Goal: Task Accomplishment & Management: Use online tool/utility

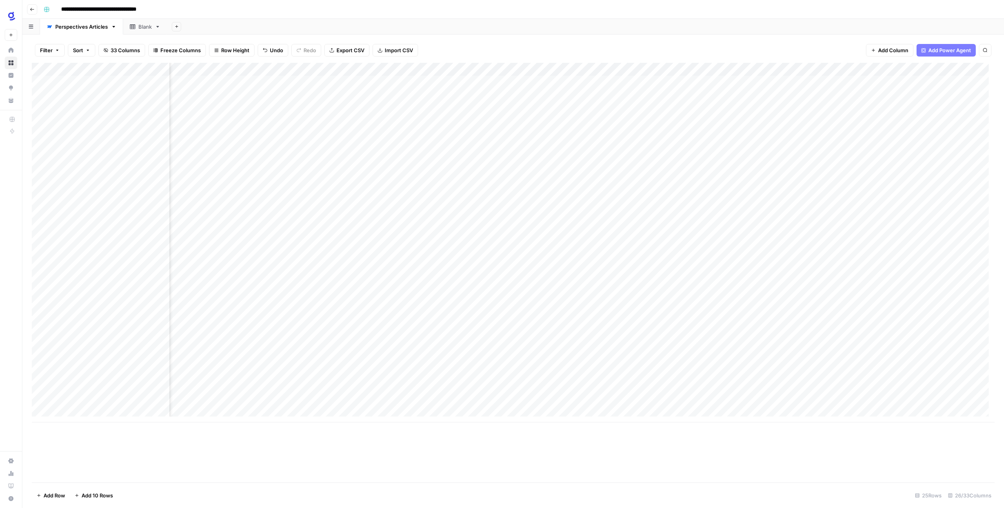
scroll to position [0, 1107]
click at [549, 350] on div "Add Column" at bounding box center [513, 242] width 963 height 359
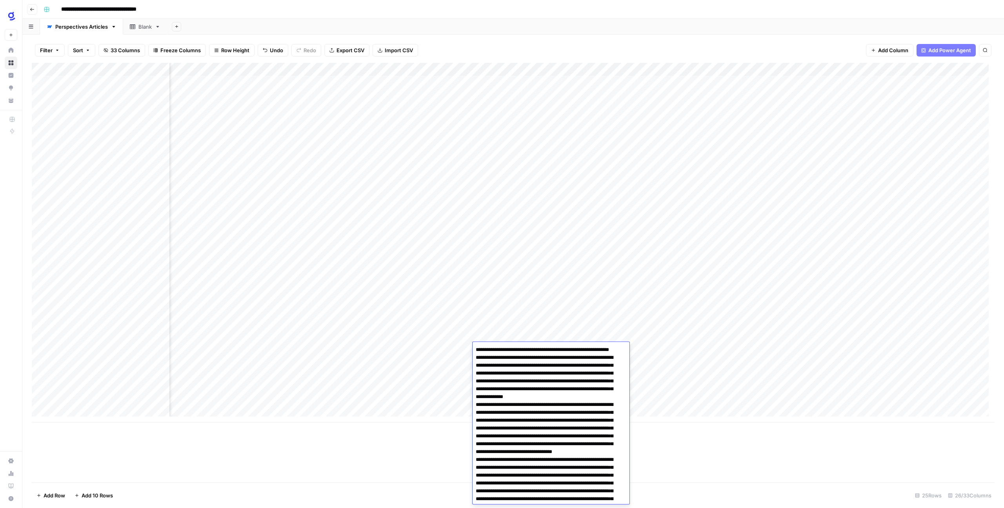
click at [651, 354] on div "Add Column" at bounding box center [513, 242] width 963 height 359
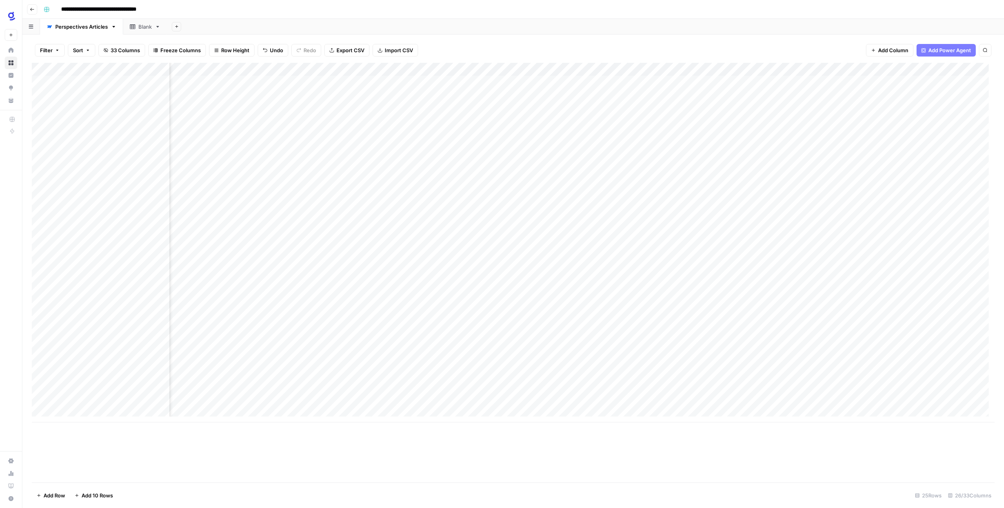
click at [595, 346] on div "Add Column" at bounding box center [513, 242] width 963 height 359
click at [549, 348] on div "Add Column" at bounding box center [513, 242] width 963 height 359
click at [549, 349] on div "Add Column" at bounding box center [513, 242] width 963 height 359
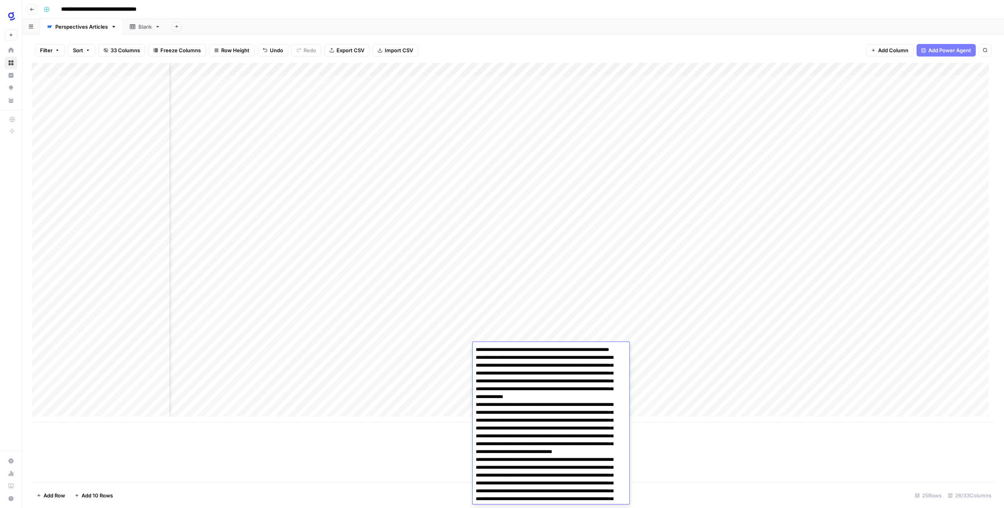
scroll to position [4477, 0]
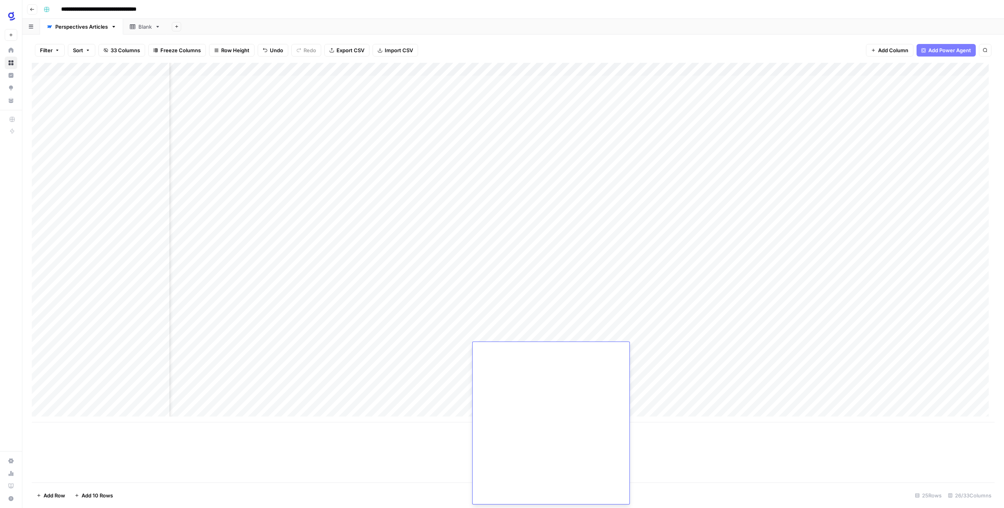
click at [694, 387] on div "Add Column" at bounding box center [513, 242] width 963 height 359
click at [616, 333] on div "Add Column" at bounding box center [513, 242] width 963 height 359
click at [613, 351] on div "Add Column" at bounding box center [513, 242] width 963 height 359
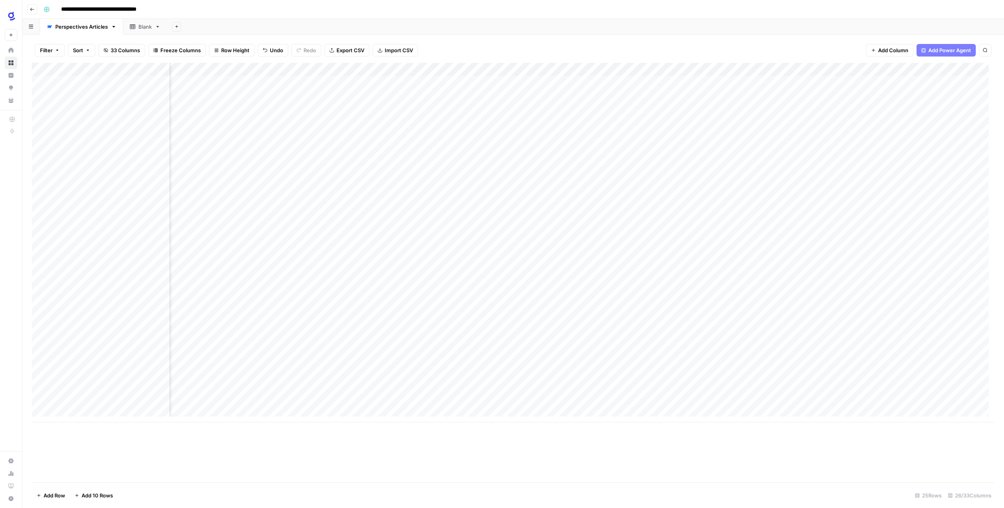
click at [607, 334] on div "Add Column" at bounding box center [513, 242] width 963 height 359
click at [611, 350] on div "Add Column" at bounding box center [513, 242] width 963 height 359
type input "**********"
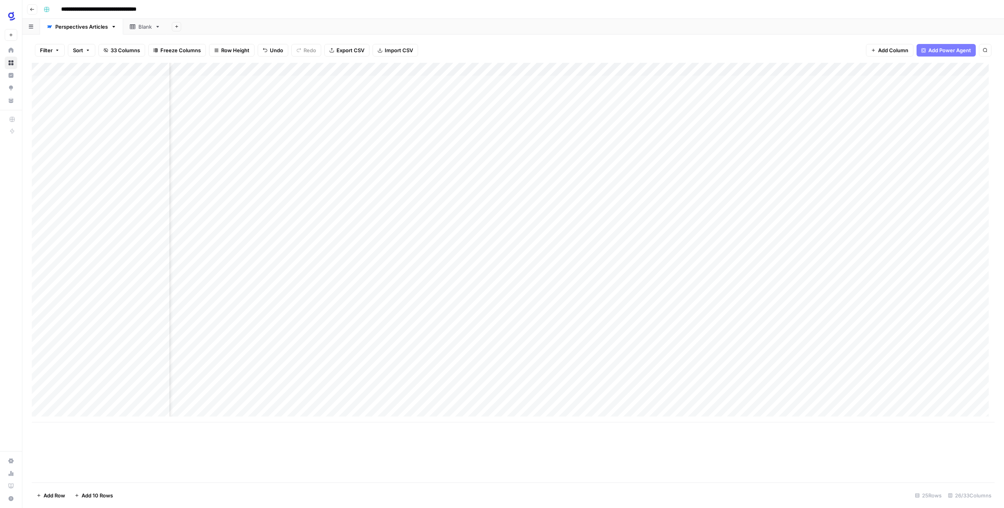
click at [721, 354] on div "Add Column" at bounding box center [513, 242] width 963 height 359
click at [659, 353] on div "Add Column" at bounding box center [513, 242] width 963 height 359
click at [332, 346] on div "Add Column" at bounding box center [513, 242] width 963 height 359
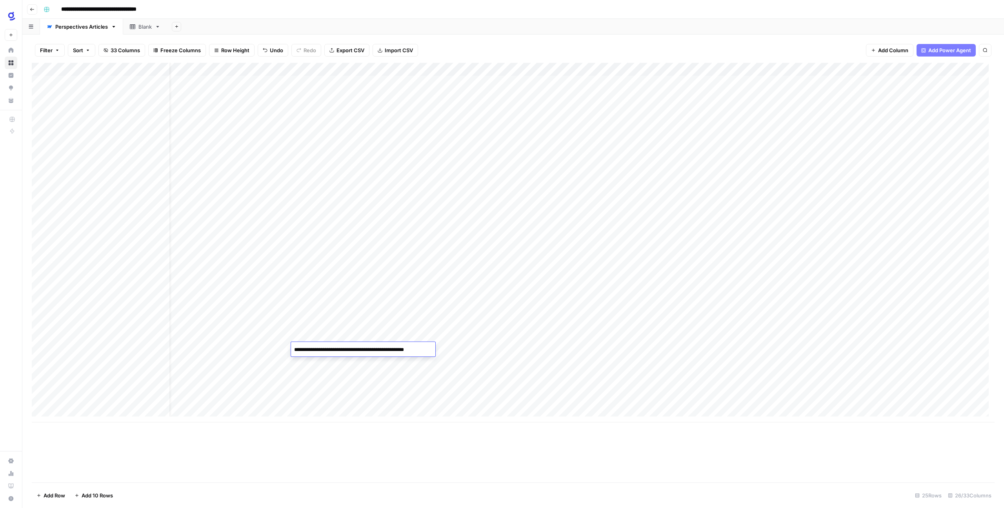
drag, startPoint x: 294, startPoint y: 350, endPoint x: 443, endPoint y: 350, distance: 148.3
click at [443, 350] on body "**********" at bounding box center [502, 254] width 1004 height 508
click at [716, 343] on div "Add Column" at bounding box center [513, 242] width 963 height 359
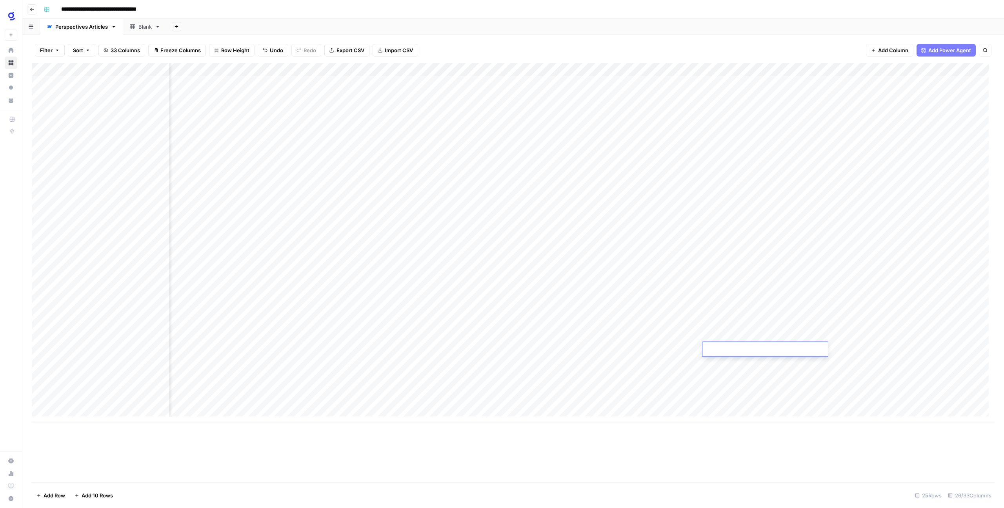
type textarea "**********"
click at [755, 454] on div "Add Column" at bounding box center [513, 272] width 963 height 419
click at [836, 348] on div "Add Column" at bounding box center [513, 242] width 963 height 359
click at [131, 361] on div "Add Column" at bounding box center [513, 242] width 963 height 359
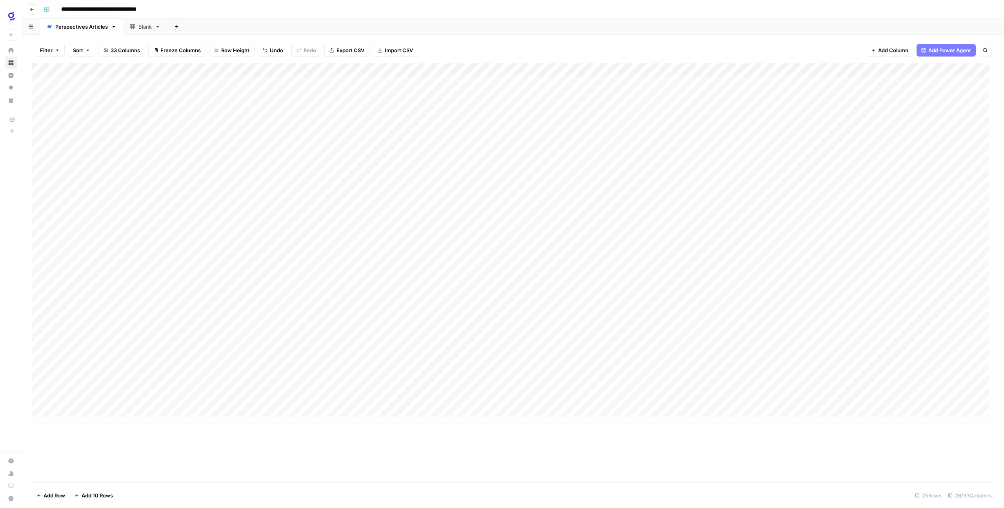
click at [131, 361] on div "Add Column" at bounding box center [513, 242] width 963 height 359
type textarea "**********"
click at [152, 440] on div "Add Column" at bounding box center [513, 272] width 963 height 419
click at [201, 361] on div "Add Column" at bounding box center [513, 242] width 963 height 359
click at [204, 366] on div "Add Column" at bounding box center [513, 242] width 963 height 359
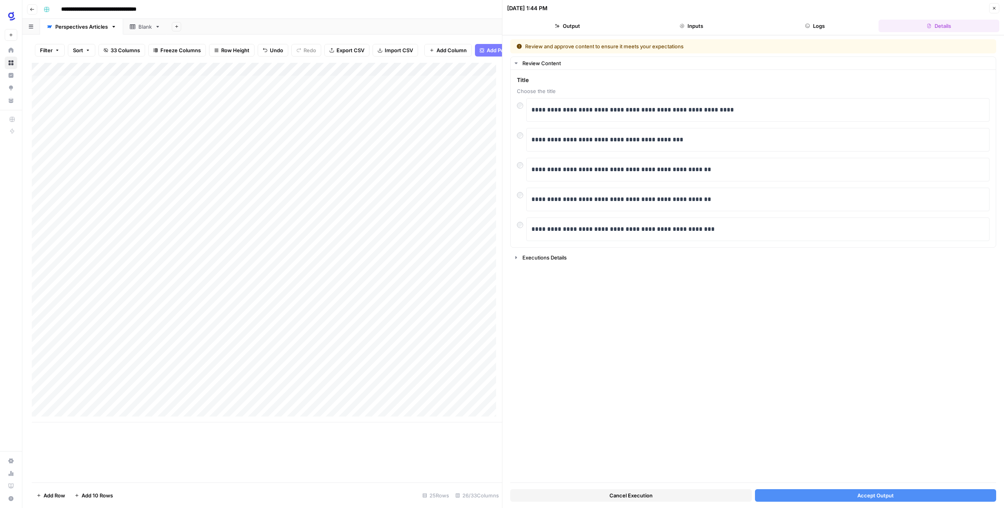
click at [839, 496] on button "Accept Output" at bounding box center [876, 495] width 242 height 13
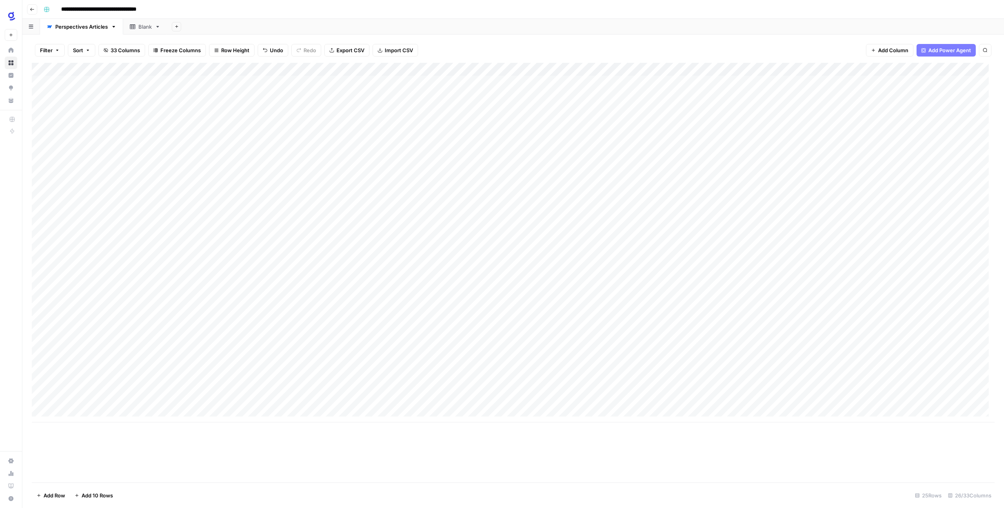
click at [492, 361] on div "Add Column" at bounding box center [513, 242] width 963 height 359
click at [496, 362] on div "Add Column" at bounding box center [513, 242] width 963 height 359
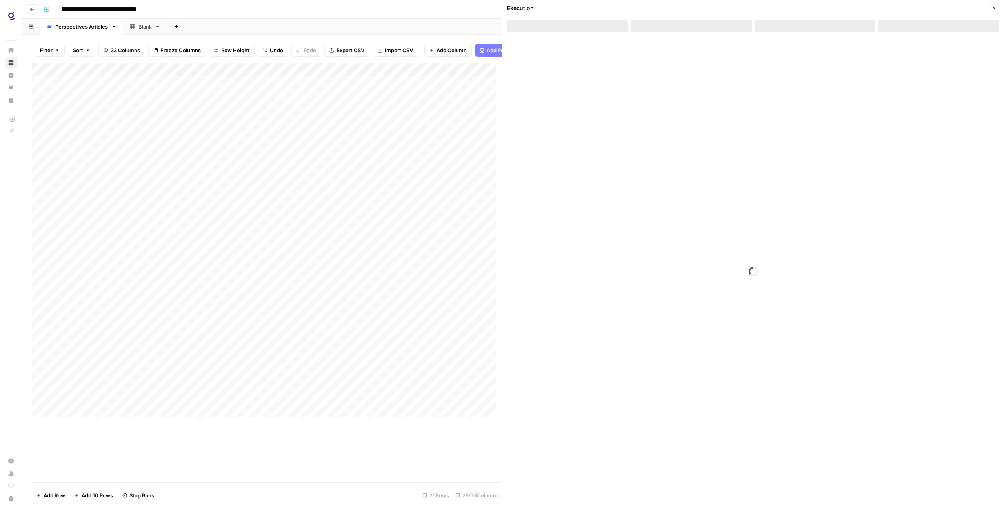
click at [999, 9] on button "Close" at bounding box center [995, 8] width 10 height 10
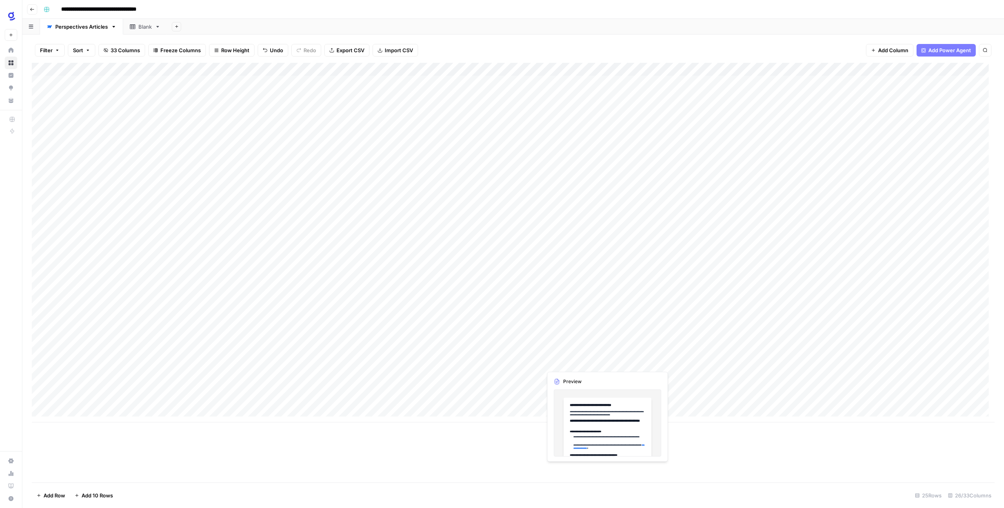
click at [576, 363] on div "Add Column" at bounding box center [513, 242] width 963 height 359
click at [598, 358] on div "Add Column" at bounding box center [513, 242] width 963 height 359
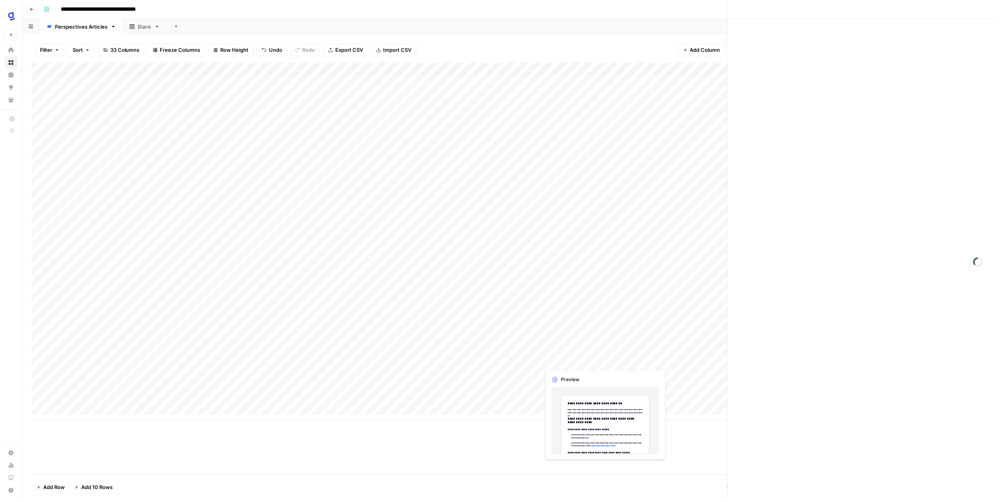
click at [598, 358] on div at bounding box center [611, 362] width 139 height 15
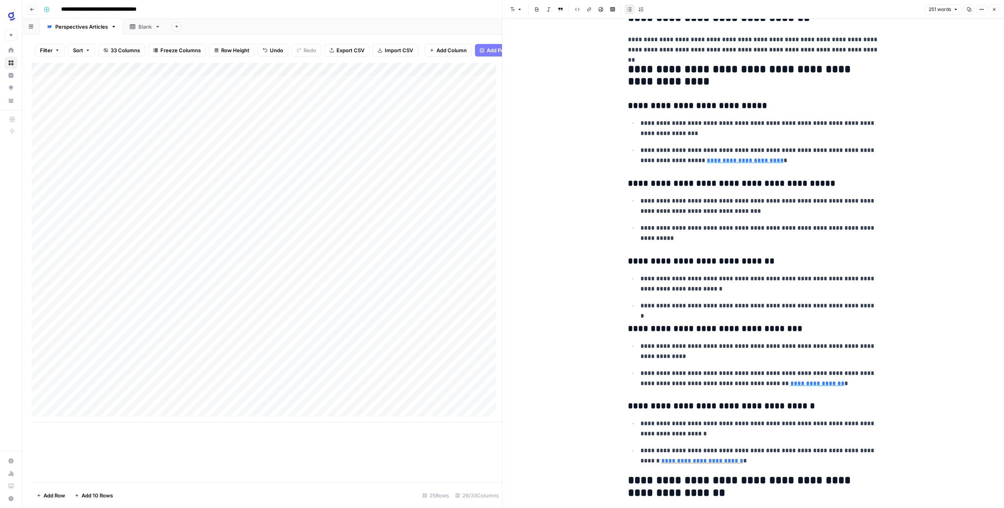
scroll to position [147, 0]
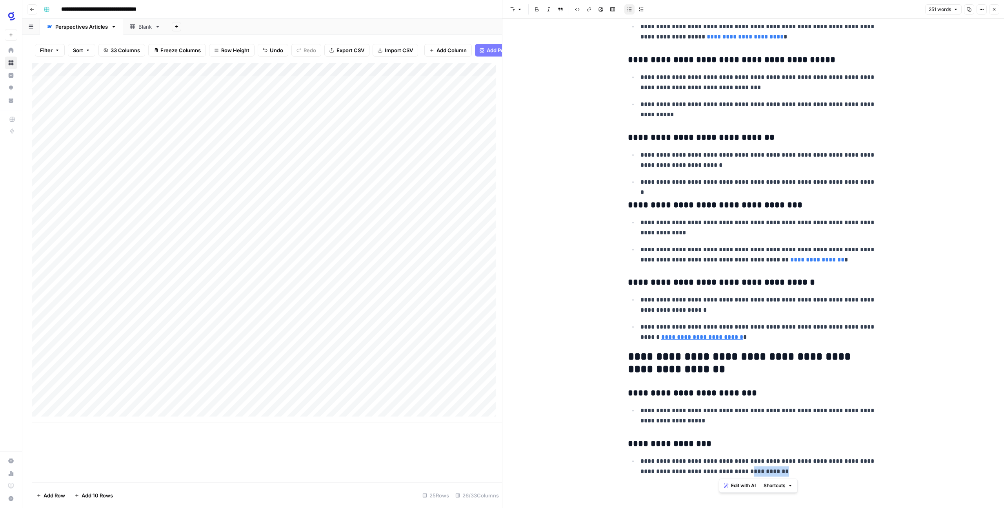
drag, startPoint x: 761, startPoint y: 473, endPoint x: 717, endPoint y: 466, distance: 44.5
click at [717, 466] on p "**********" at bounding box center [760, 466] width 239 height 20
drag, startPoint x: 698, startPoint y: 369, endPoint x: 676, endPoint y: 367, distance: 21.2
click at [676, 367] on h2 "**********" at bounding box center [753, 362] width 251 height 25
click at [693, 382] on span "Edit with AI" at bounding box center [700, 385] width 25 height 7
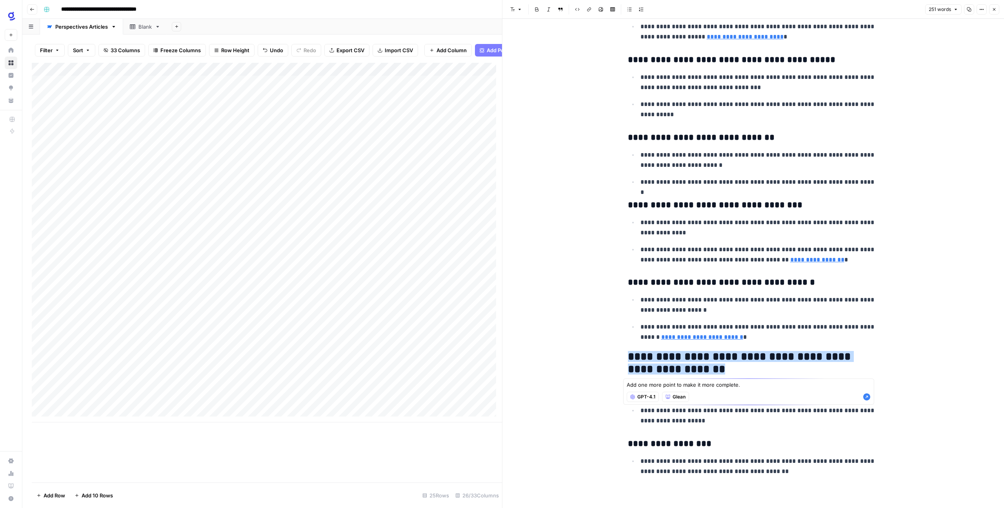
type textarea "Add one more point to make it more complete."
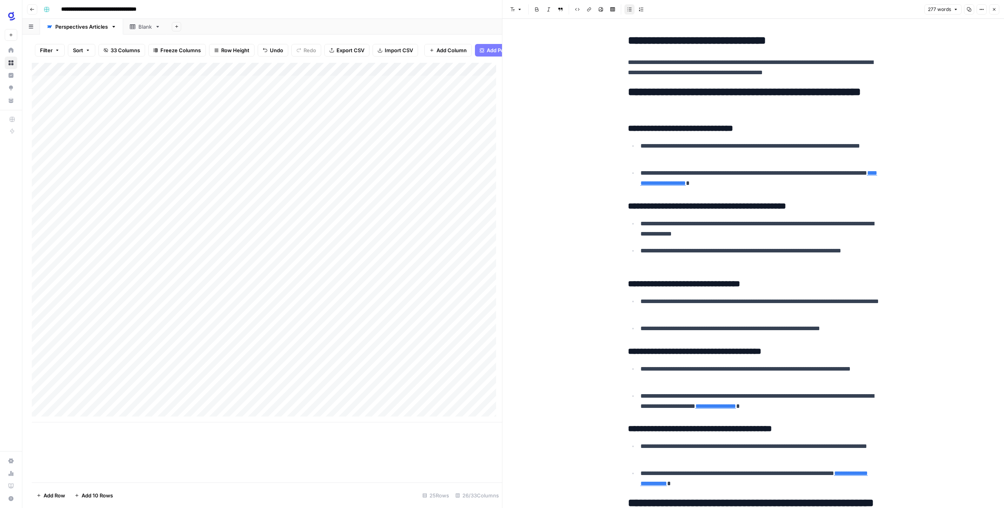
scroll to position [197, 0]
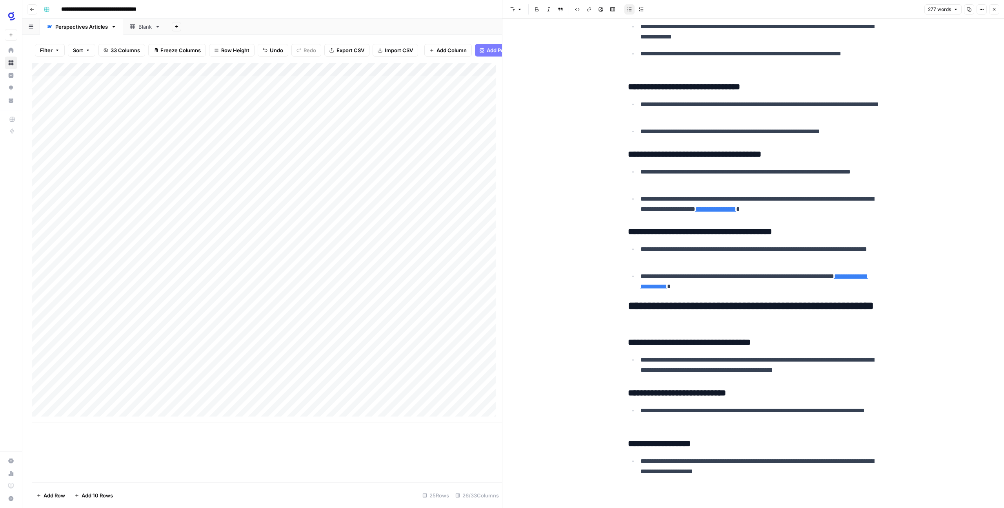
click at [998, 7] on button "Close" at bounding box center [995, 9] width 10 height 10
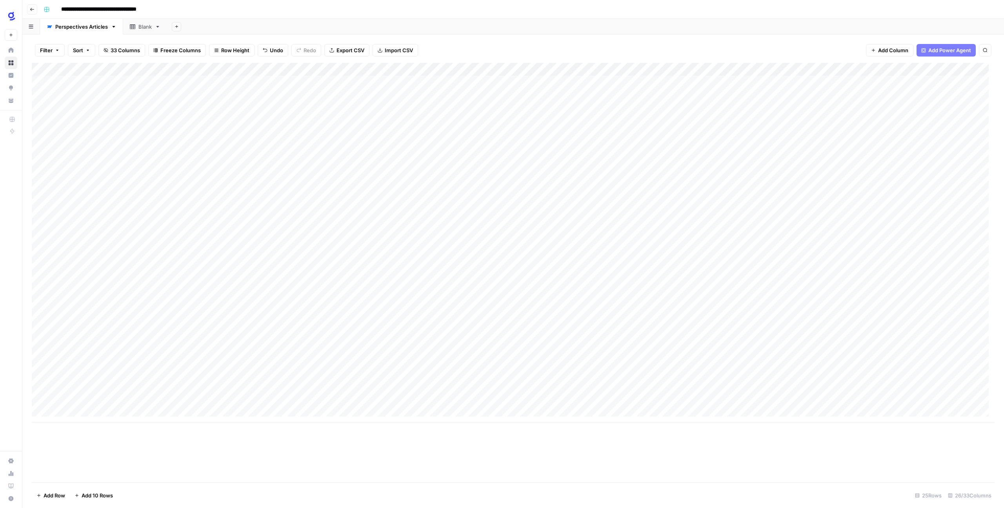
click at [715, 363] on div "Add Column" at bounding box center [513, 242] width 963 height 359
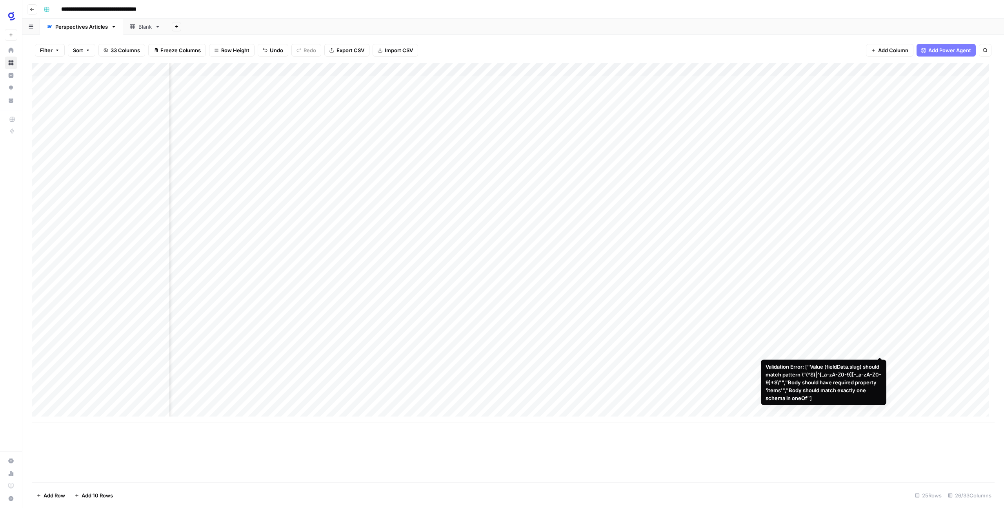
click at [881, 350] on div "Add Column" at bounding box center [513, 242] width 963 height 359
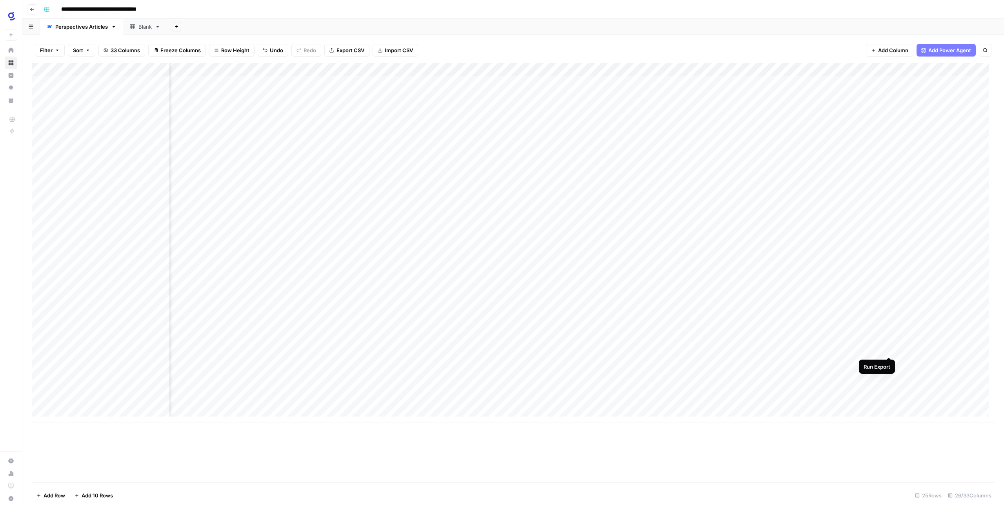
click at [888, 349] on div "Add Column" at bounding box center [513, 242] width 963 height 359
click at [890, 349] on div "Add Column" at bounding box center [513, 242] width 963 height 359
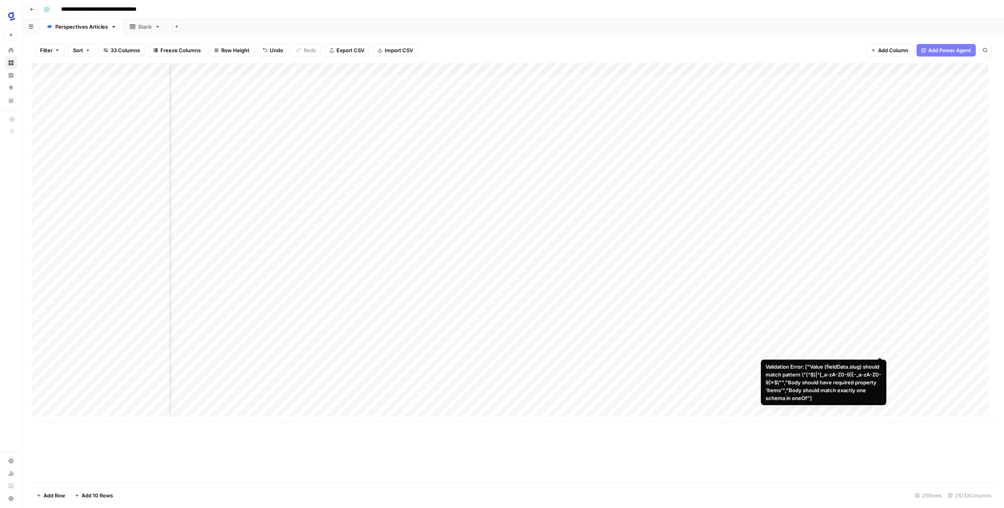
click at [882, 348] on div "Add Column" at bounding box center [513, 242] width 963 height 359
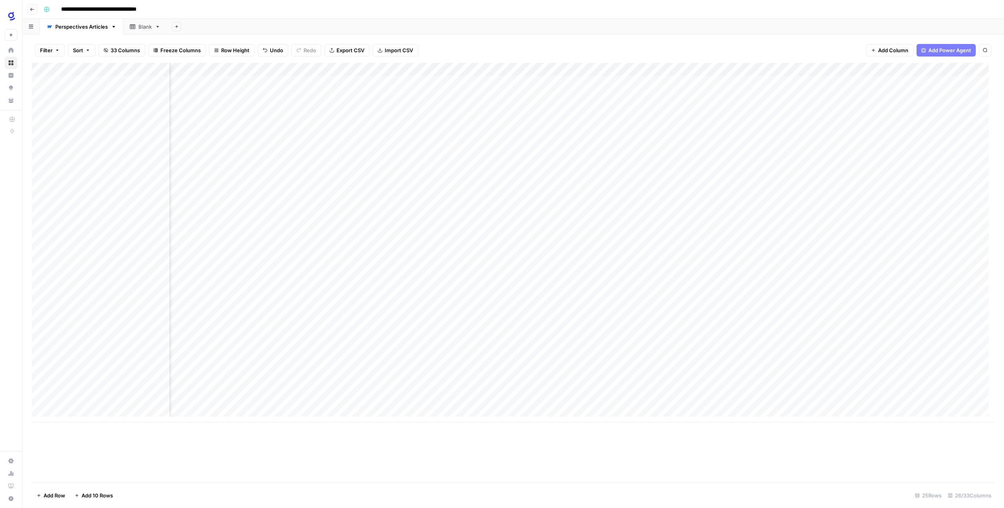
scroll to position [0, 1234]
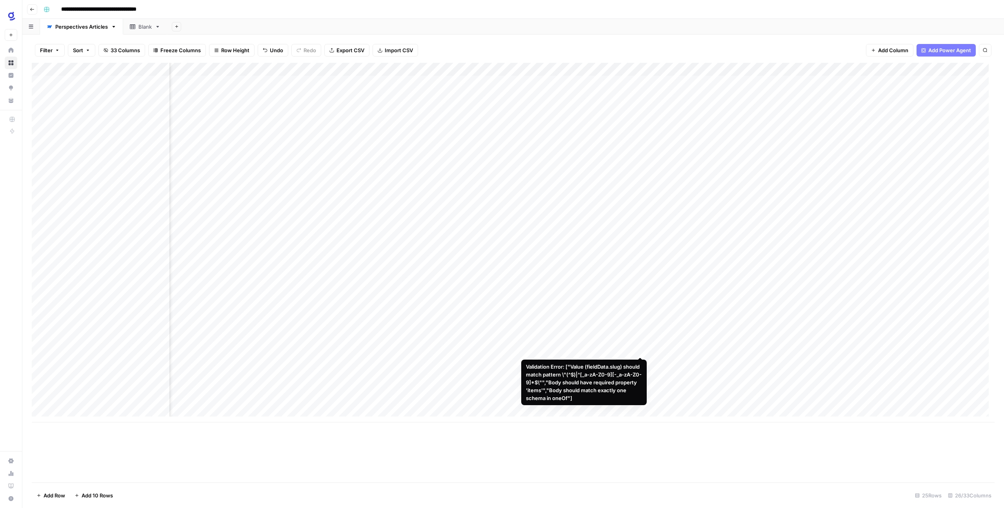
click at [641, 349] on div "Add Column" at bounding box center [513, 242] width 963 height 359
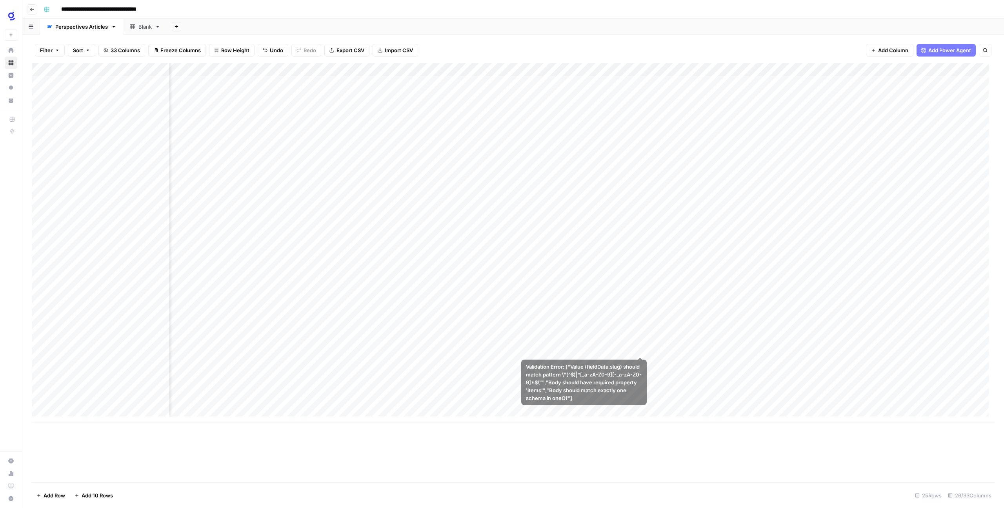
click at [602, 346] on div "Add Column" at bounding box center [513, 242] width 963 height 359
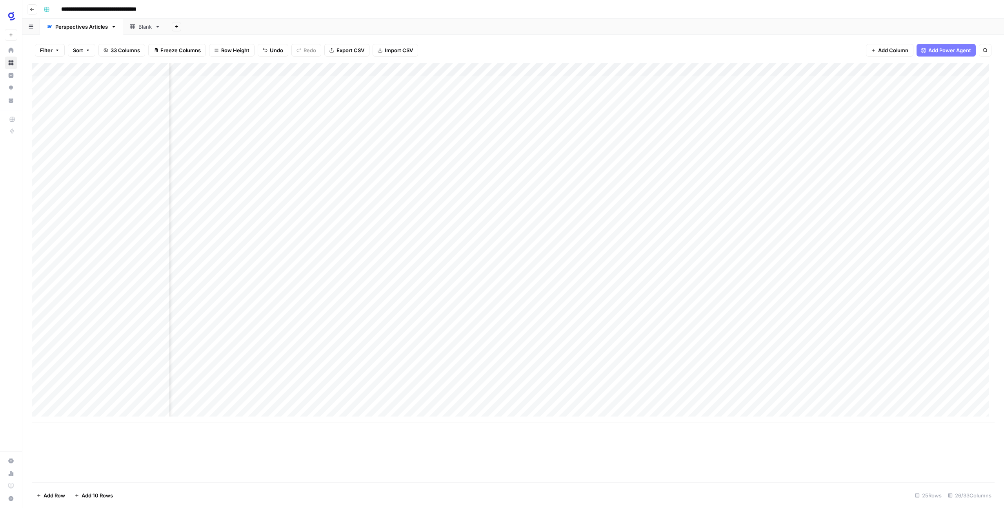
click at [609, 347] on div "Add Column" at bounding box center [513, 242] width 963 height 359
click at [619, 348] on div "Add Column" at bounding box center [513, 242] width 963 height 359
click at [607, 334] on div "Add Column" at bounding box center [513, 242] width 963 height 359
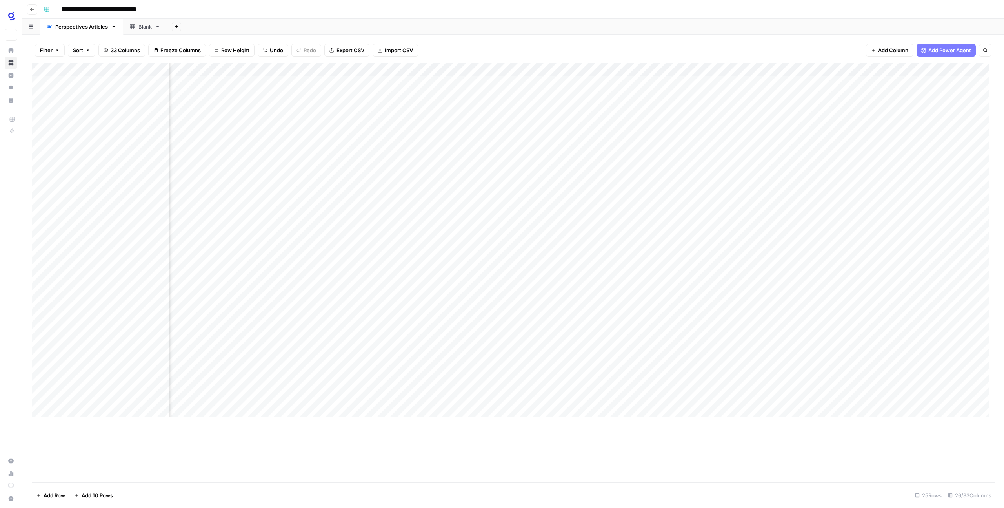
click at [607, 334] on div "Add Column" at bounding box center [513, 242] width 963 height 359
click at [560, 398] on div "Add Column" at bounding box center [513, 242] width 963 height 359
click at [562, 348] on div "Add Column" at bounding box center [513, 242] width 963 height 359
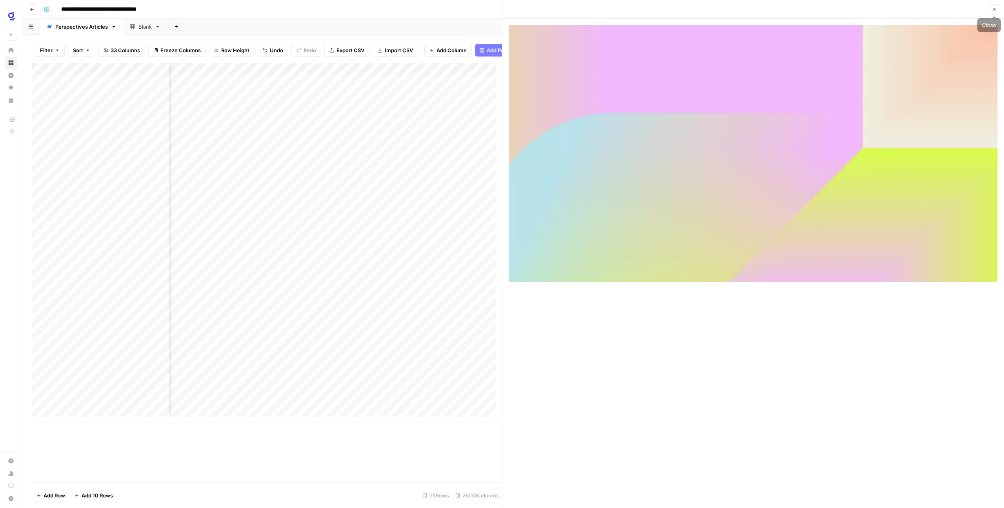
click at [991, 9] on button "Close" at bounding box center [995, 9] width 10 height 10
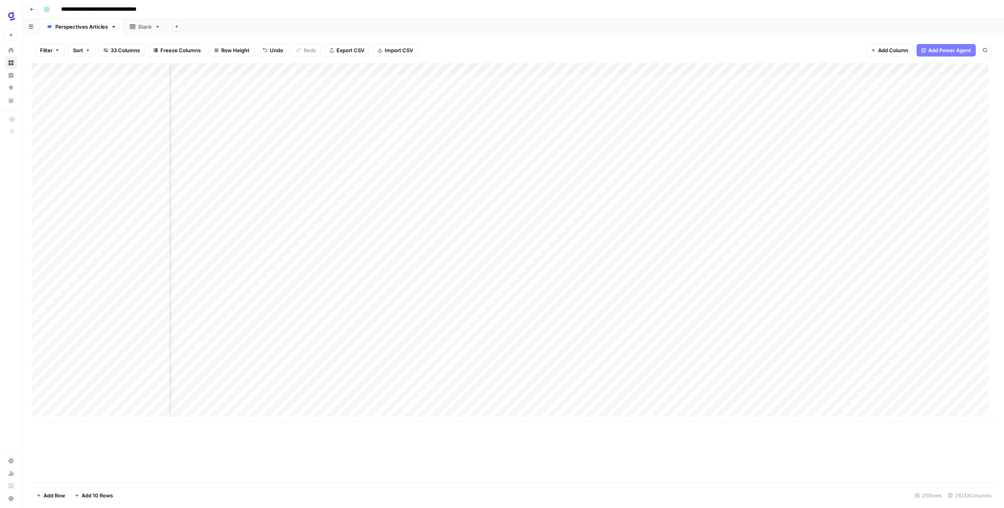
click at [444, 348] on div "Add Column" at bounding box center [513, 242] width 963 height 359
click at [338, 362] on div "Add Column" at bounding box center [513, 242] width 963 height 359
type textarea "**********"
click at [425, 379] on div "Add Column" at bounding box center [513, 242] width 963 height 359
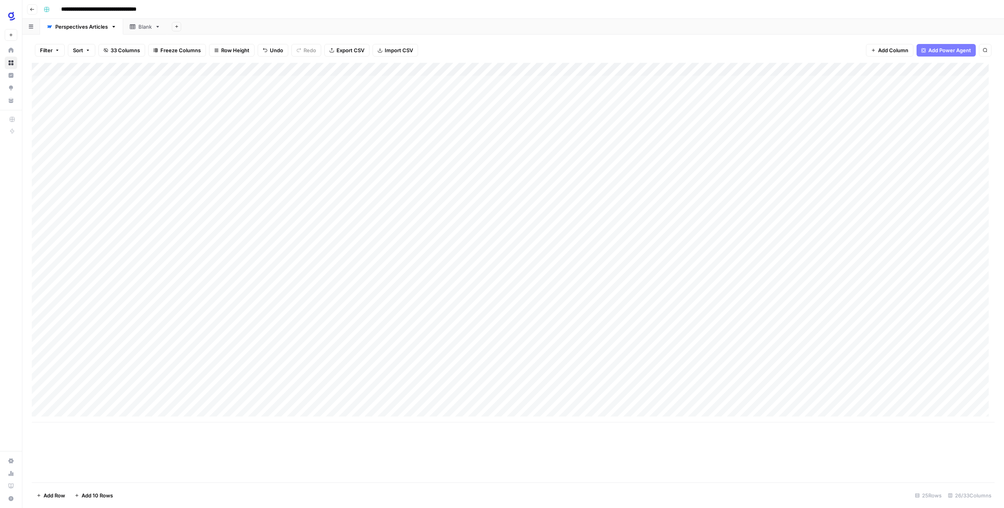
click at [349, 361] on div "Add Column" at bounding box center [513, 242] width 963 height 359
click at [375, 393] on div "Add Column" at bounding box center [513, 242] width 963 height 359
click at [556, 353] on div "Add Column" at bounding box center [513, 242] width 963 height 359
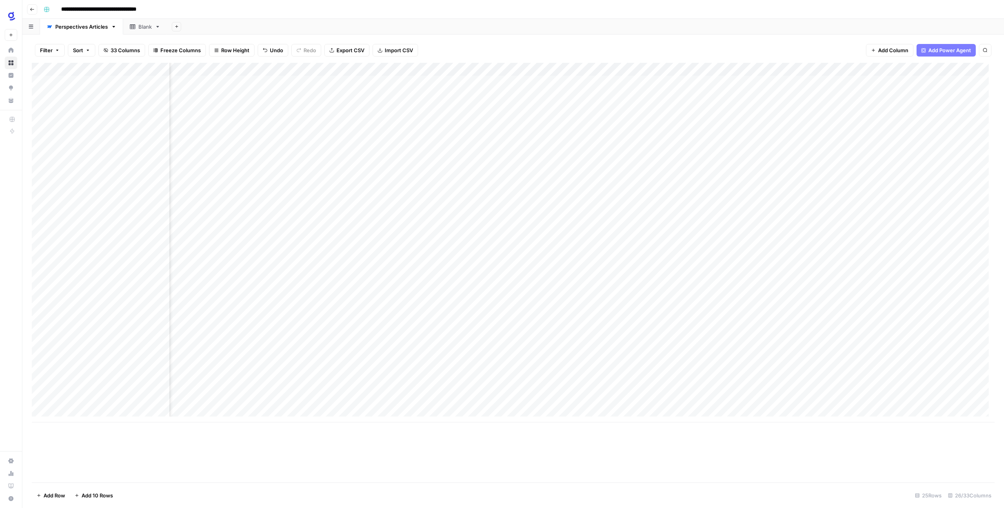
click at [556, 351] on div "Add Column" at bounding box center [513, 242] width 963 height 359
type textarea "**********"
click at [550, 360] on div "Add Column" at bounding box center [513, 242] width 963 height 359
click at [650, 349] on div "Add Column" at bounding box center [513, 242] width 963 height 359
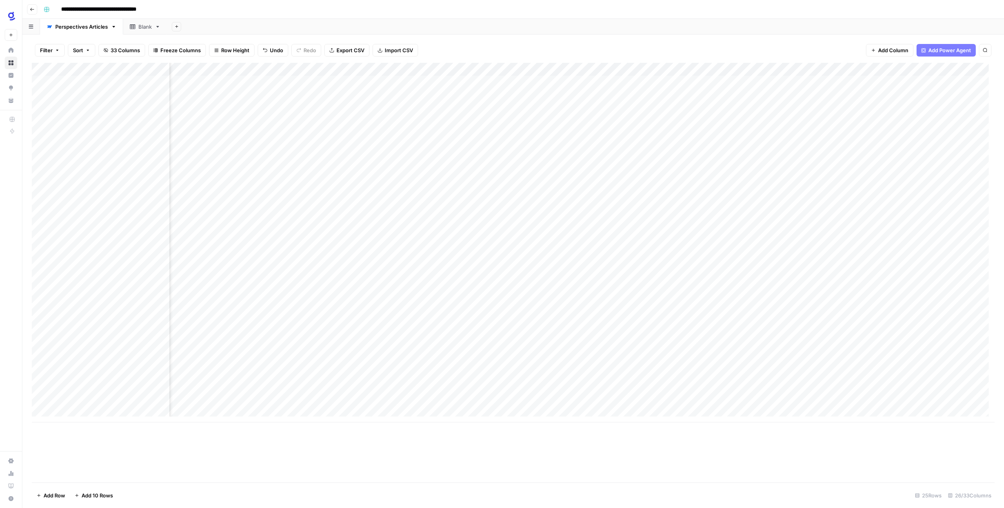
click at [359, 360] on div "Add Column" at bounding box center [513, 242] width 963 height 359
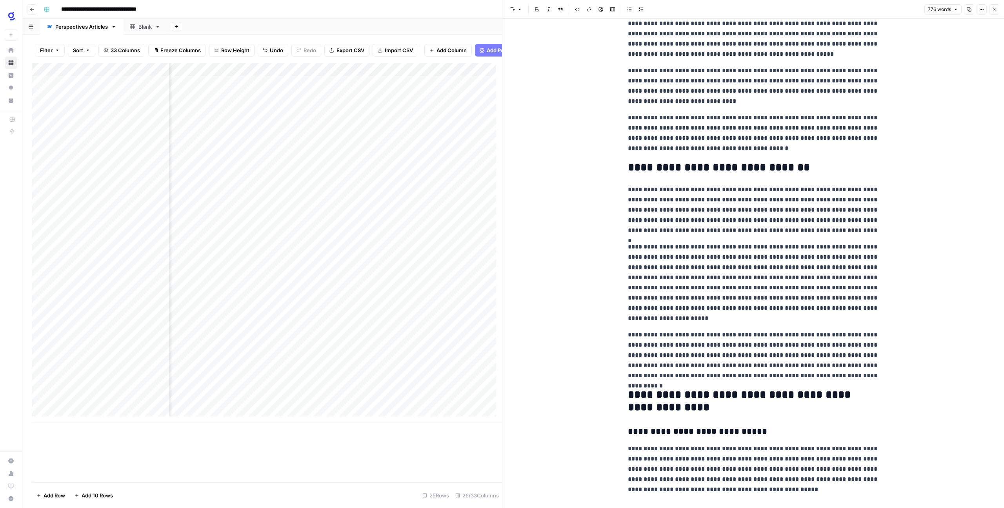
scroll to position [270, 0]
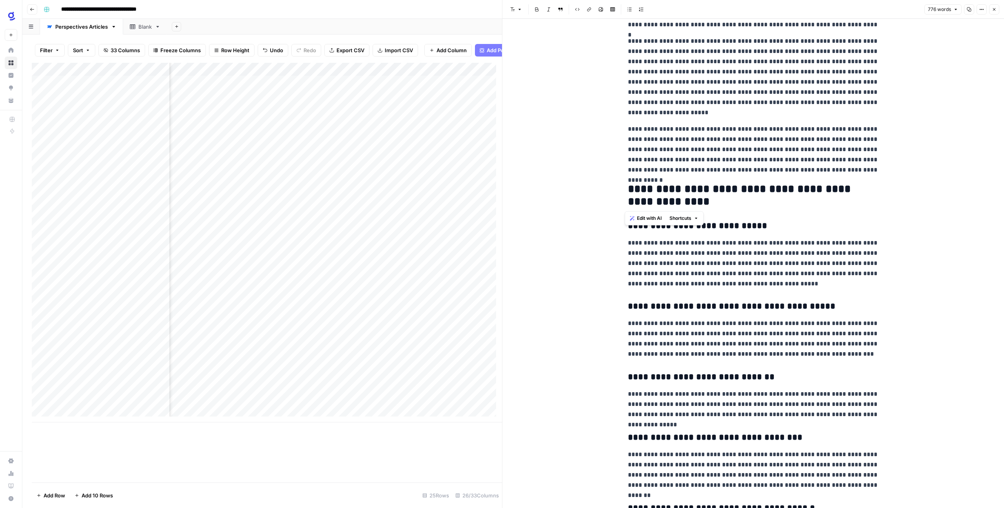
drag, startPoint x: 693, startPoint y: 202, endPoint x: 652, endPoint y: 193, distance: 42.4
click at [629, 189] on h2 "**********" at bounding box center [753, 195] width 251 height 25
click at [709, 199] on h2 "**********" at bounding box center [753, 195] width 251 height 25
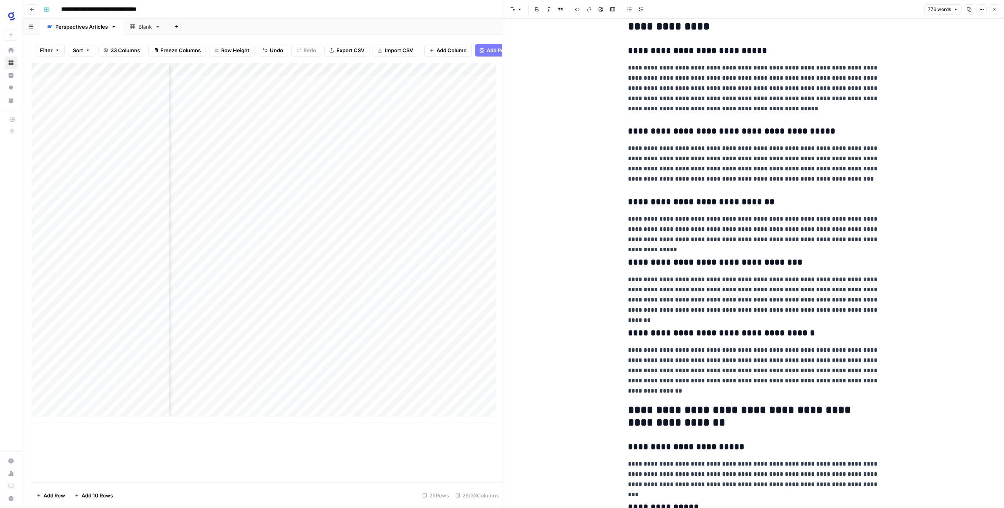
scroll to position [676, 0]
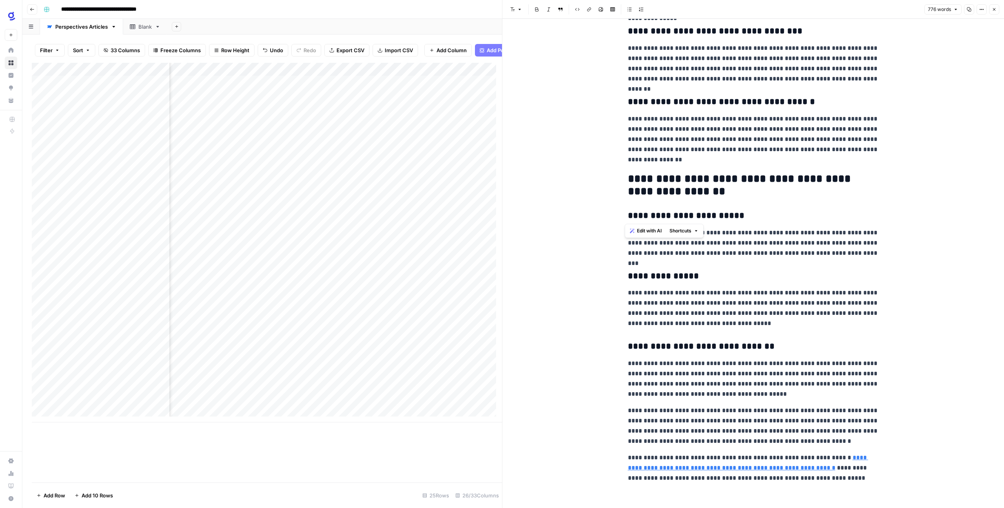
drag, startPoint x: 709, startPoint y: 198, endPoint x: 607, endPoint y: 171, distance: 104.9
click at [707, 193] on h2 "**********" at bounding box center [753, 185] width 251 height 25
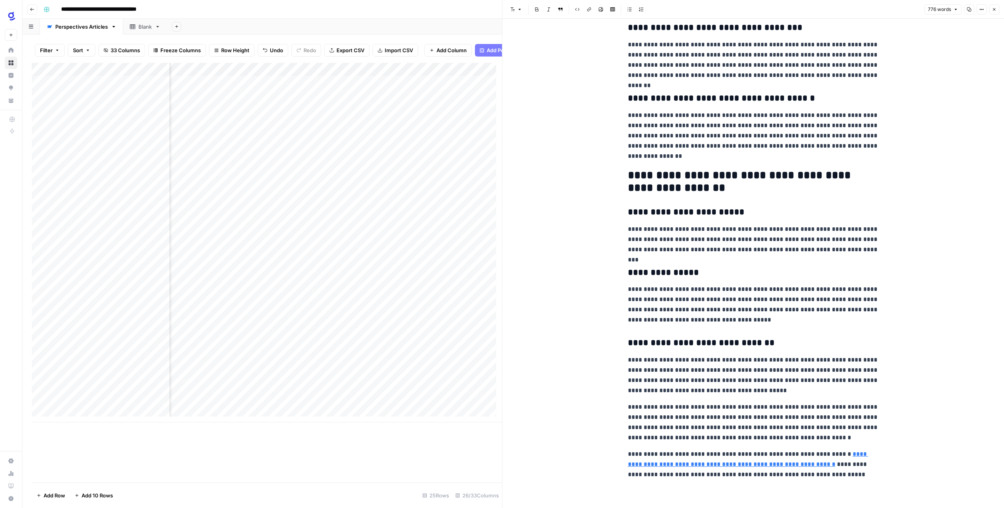
scroll to position [374, 0]
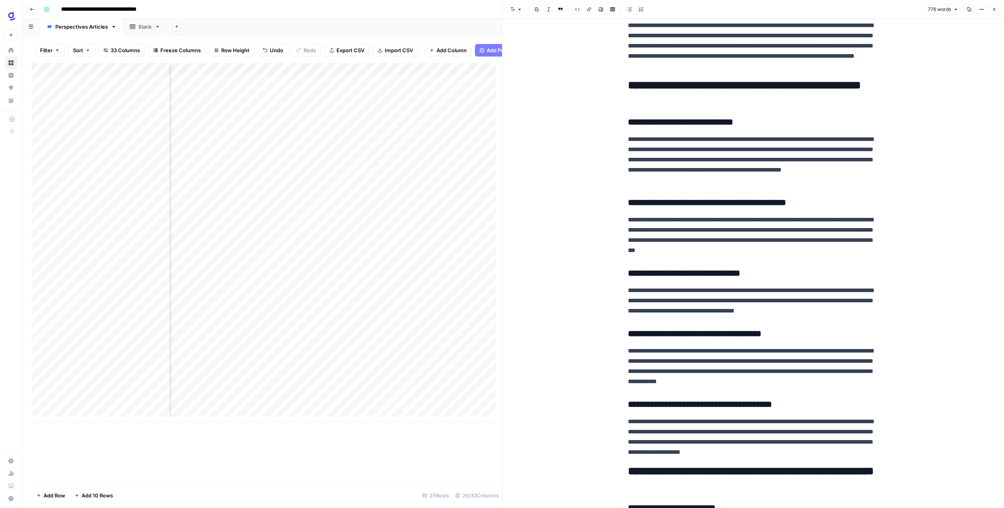
click at [483, 369] on div "Add Column" at bounding box center [267, 242] width 470 height 359
click at [996, 7] on icon "button" at bounding box center [994, 9] width 5 height 5
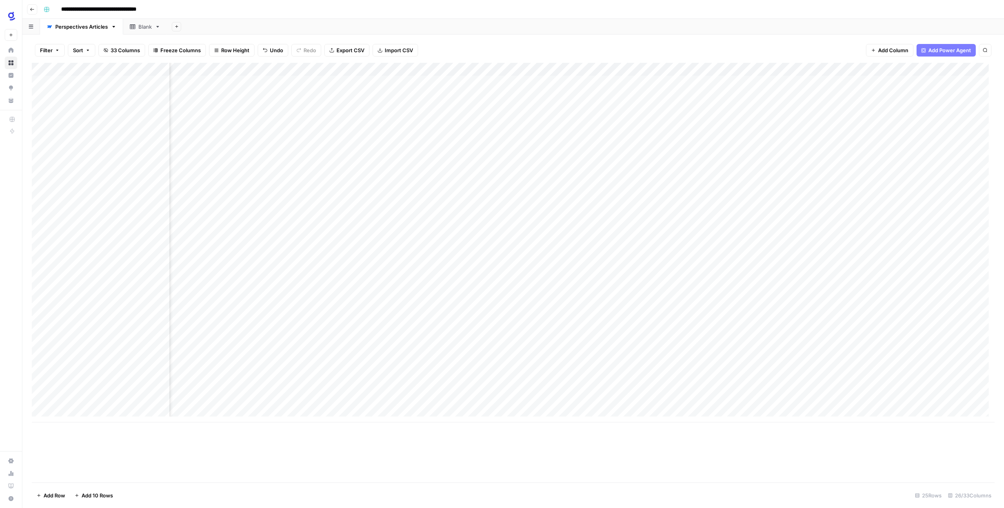
scroll to position [0, 336]
click at [705, 284] on div "Add Column" at bounding box center [513, 242] width 963 height 359
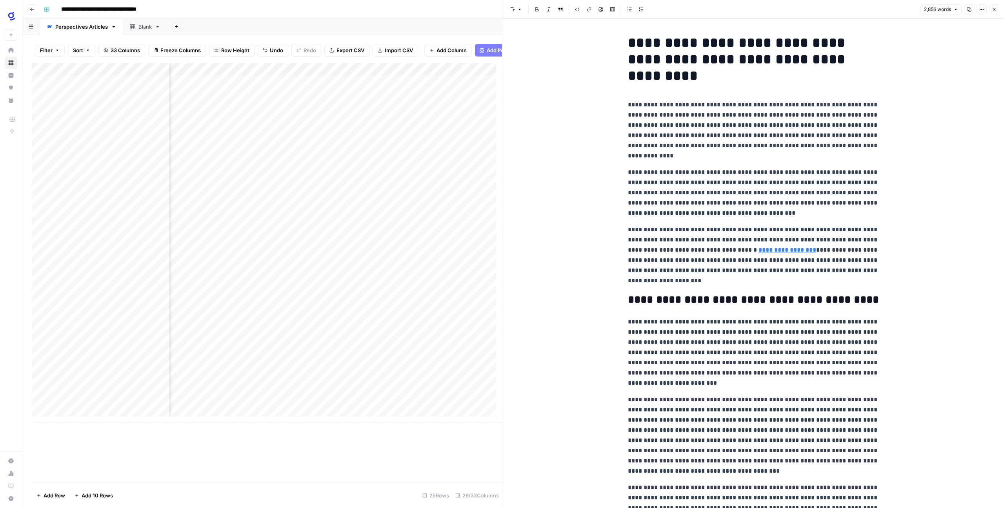
click at [995, 12] on button "Close" at bounding box center [995, 9] width 10 height 10
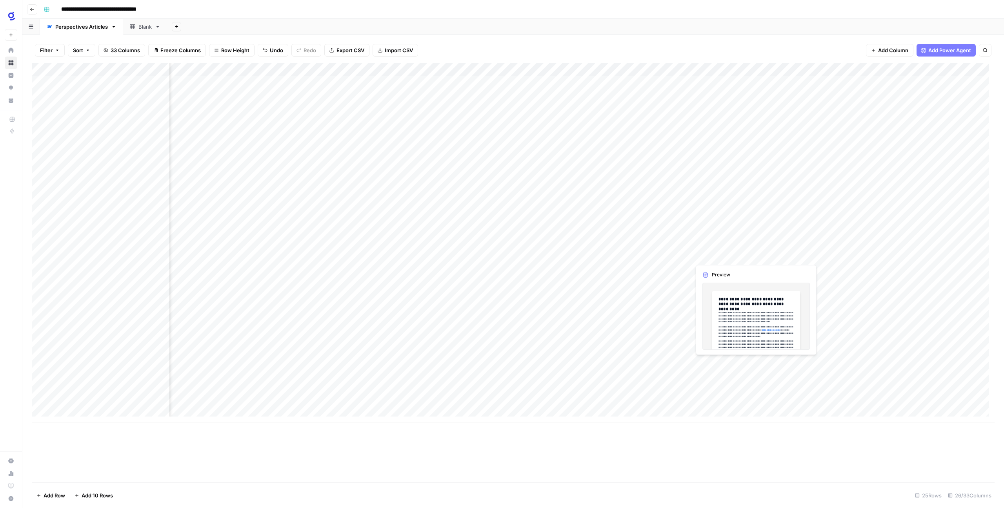
click at [716, 252] on div "Add Column" at bounding box center [513, 242] width 963 height 359
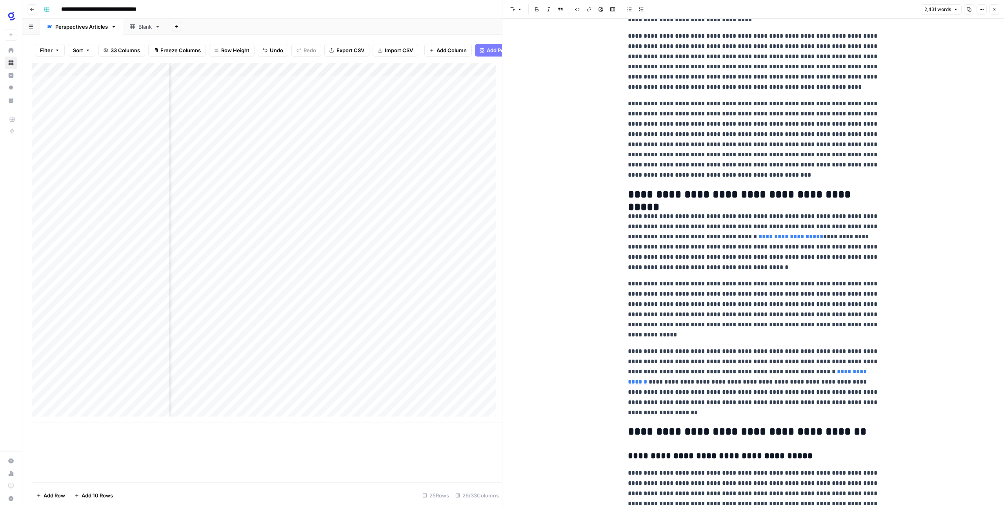
scroll to position [2161, 0]
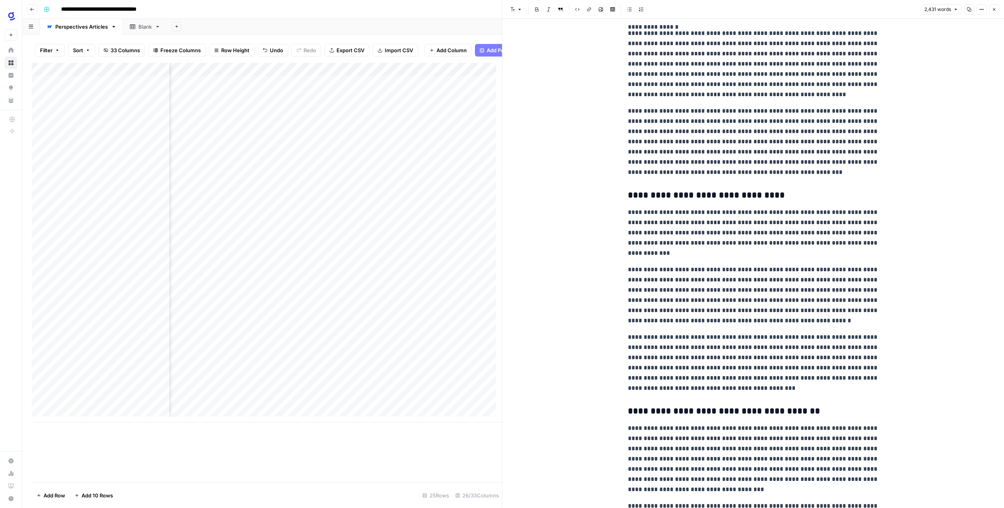
click at [995, 11] on icon "button" at bounding box center [994, 9] width 5 height 5
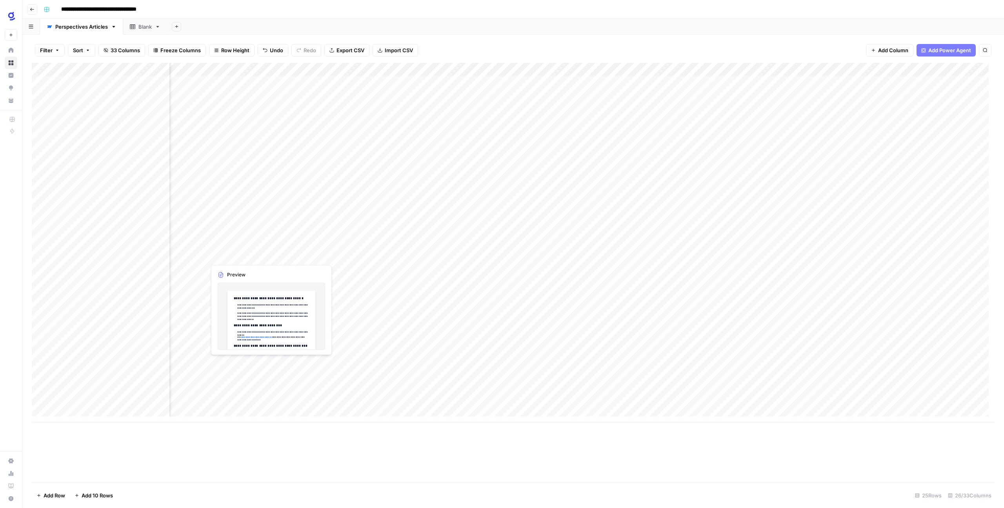
click at [264, 254] on div "Add Column" at bounding box center [513, 242] width 963 height 359
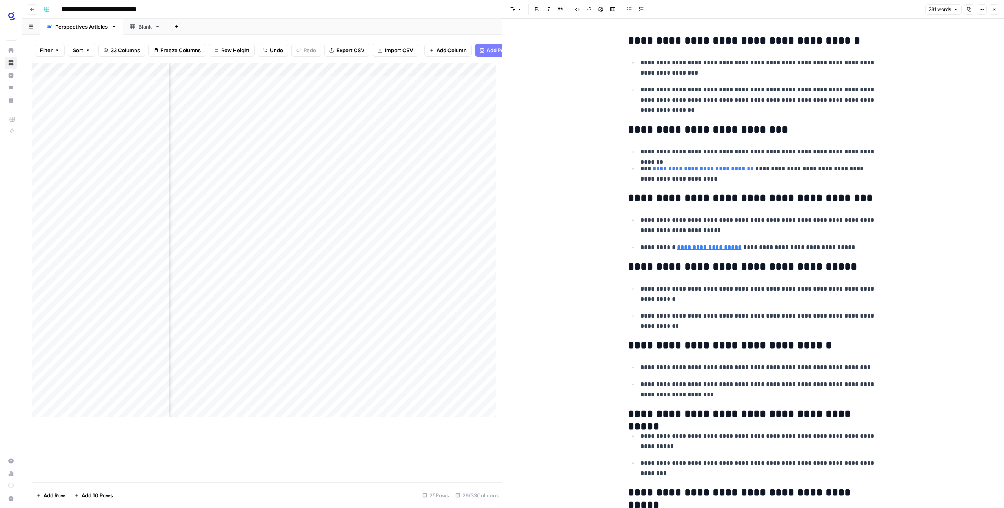
scroll to position [253, 0]
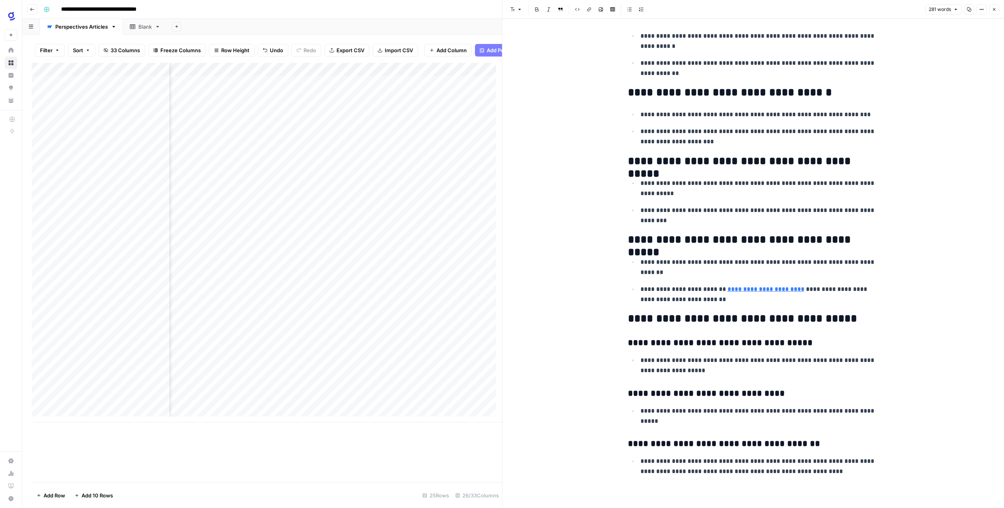
click at [454, 261] on div "Add Column" at bounding box center [267, 242] width 470 height 359
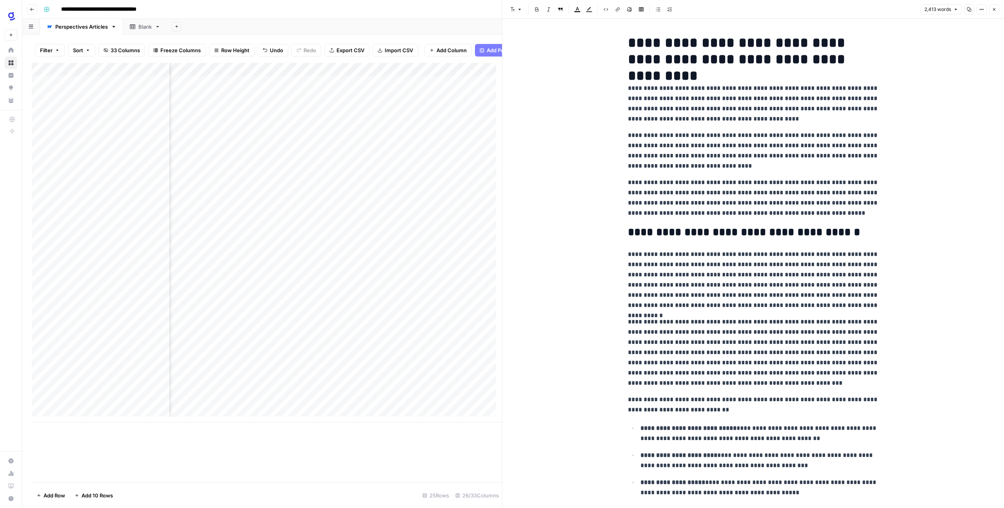
click at [994, 7] on icon "button" at bounding box center [994, 9] width 5 height 5
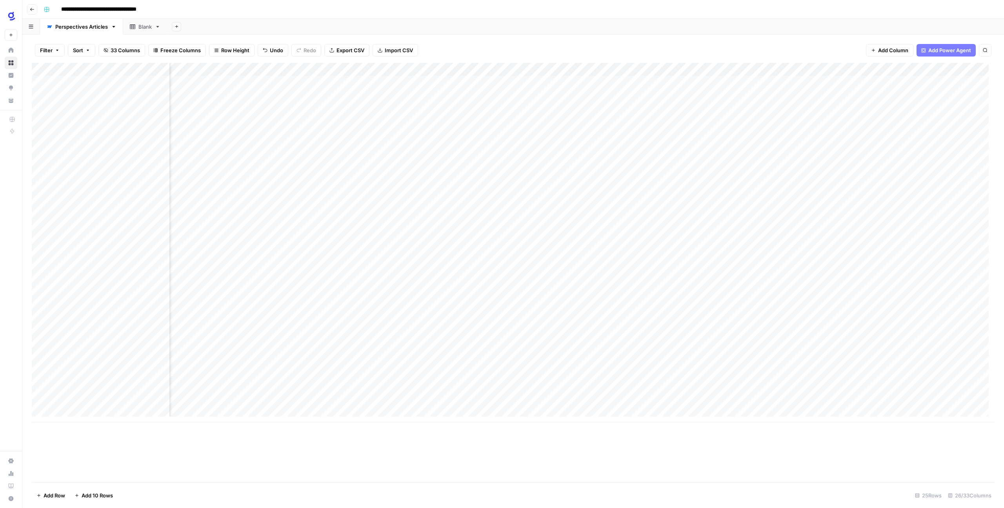
scroll to position [0, 924]
click at [304, 347] on div "Add Column" at bounding box center [513, 242] width 963 height 359
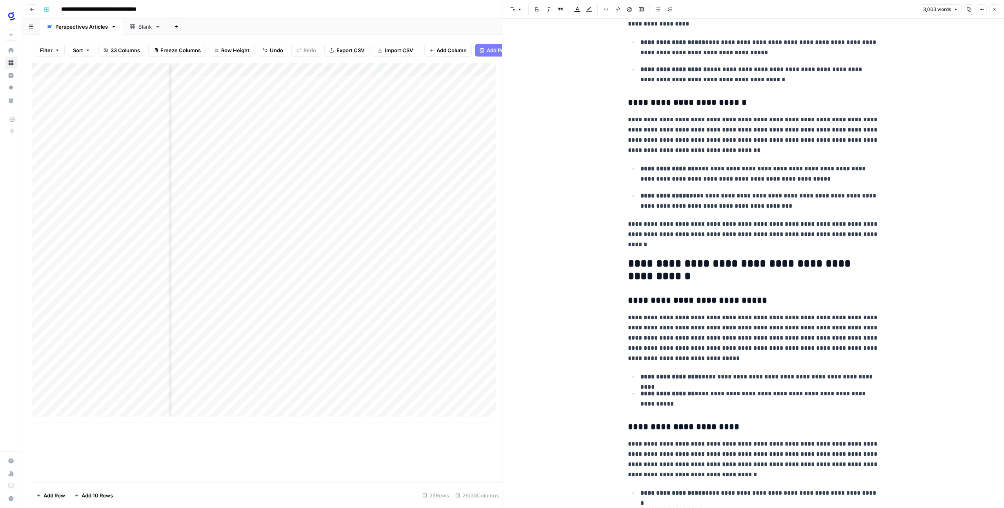
scroll to position [4470, 0]
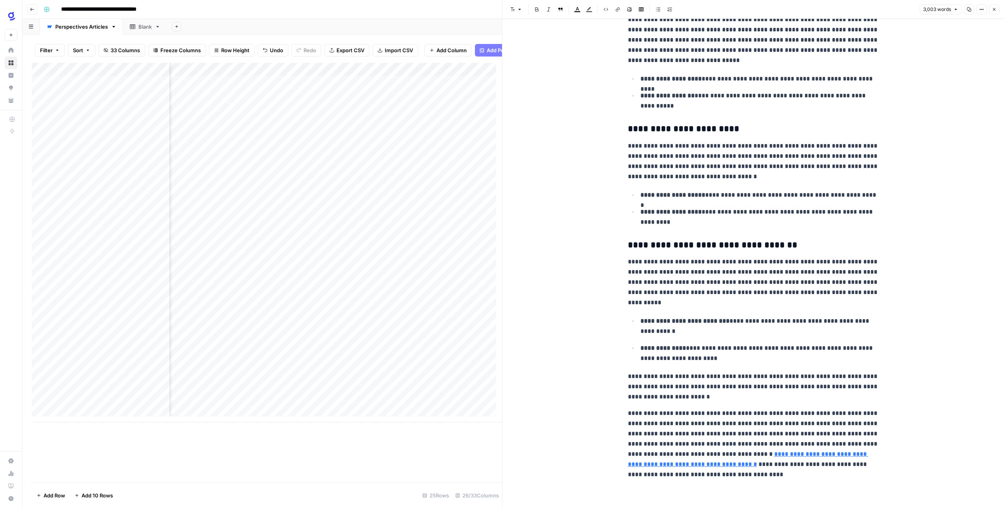
click at [994, 12] on button "Close" at bounding box center [995, 9] width 10 height 10
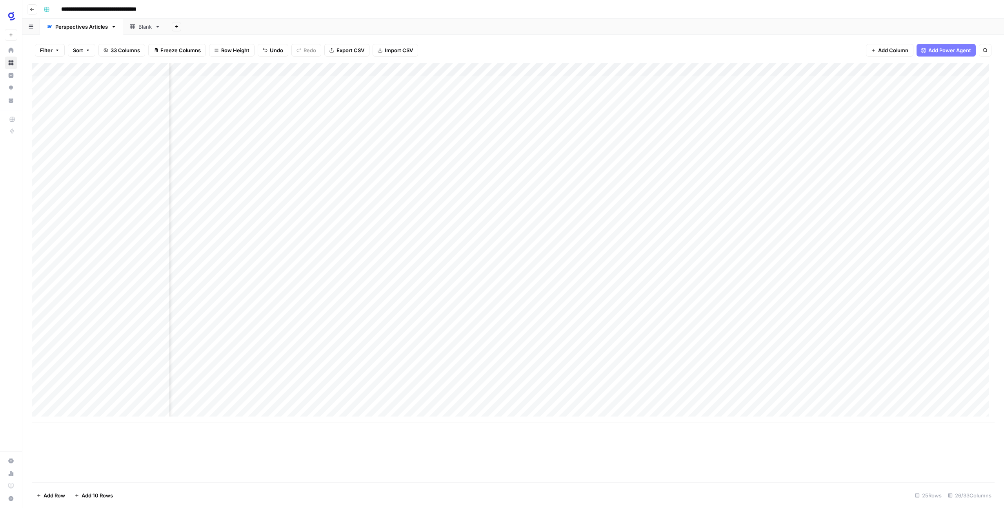
scroll to position [0, 603]
click at [547, 361] on div "Add Column" at bounding box center [513, 242] width 963 height 359
click at [428, 361] on div "Add Column" at bounding box center [513, 242] width 963 height 359
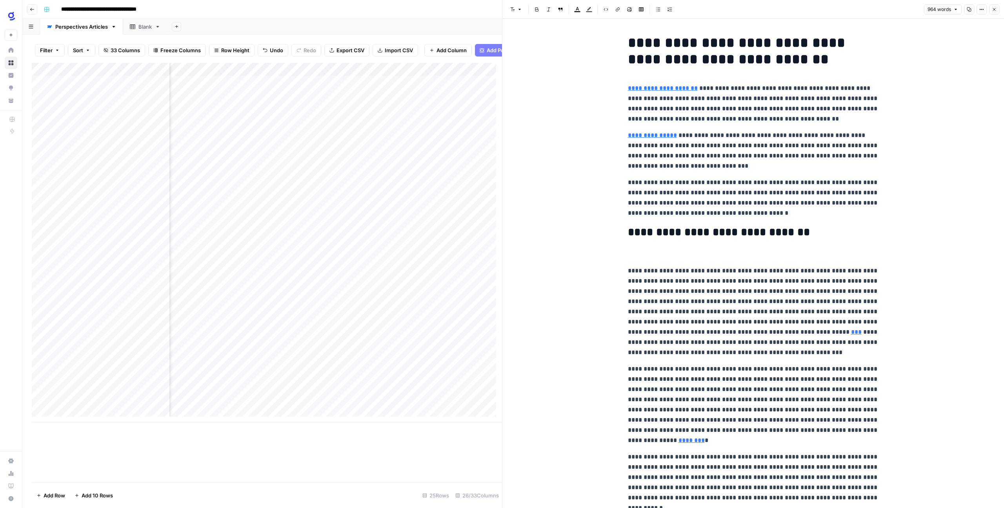
click at [628, 275] on p "**********" at bounding box center [753, 312] width 251 height 92
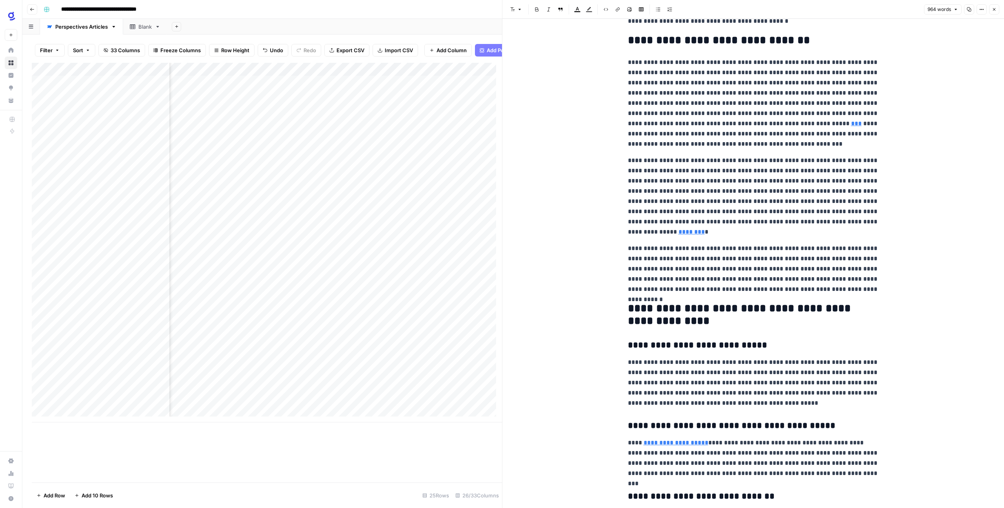
scroll to position [254, 0]
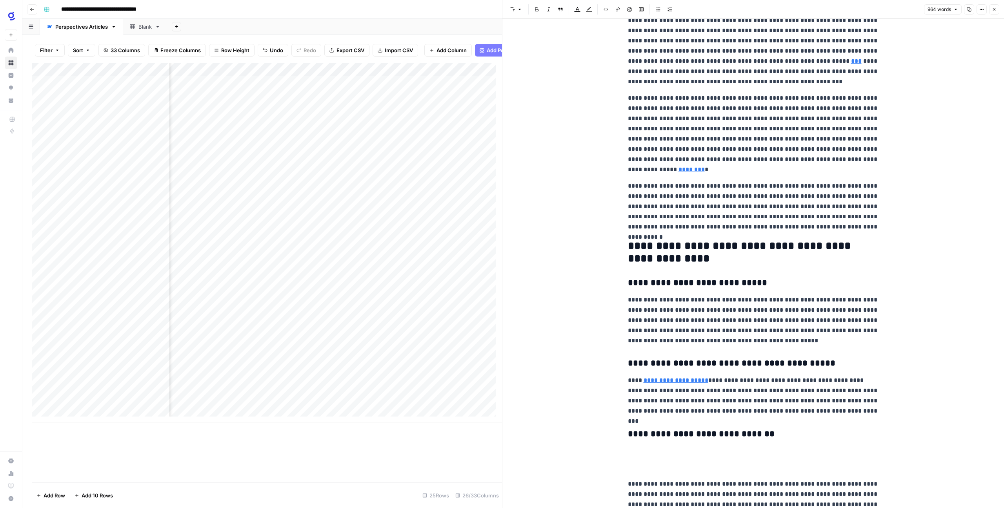
click at [677, 269] on div "**********" at bounding box center [753, 470] width 261 height 1387
click at [682, 255] on h2 "**********" at bounding box center [753, 252] width 251 height 25
click at [707, 284] on h3 "**********" at bounding box center [753, 282] width 251 height 11
click at [522, 10] on button "Font style" at bounding box center [516, 9] width 18 height 10
click at [698, 258] on h2 "**********" at bounding box center [753, 252] width 251 height 25
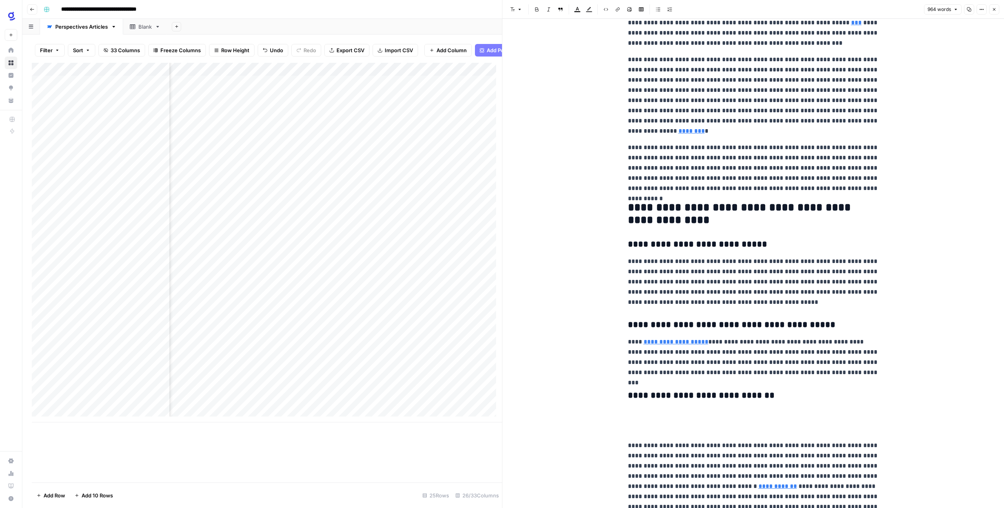
scroll to position [294, 0]
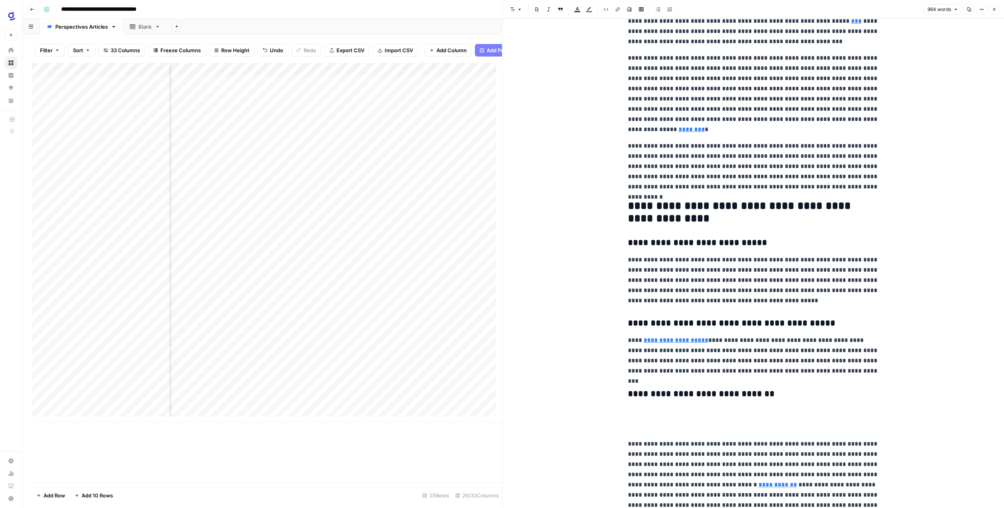
click at [623, 447] on div "**********" at bounding box center [753, 430] width 261 height 1387
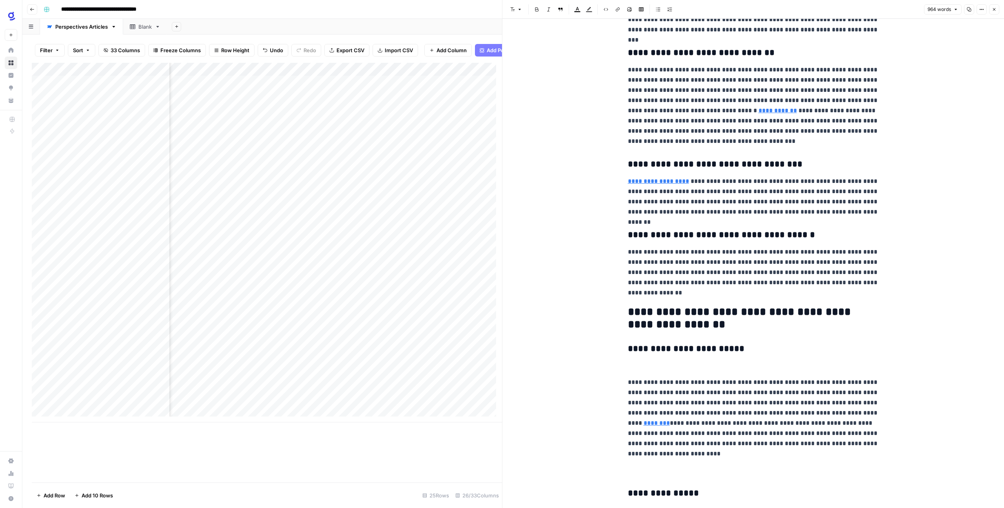
scroll to position [799, 0]
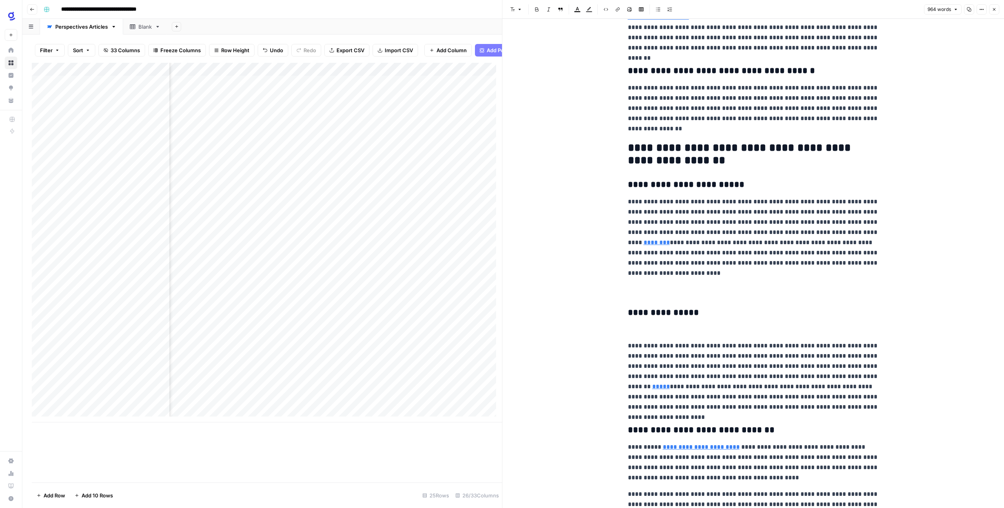
click at [628, 314] on h3 "**********" at bounding box center [753, 312] width 251 height 11
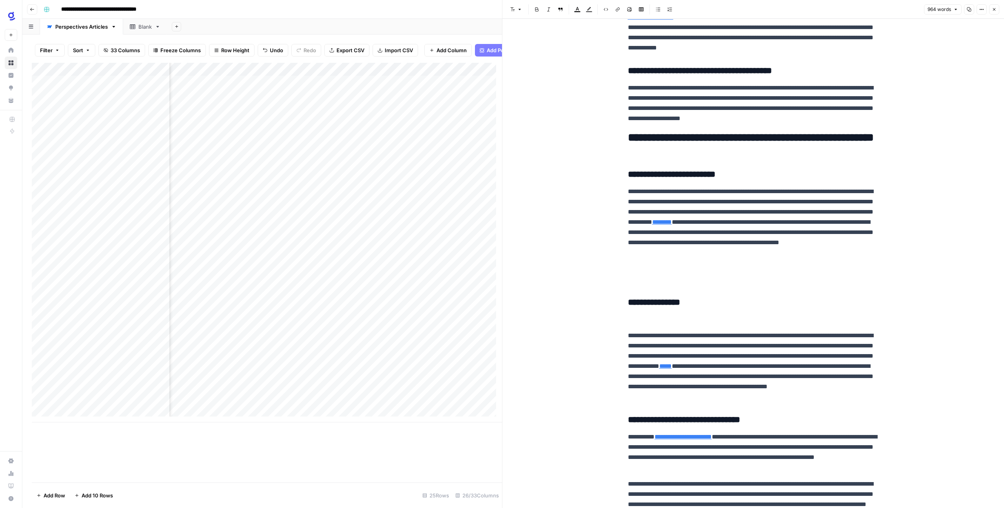
click at [628, 336] on p "**********" at bounding box center [753, 365] width 251 height 71
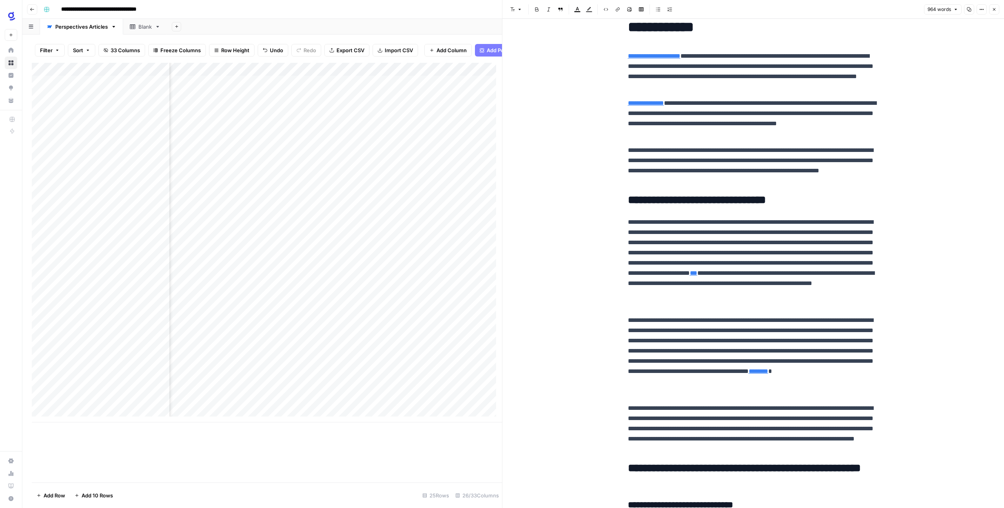
scroll to position [120, 0]
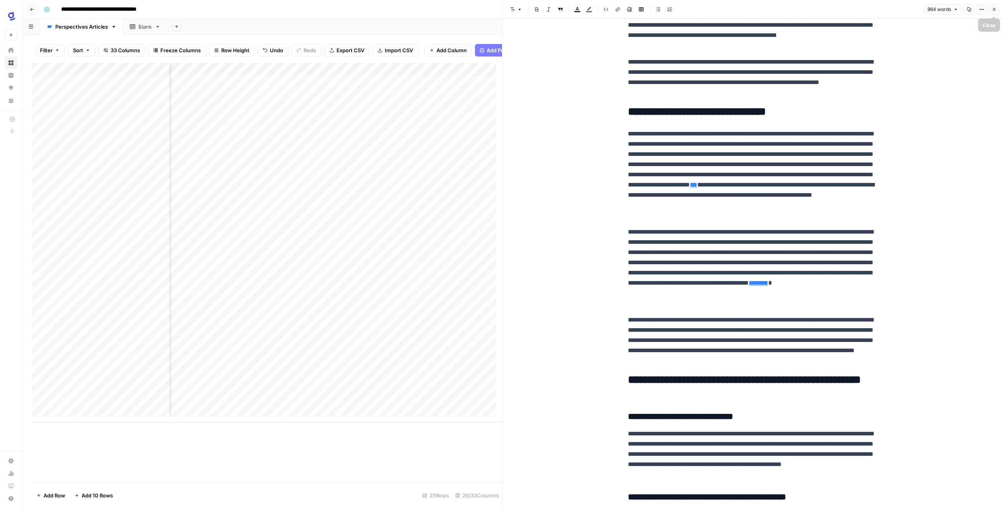
click at [999, 12] on button "Close" at bounding box center [995, 9] width 10 height 10
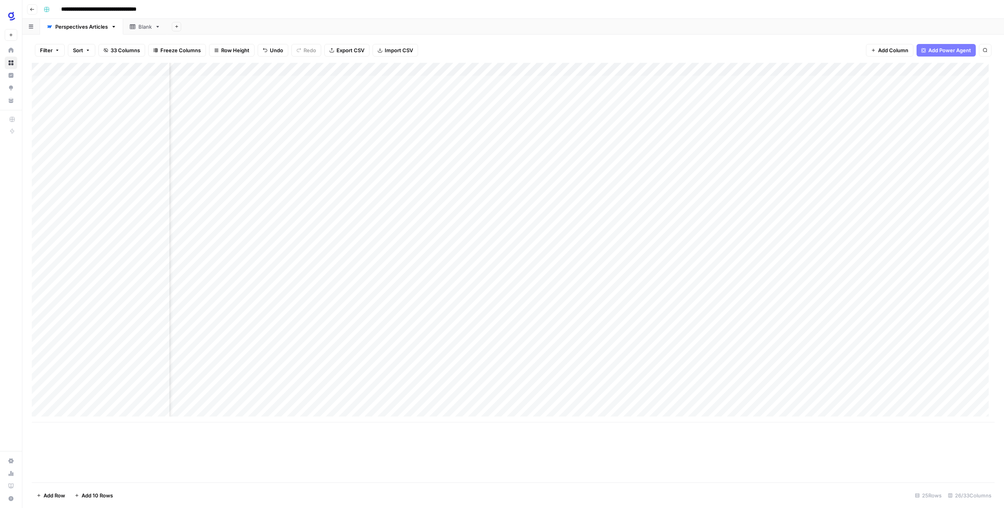
click at [525, 360] on div "Add Column" at bounding box center [513, 242] width 963 height 359
click at [522, 360] on div "Add Column" at bounding box center [513, 242] width 963 height 359
click at [686, 361] on div "Add Column" at bounding box center [513, 242] width 963 height 359
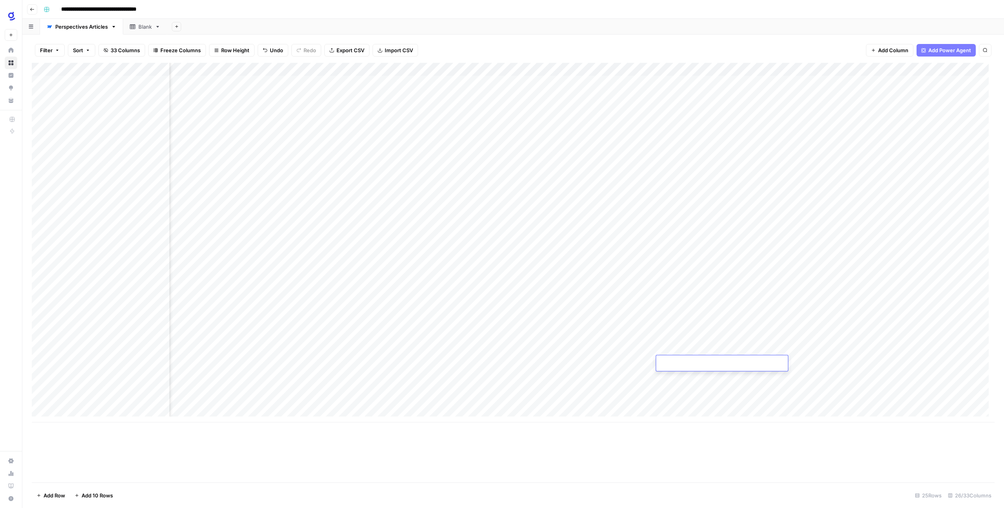
type input "**********"
click at [692, 351] on div "Add Column" at bounding box center [513, 242] width 963 height 359
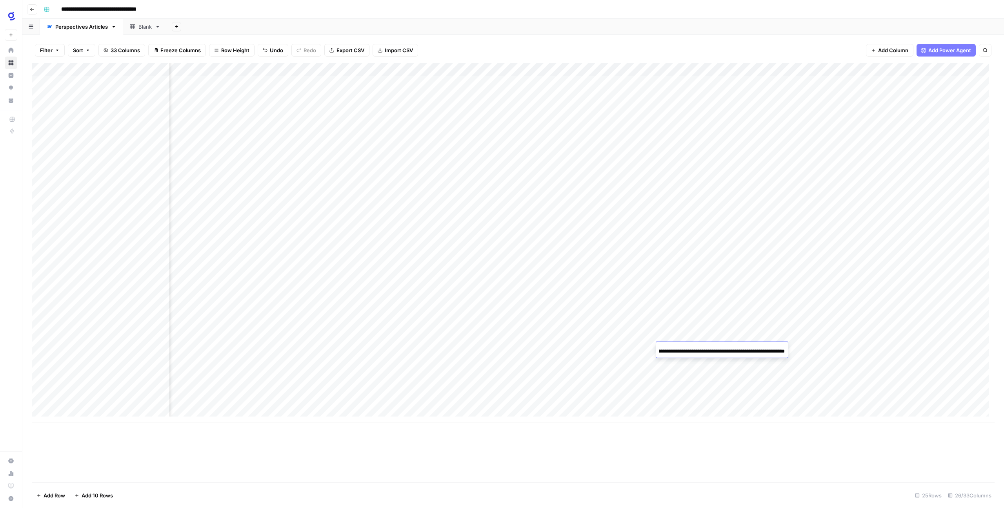
click at [682, 363] on div "Add Column" at bounding box center [513, 242] width 963 height 359
type input "**********"
click at [729, 395] on div "Add Column" at bounding box center [513, 242] width 963 height 359
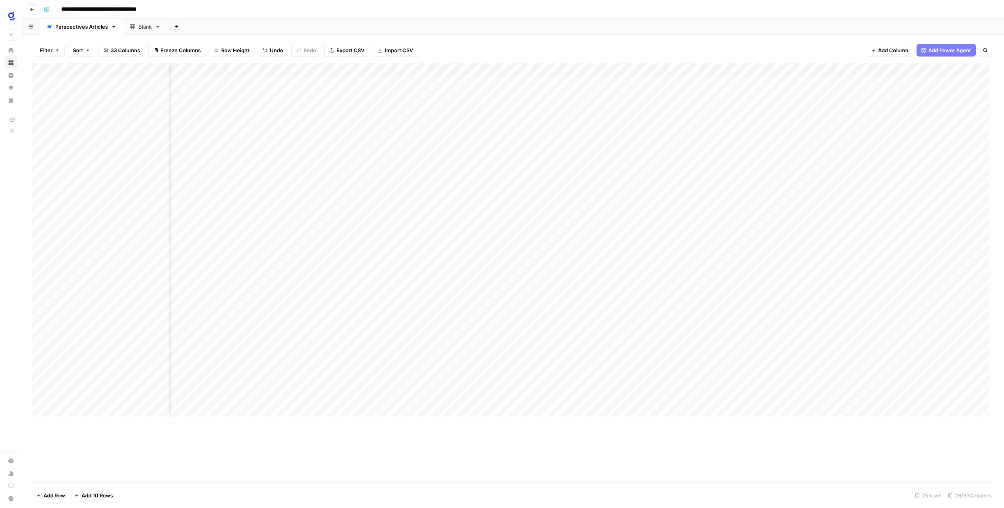
click at [288, 359] on div "Add Column" at bounding box center [513, 242] width 963 height 359
click at [775, 365] on div "Add Column" at bounding box center [513, 242] width 963 height 359
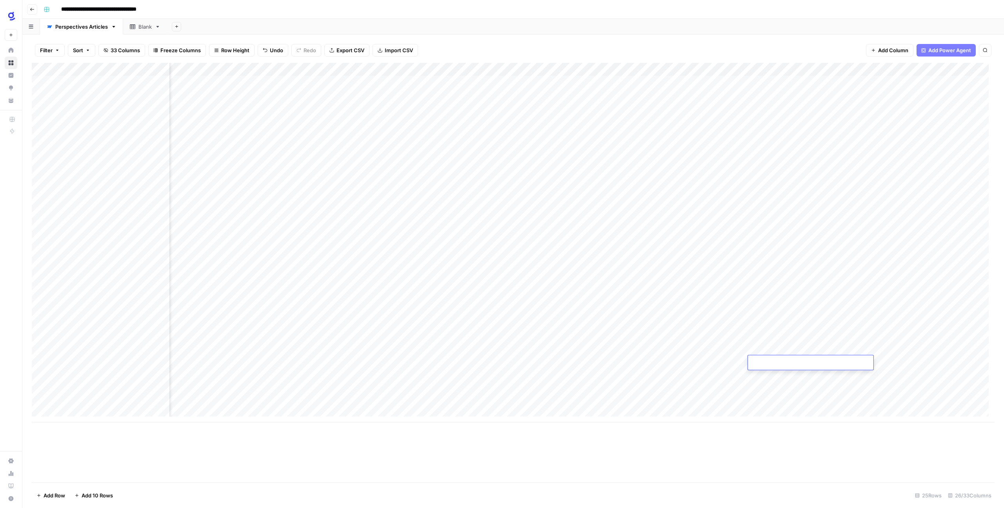
type textarea "**********"
click at [882, 437] on div "Add Column" at bounding box center [513, 272] width 963 height 419
click at [883, 361] on div "Add Column" at bounding box center [513, 242] width 963 height 359
click at [881, 361] on div "Add Column" at bounding box center [513, 242] width 963 height 359
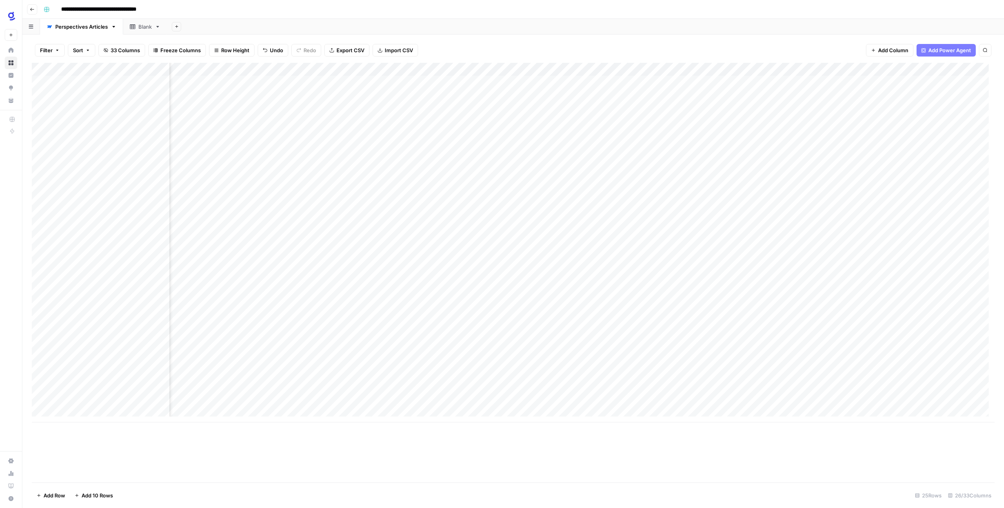
click at [109, 373] on div "Add Column" at bounding box center [513, 242] width 963 height 359
type textarea "**********"
click at [188, 434] on div "Add Column" at bounding box center [513, 272] width 963 height 419
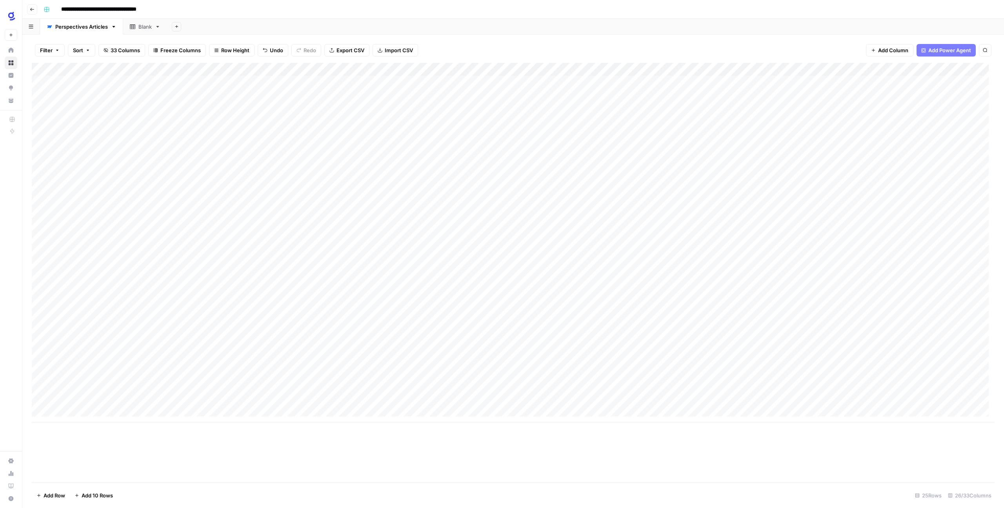
click at [204, 375] on div "Add Column" at bounding box center [513, 242] width 963 height 359
click at [200, 373] on div "Add Column" at bounding box center [513, 242] width 963 height 359
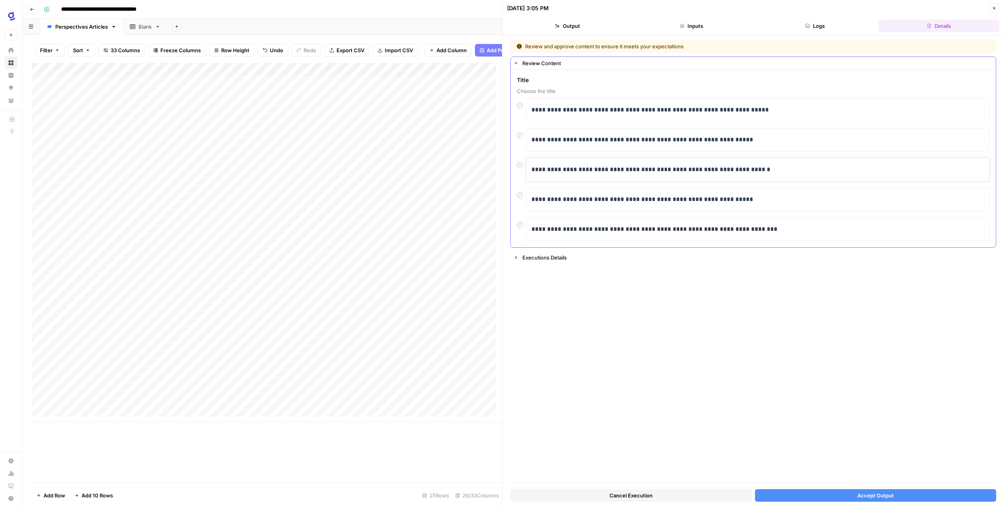
click at [576, 175] on div "**********" at bounding box center [758, 169] width 453 height 16
click at [824, 497] on button "Accept Output" at bounding box center [876, 495] width 242 height 13
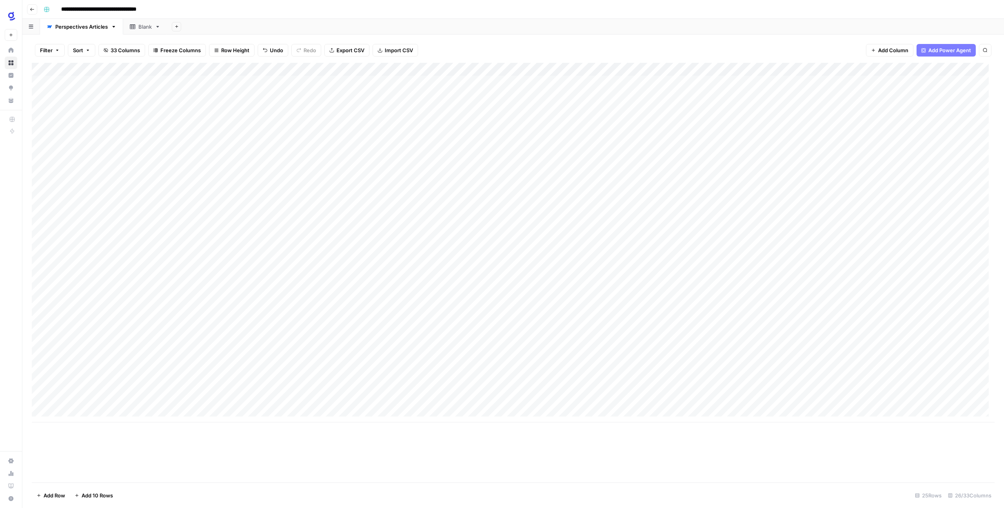
click at [496, 376] on div "Add Column" at bounding box center [513, 242] width 963 height 359
click at [383, 296] on div "Add Column" at bounding box center [513, 272] width 963 height 419
click at [276, 70] on div "Add Column" at bounding box center [513, 109] width 963 height 93
click at [315, 268] on div "Add Column" at bounding box center [513, 272] width 963 height 419
click at [941, 46] on span "Add Power Agent" at bounding box center [943, 50] width 43 height 8
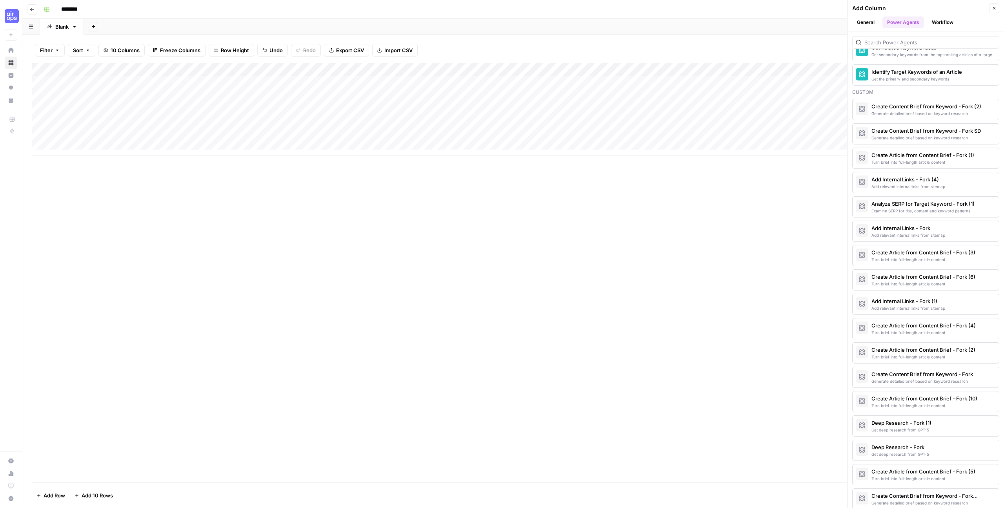
click at [995, 10] on icon "button" at bounding box center [994, 8] width 5 height 5
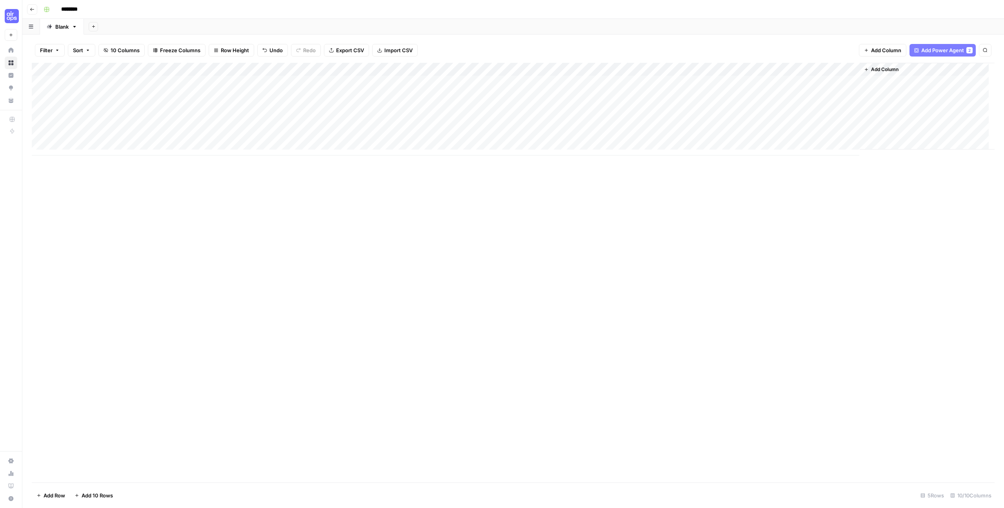
click at [92, 28] on icon "button" at bounding box center [93, 26] width 4 height 4
click at [94, 26] on icon "button" at bounding box center [93, 26] width 4 height 4
click at [95, 24] on icon "button" at bounding box center [93, 26] width 4 height 4
click at [109, 50] on span "Blank" at bounding box center [133, 54] width 58 height 8
type input "********"
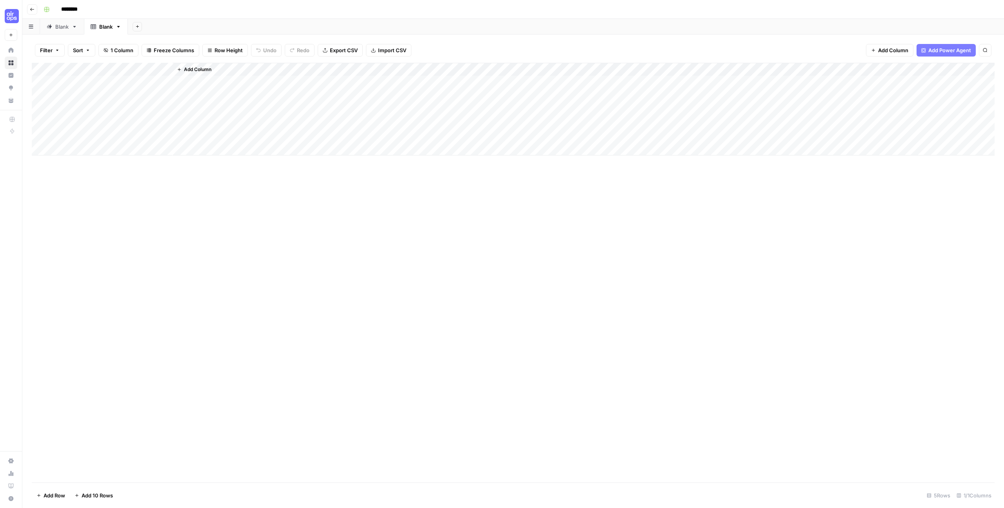
click at [69, 27] on link "Blank" at bounding box center [62, 27] width 44 height 16
click at [85, 9] on input "********" at bounding box center [80, 9] width 44 height 13
drag, startPoint x: 91, startPoint y: 10, endPoint x: 59, endPoint y: 7, distance: 31.9
click at [59, 7] on input "********" at bounding box center [80, 9] width 44 height 13
type input "**********"
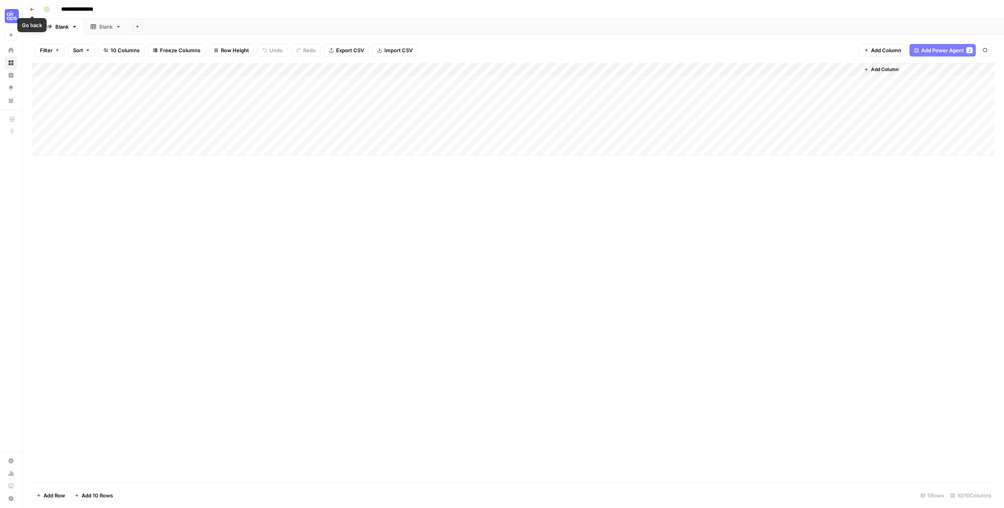
click at [31, 8] on icon "button" at bounding box center [32, 9] width 4 height 3
click at [36, 7] on button "Go back" at bounding box center [32, 9] width 10 height 10
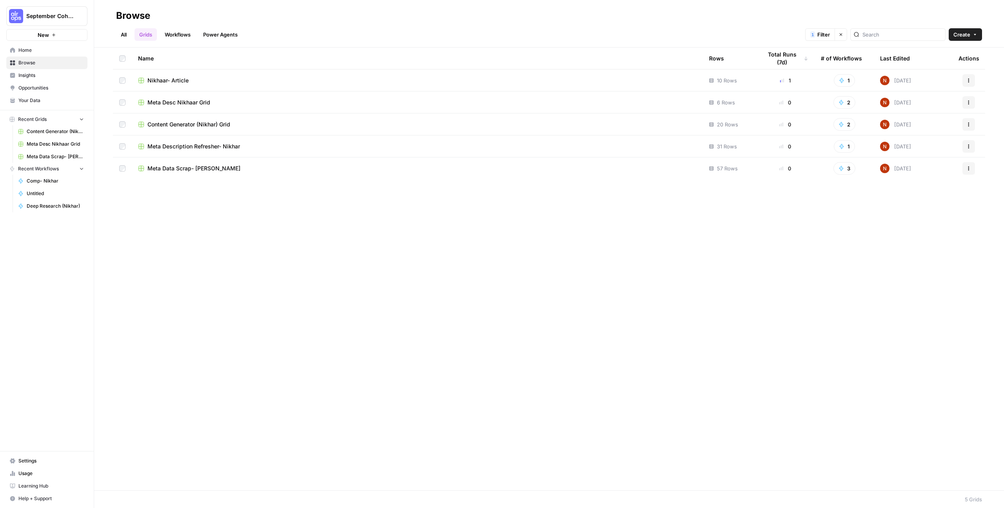
click at [27, 61] on span "Browse" at bounding box center [51, 62] width 66 height 7
click at [124, 36] on link "All" at bounding box center [123, 34] width 15 height 13
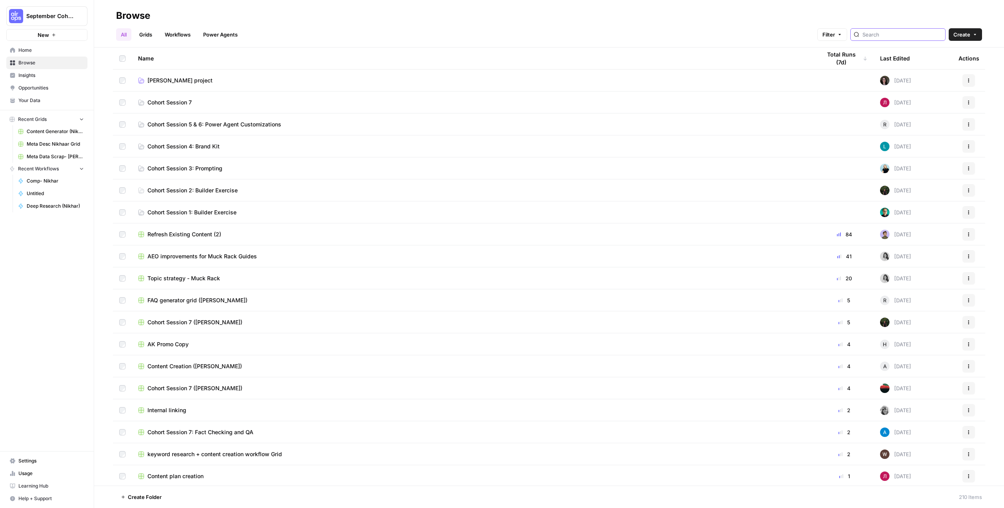
click at [893, 36] on input "search" at bounding box center [903, 35] width 80 height 8
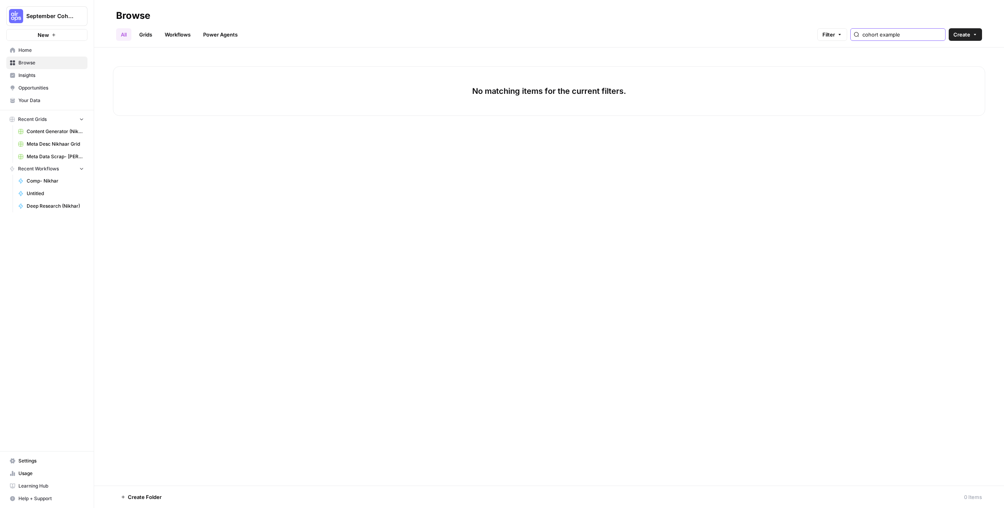
click at [888, 36] on input "cohort example" at bounding box center [903, 35] width 80 height 8
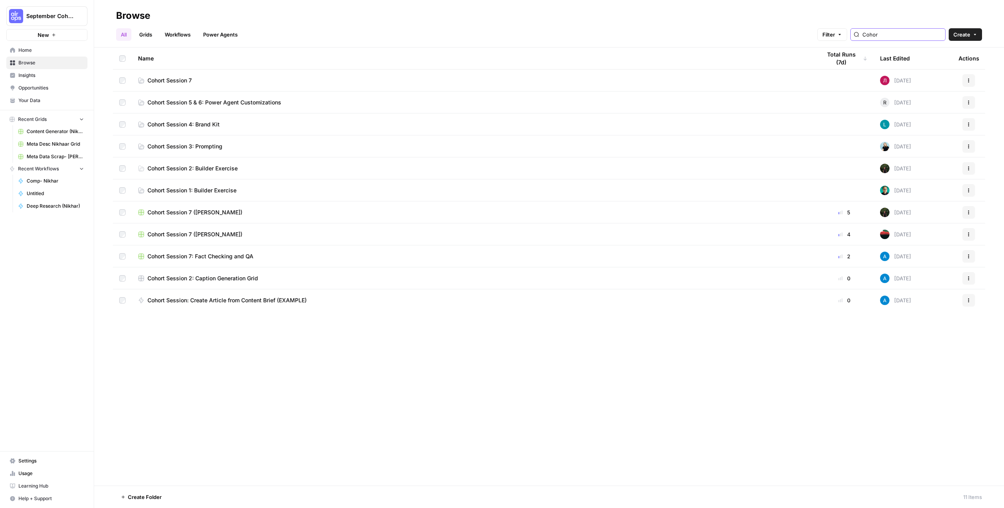
type input "Cohor"
click at [207, 104] on span "Cohort Session 5 & 6: Power Agent Customizations" at bounding box center [215, 102] width 134 height 8
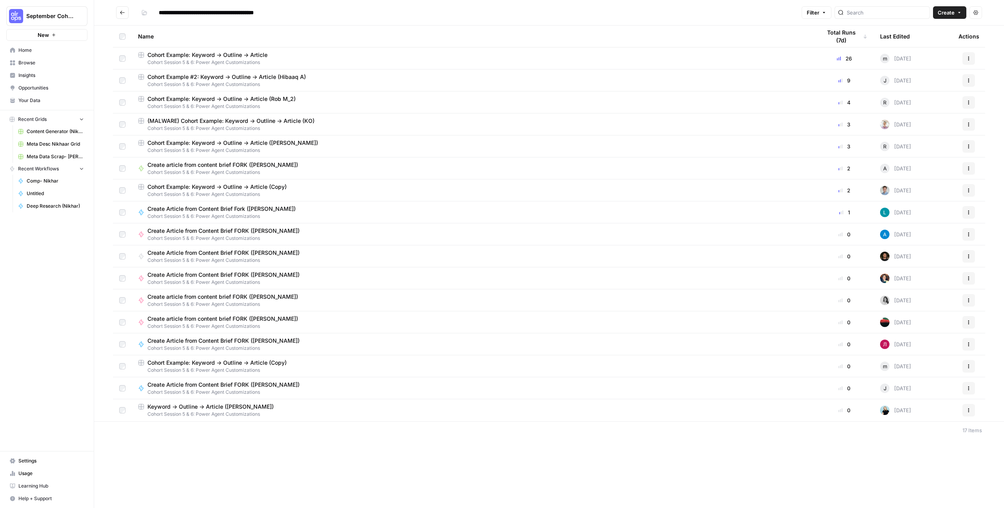
click at [232, 58] on span "Cohort Example: Keyword -> Outline -> Article" at bounding box center [208, 55] width 120 height 8
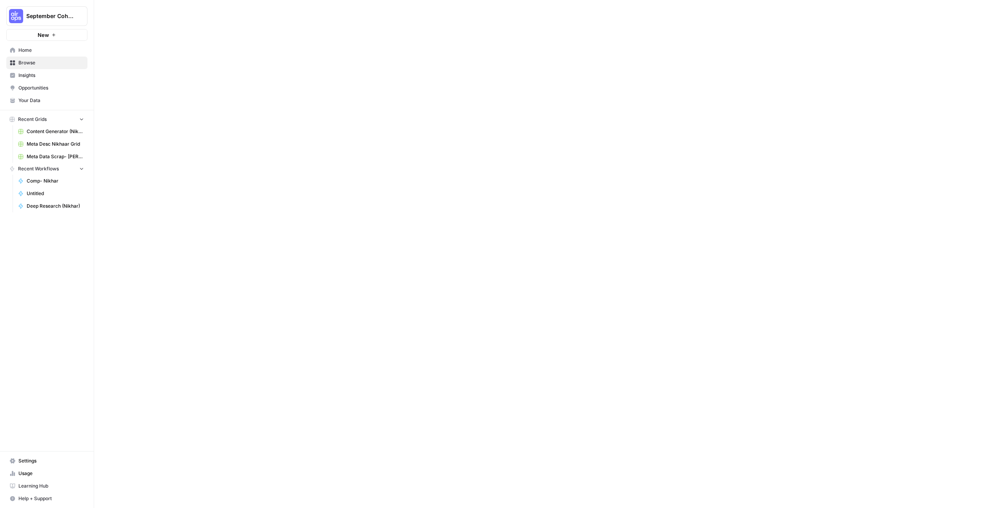
click at [232, 58] on div at bounding box center [549, 254] width 910 height 508
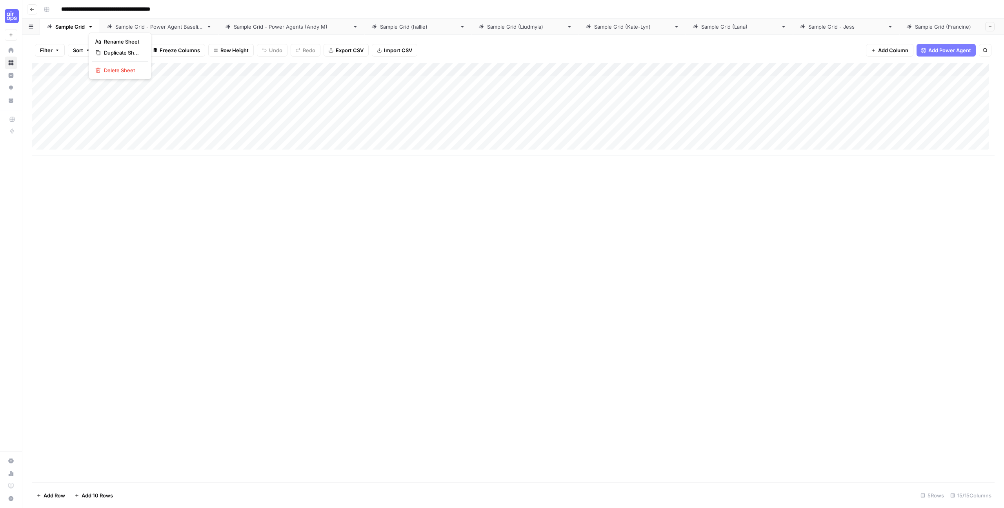
click at [93, 26] on icon "button" at bounding box center [90, 26] width 5 height 5
click at [121, 52] on span "Duplicate Sheet" at bounding box center [123, 53] width 38 height 8
click at [231, 207] on div "Add Column" at bounding box center [513, 272] width 963 height 419
click at [88, 29] on link "Sample Grid" at bounding box center [70, 27] width 60 height 16
click at [91, 27] on icon "button" at bounding box center [90, 27] width 3 height 2
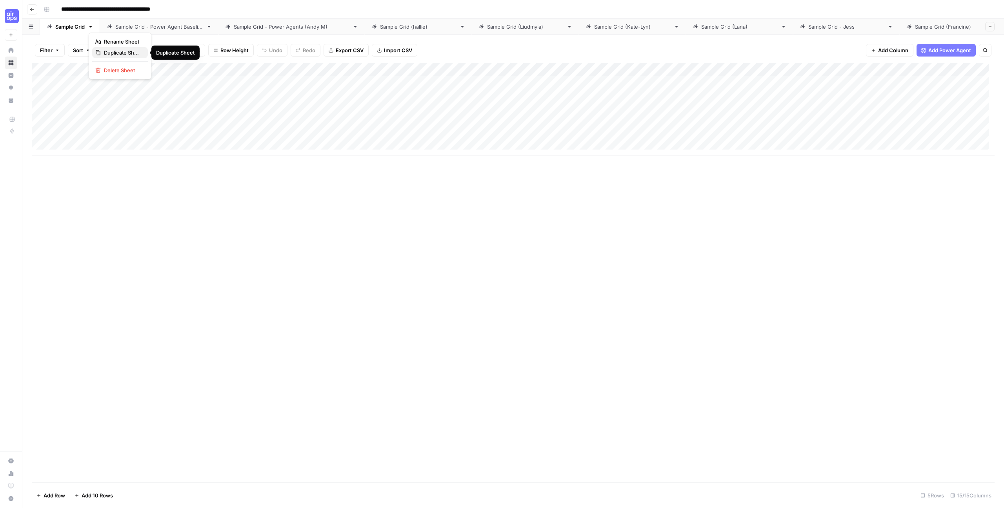
click at [111, 51] on span "Duplicate Sheet" at bounding box center [123, 53] width 38 height 8
click at [172, 28] on div "Sample Grid - Power Agent Baseline" at bounding box center [159, 27] width 88 height 8
click at [205, 164] on div "Add Column" at bounding box center [513, 272] width 963 height 419
click at [70, 29] on div "Sample Grid" at bounding box center [69, 27] width 29 height 8
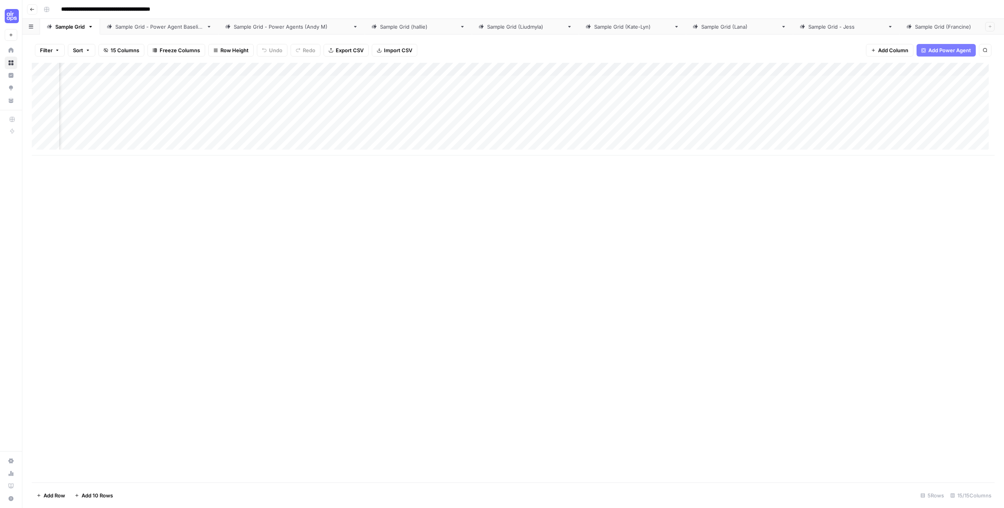
scroll to position [0, 447]
click at [72, 33] on link "Sample Grid" at bounding box center [70, 27] width 60 height 16
click at [72, 30] on div "Sample Grid" at bounding box center [69, 27] width 29 height 8
click at [160, 29] on div "Sample Grid - Power Agent Baseline" at bounding box center [159, 27] width 88 height 8
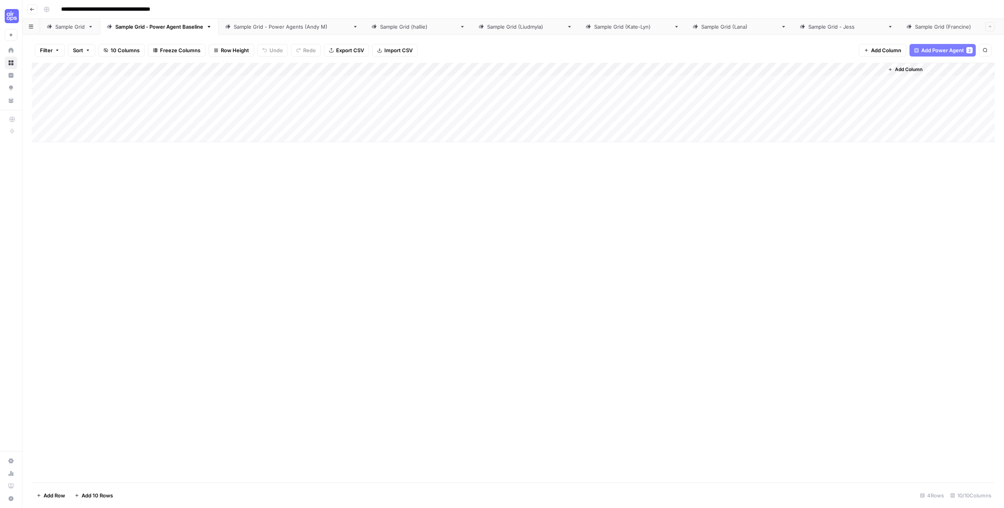
click at [57, 27] on div "Sample Grid" at bounding box center [69, 27] width 29 height 8
click at [91, 29] on link "Sample Grid" at bounding box center [70, 27] width 60 height 16
click at [92, 26] on icon "button" at bounding box center [90, 26] width 5 height 5
click at [107, 49] on span "Duplicate Sheet" at bounding box center [123, 53] width 38 height 8
click at [152, 29] on div "Sample Grid - Power Agent Baseline" at bounding box center [159, 27] width 88 height 8
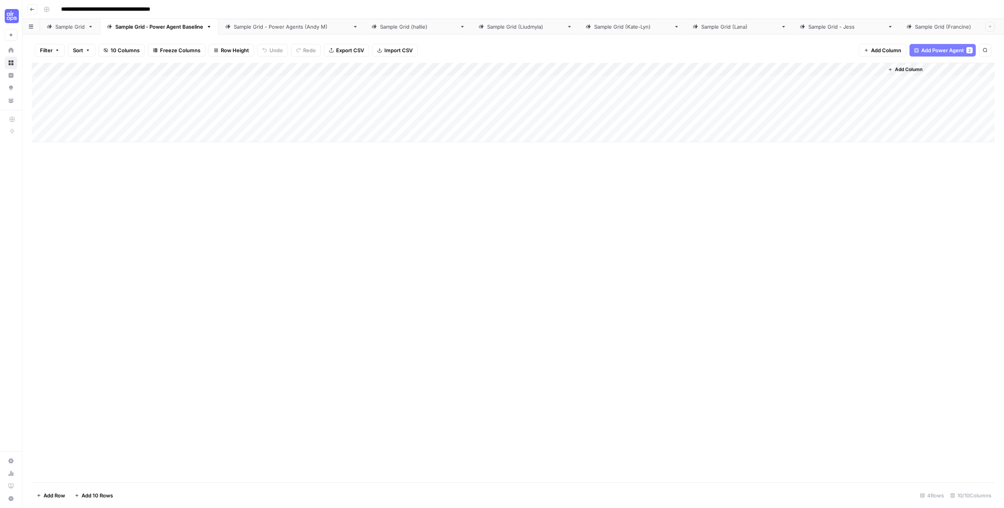
click at [240, 29] on div "Sample Grid - Power Agents ([PERSON_NAME])" at bounding box center [292, 27] width 116 height 8
click at [171, 26] on div "Sample Grid - Power Agent Baseline" at bounding box center [159, 27] width 88 height 8
type input "**********"
click at [171, 26] on div "Sample Grid - Power Agent Baseline" at bounding box center [159, 27] width 88 height 8
type input "**********"
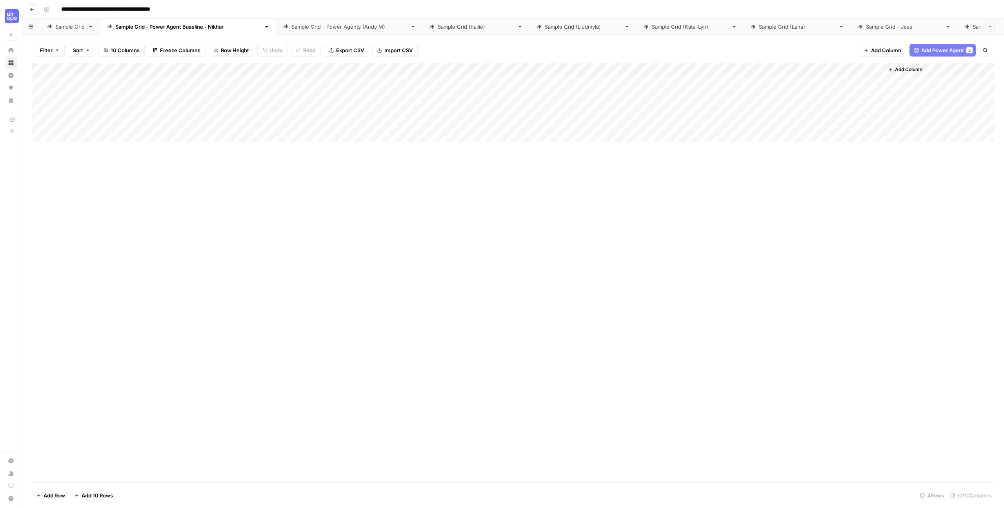
click at [276, 69] on div "Add Column" at bounding box center [513, 102] width 963 height 79
click at [75, 23] on div "Sample Grid" at bounding box center [69, 27] width 29 height 8
click at [72, 33] on link "Sample Grid" at bounding box center [70, 27] width 60 height 16
click at [133, 28] on div "Sample Grid - Power Agent Baseline - [GEOGRAPHIC_DATA]" at bounding box center [188, 27] width 146 height 8
click at [228, 26] on link "Sample Grid - Power Agent Baseline - [GEOGRAPHIC_DATA]" at bounding box center [188, 27] width 176 height 16
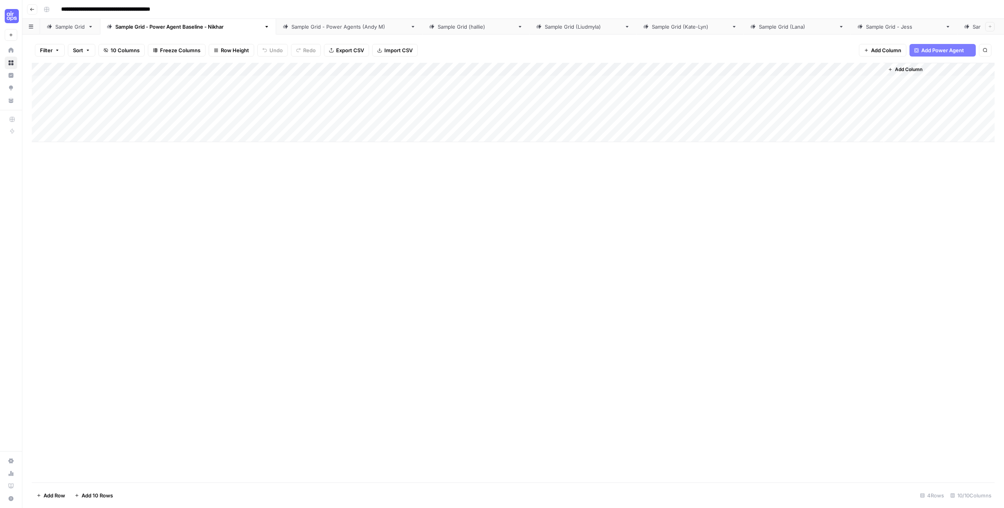
click at [228, 26] on link "Sample Grid - Power Agent Baseline - [GEOGRAPHIC_DATA]" at bounding box center [188, 27] width 176 height 16
drag, startPoint x: 229, startPoint y: 26, endPoint x: 218, endPoint y: 27, distance: 10.6
click at [218, 27] on div "**********" at bounding box center [513, 27] width 982 height 16
type input "**********"
click at [64, 25] on div "Sample Grid" at bounding box center [69, 27] width 29 height 8
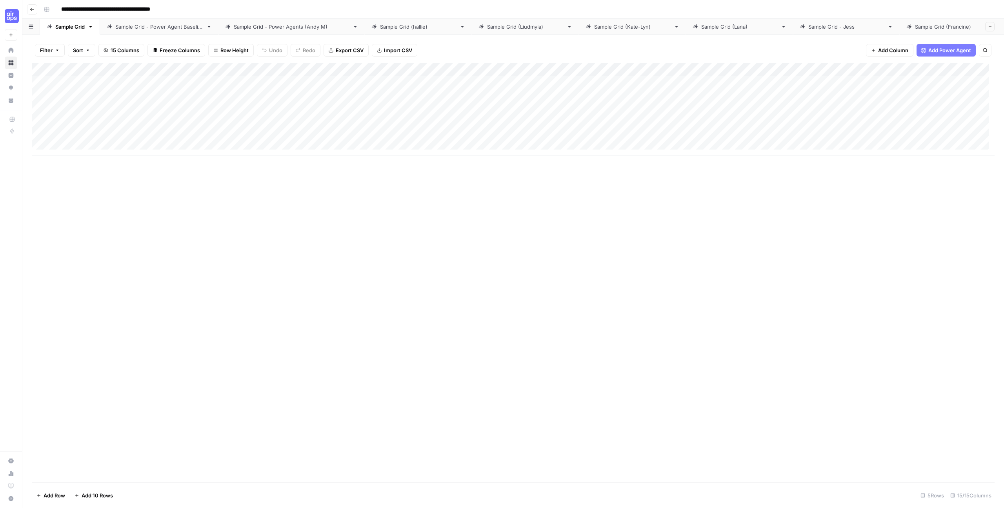
drag, startPoint x: 269, startPoint y: 155, endPoint x: 631, endPoint y: 167, distance: 362.7
click at [631, 167] on div "Add Column" at bounding box center [513, 272] width 963 height 419
click at [134, 26] on div "Sample Grid - Power Agent Baseline" at bounding box center [159, 27] width 88 height 8
click at [261, 23] on div "Sample Grid - Power Agents ([PERSON_NAME])" at bounding box center [292, 27] width 116 height 8
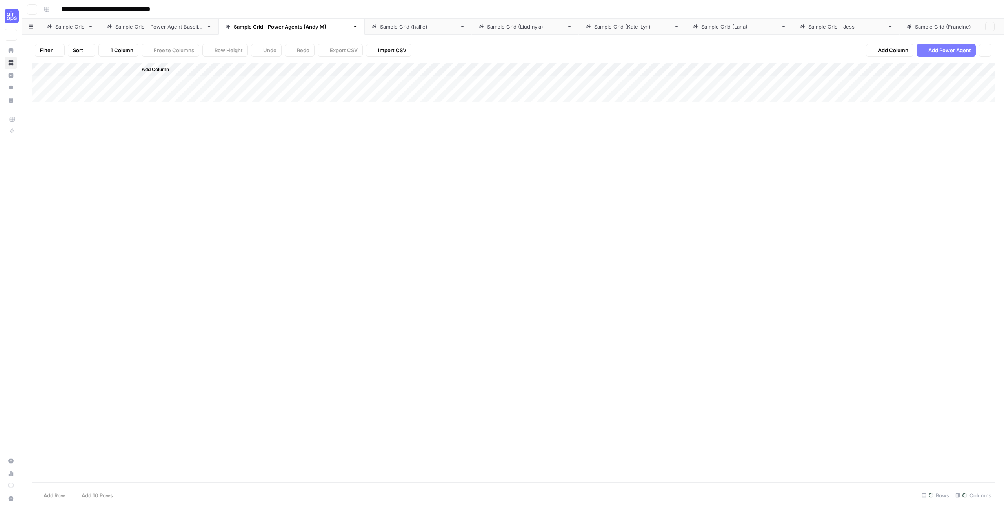
click at [365, 19] on link "Sample Grid ([PERSON_NAME])" at bounding box center [418, 27] width 107 height 16
click at [385, 24] on div "Sample Grid ([PERSON_NAME])" at bounding box center [418, 27] width 77 height 8
click at [66, 26] on div "Sample Grid" at bounding box center [69, 27] width 29 height 8
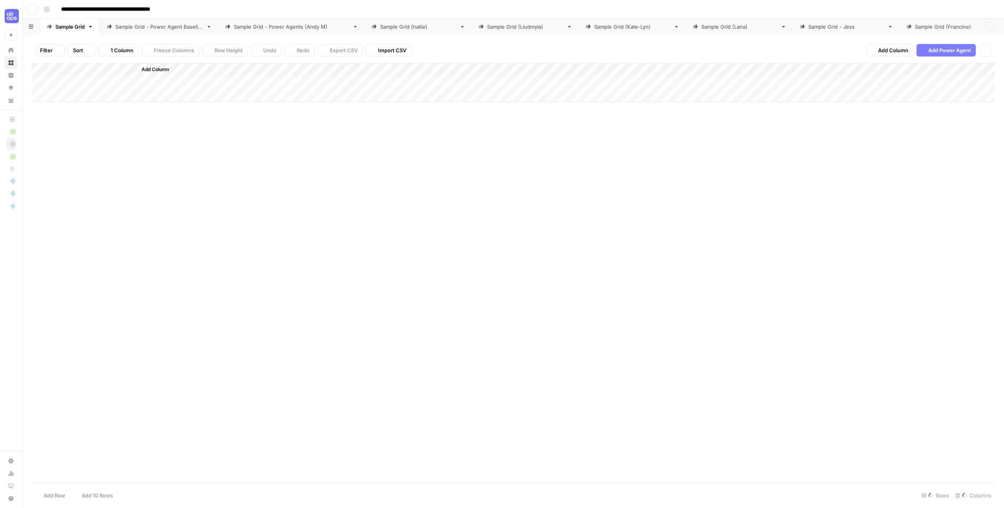
click at [67, 28] on div "Sample Grid" at bounding box center [69, 27] width 29 height 8
click at [92, 26] on icon "button" at bounding box center [90, 26] width 5 height 5
click at [106, 38] on span "Rename Sheet" at bounding box center [123, 42] width 38 height 8
click at [109, 180] on div "Add Column" at bounding box center [513, 272] width 963 height 419
click at [93, 26] on icon "button" at bounding box center [90, 26] width 5 height 5
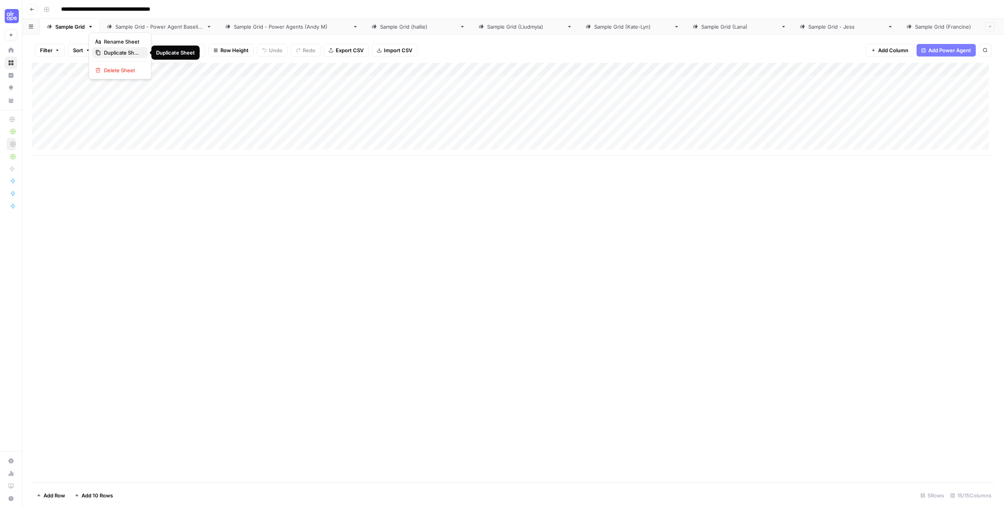
click at [110, 52] on span "Duplicate Sheet" at bounding box center [123, 53] width 38 height 8
click at [194, 26] on div "Sample Grid - Power Agent Baseline" at bounding box center [159, 27] width 88 height 8
click at [302, 68] on div "Add Column" at bounding box center [513, 102] width 963 height 79
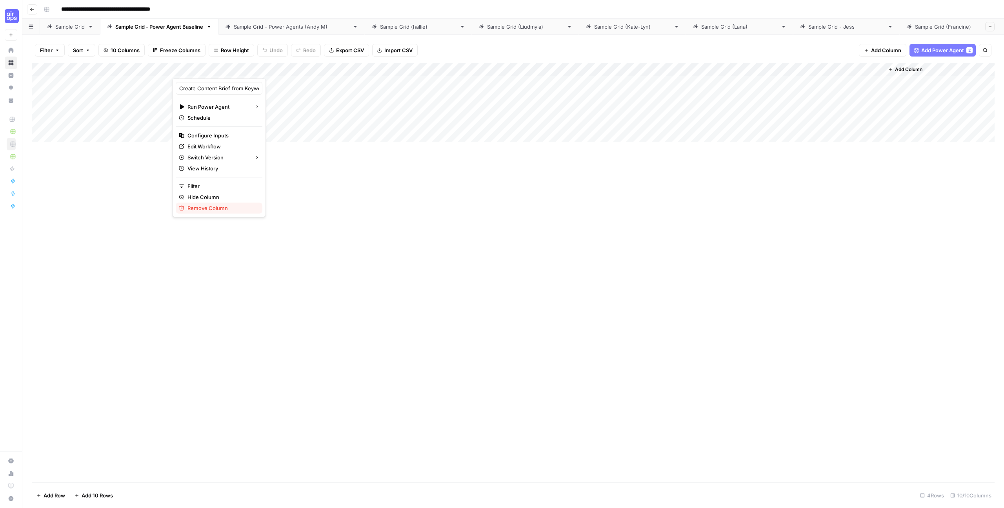
click at [219, 211] on span "Remove Column" at bounding box center [222, 208] width 69 height 8
click at [35, 8] on button "Go back" at bounding box center [32, 9] width 10 height 10
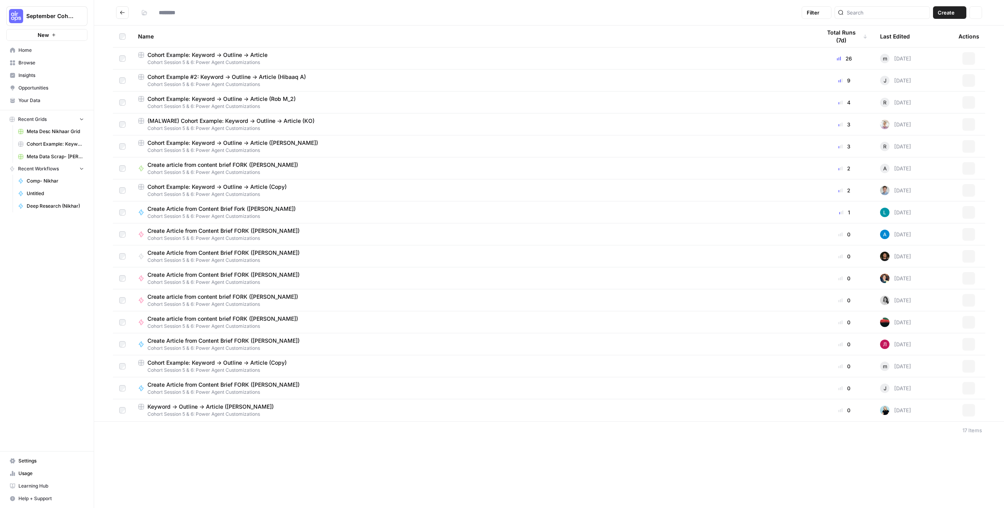
type input "**********"
click at [971, 58] on icon "button" at bounding box center [969, 58] width 5 height 5
click at [919, 77] on span "Duplicate" at bounding box center [934, 77] width 63 height 8
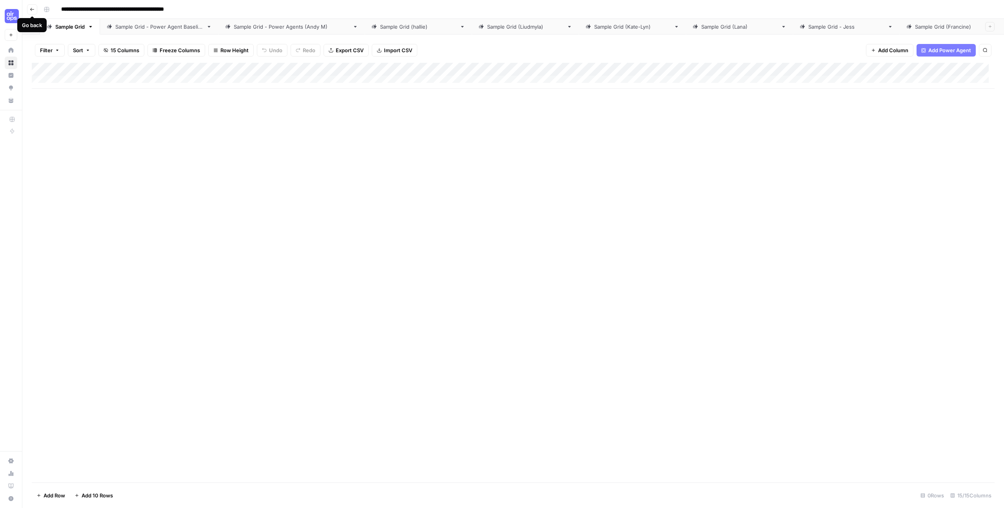
click at [31, 7] on icon "button" at bounding box center [32, 9] width 5 height 5
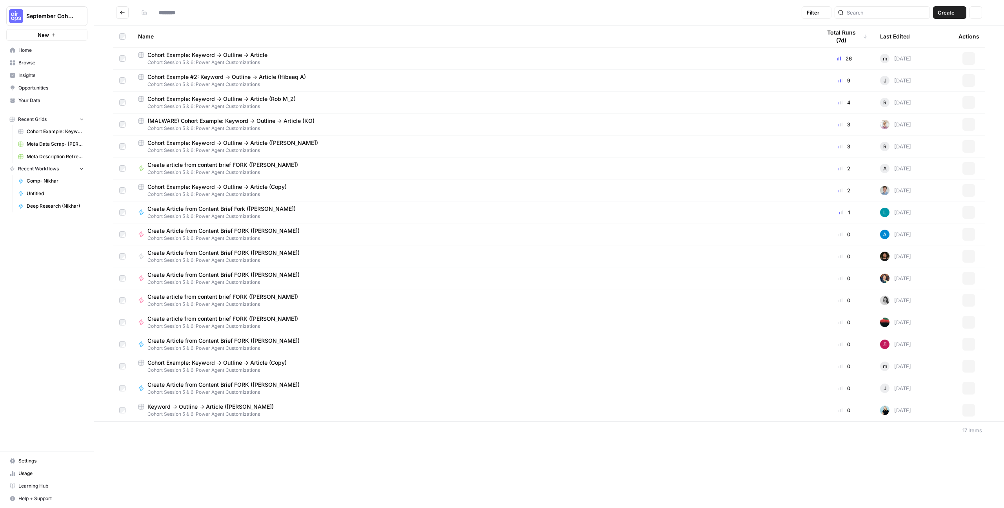
type input "**********"
click at [237, 86] on span "Cohort Session 5 & 6: Power Agent Customizations" at bounding box center [473, 84] width 671 height 7
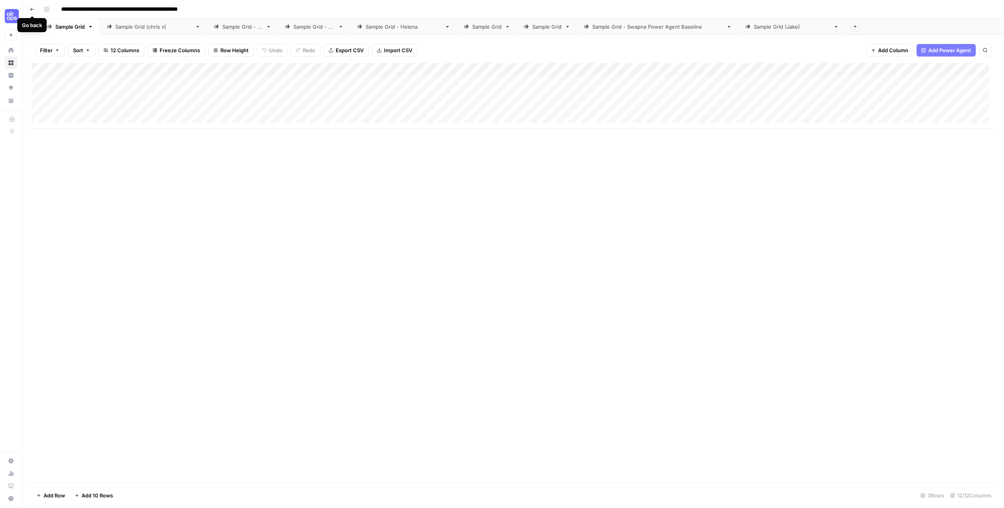
click at [36, 7] on button "Go back" at bounding box center [32, 9] width 10 height 10
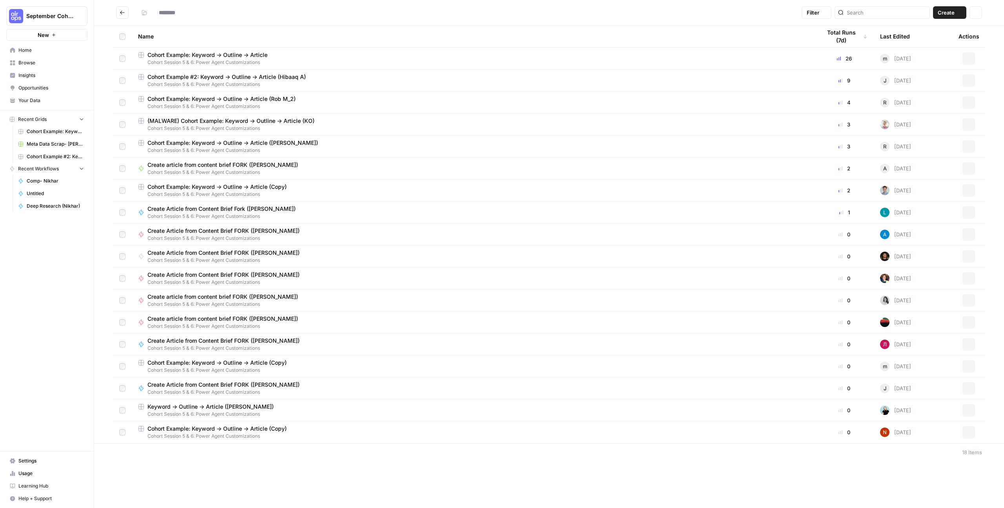
type input "**********"
click at [274, 436] on span "Cohort Session 5 & 6: Power Agent Customizations" at bounding box center [473, 435] width 671 height 7
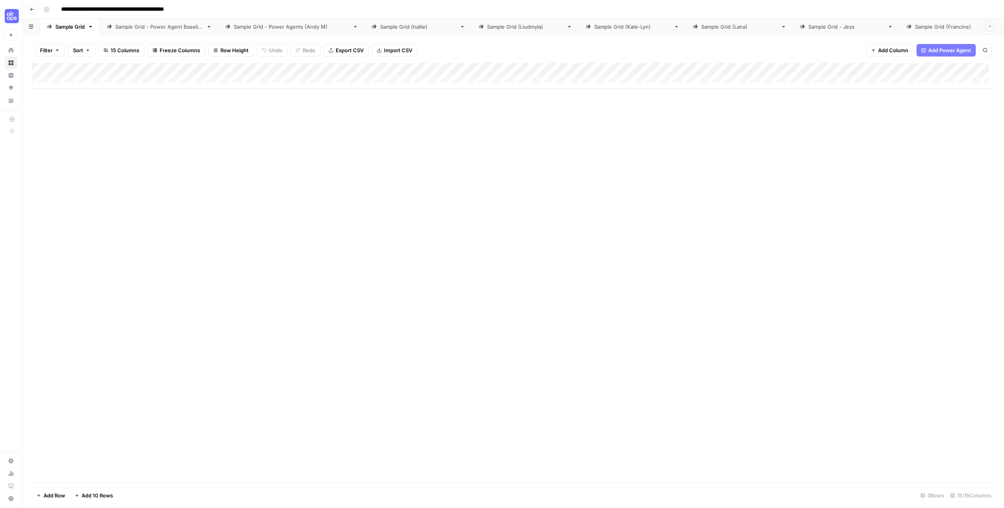
click at [144, 7] on input "**********" at bounding box center [132, 9] width 148 height 13
click at [201, 9] on input "**********" at bounding box center [132, 9] width 148 height 13
drag, startPoint x: 201, startPoint y: 9, endPoint x: 188, endPoint y: 11, distance: 12.7
click at [188, 11] on input "**********" at bounding box center [132, 9] width 148 height 13
type input "**********"
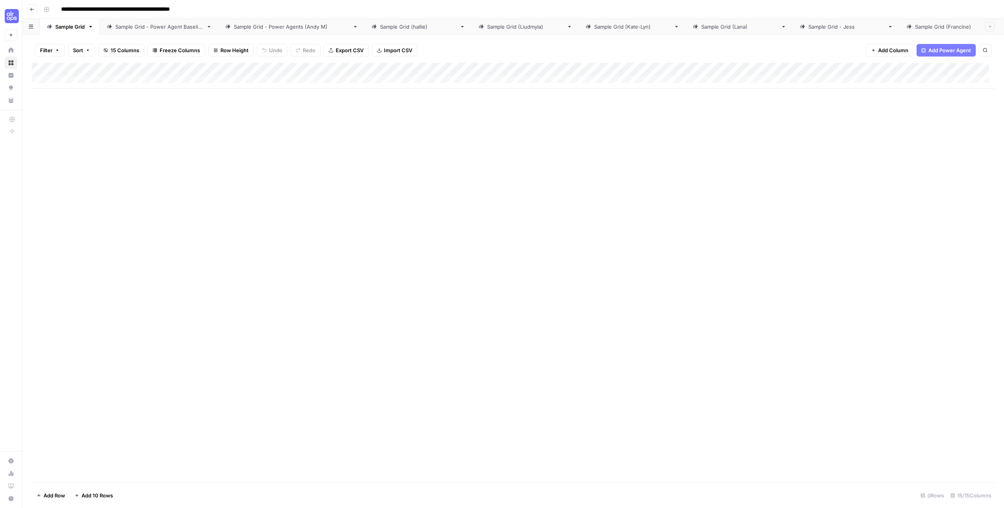
click at [192, 127] on div "Add Column" at bounding box center [513, 272] width 963 height 419
click at [71, 80] on div "Add Column" at bounding box center [513, 76] width 963 height 26
click at [75, 91] on div "Add Column" at bounding box center [513, 82] width 963 height 39
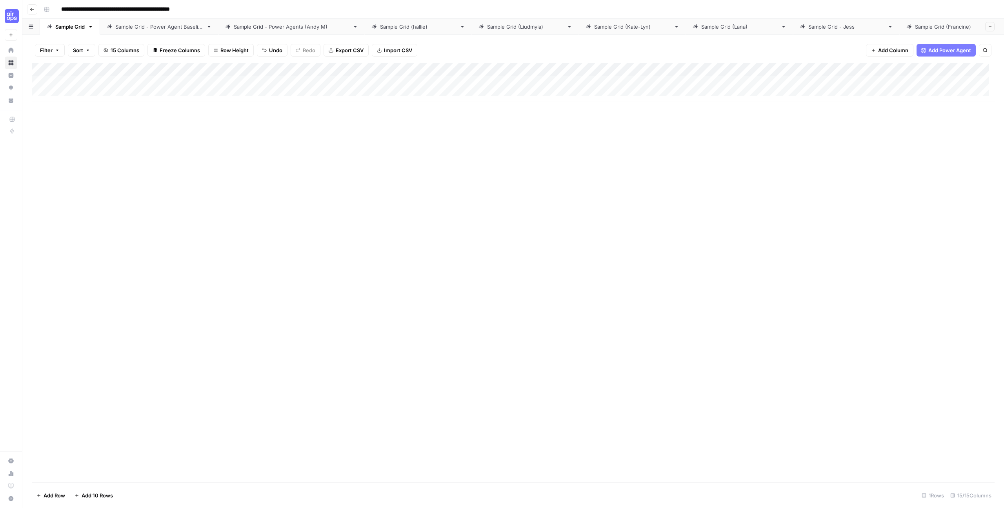
click at [76, 93] on div "Add Column" at bounding box center [513, 82] width 963 height 39
click at [97, 109] on div "Add Column" at bounding box center [513, 89] width 963 height 53
click at [96, 117] on div "Add Column" at bounding box center [513, 96] width 963 height 66
click at [96, 119] on body "**********" at bounding box center [502, 254] width 1004 height 508
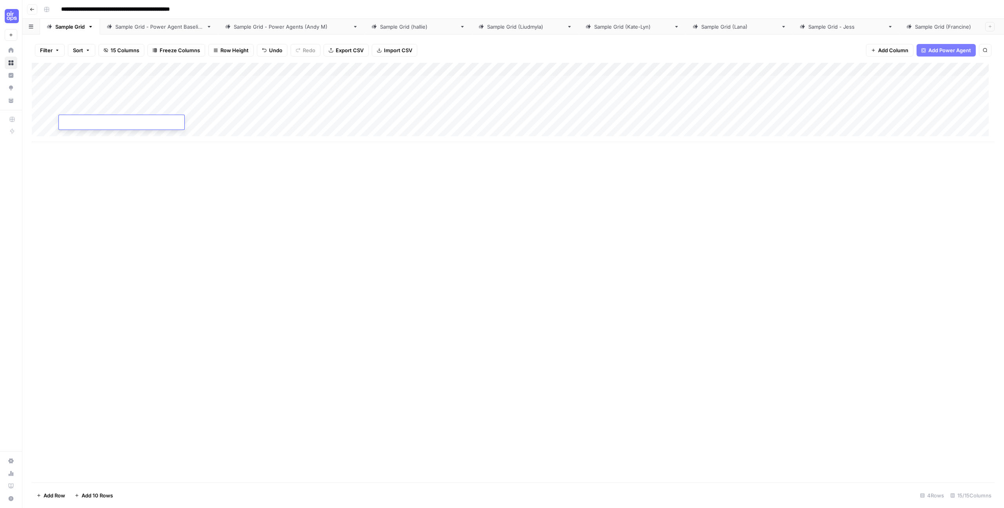
click at [99, 132] on div "Add Column" at bounding box center [513, 102] width 963 height 79
click at [102, 135] on div "Add Column" at bounding box center [513, 102] width 963 height 79
click at [131, 84] on div "Add Column" at bounding box center [513, 109] width 963 height 93
type textarea "**********"
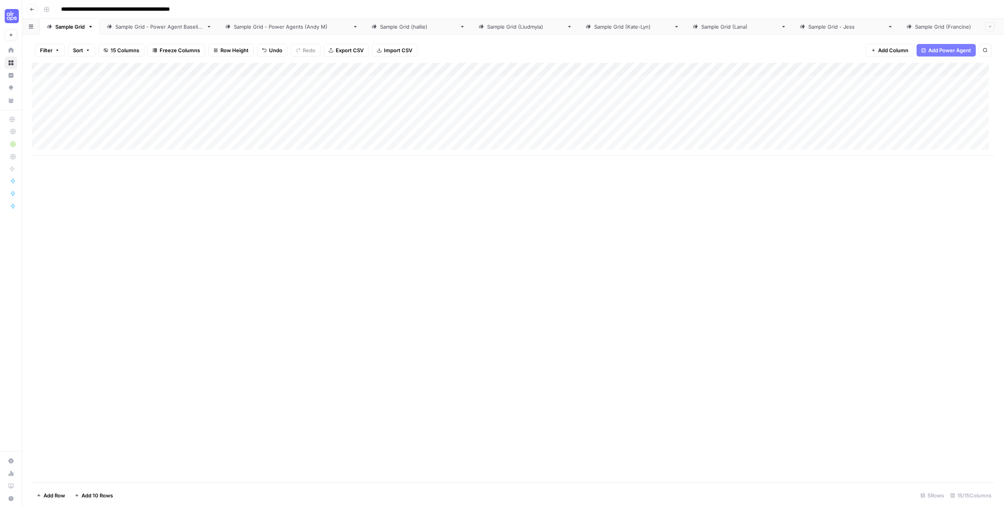
click at [195, 213] on div "Add Column" at bounding box center [513, 272] width 963 height 419
click at [247, 81] on div "Add Column" at bounding box center [513, 109] width 963 height 93
click at [246, 85] on div "Add Column" at bounding box center [513, 109] width 963 height 93
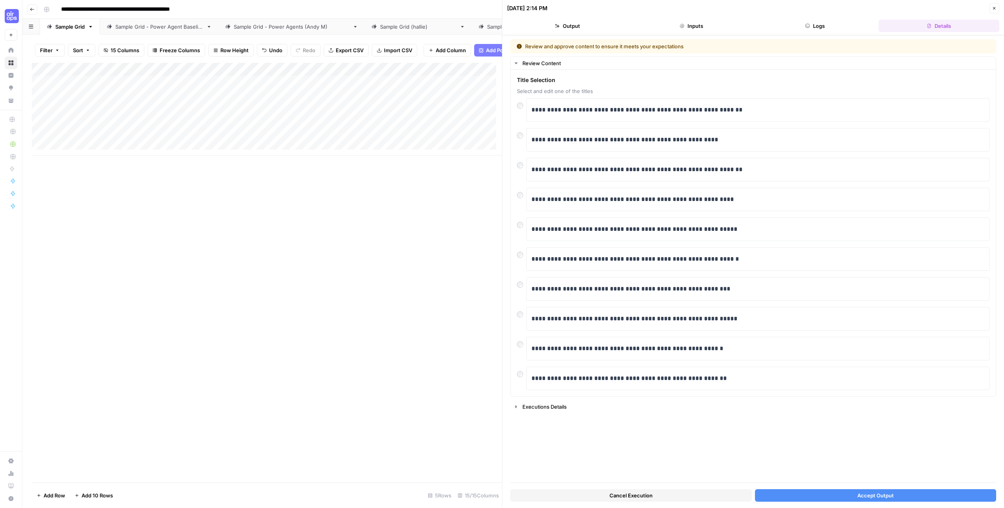
click at [909, 495] on button "Accept Output" at bounding box center [876, 495] width 242 height 13
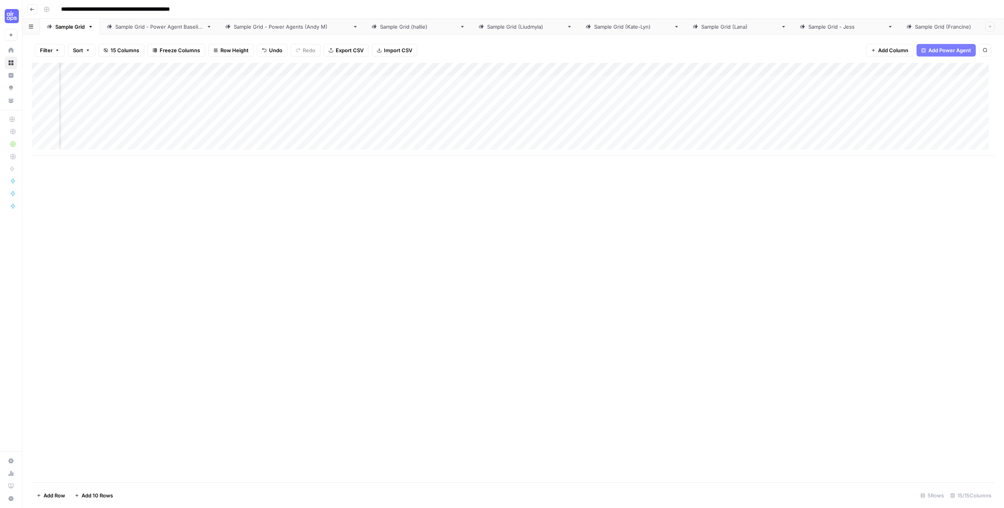
scroll to position [0, 67]
click at [277, 82] on div "Add Column" at bounding box center [513, 109] width 963 height 93
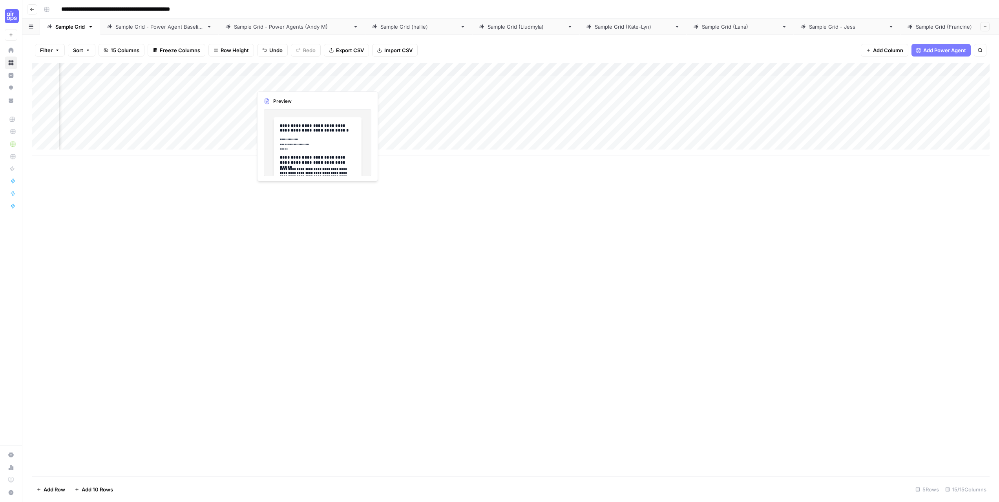
click at [277, 82] on div at bounding box center [288, 82] width 72 height 15
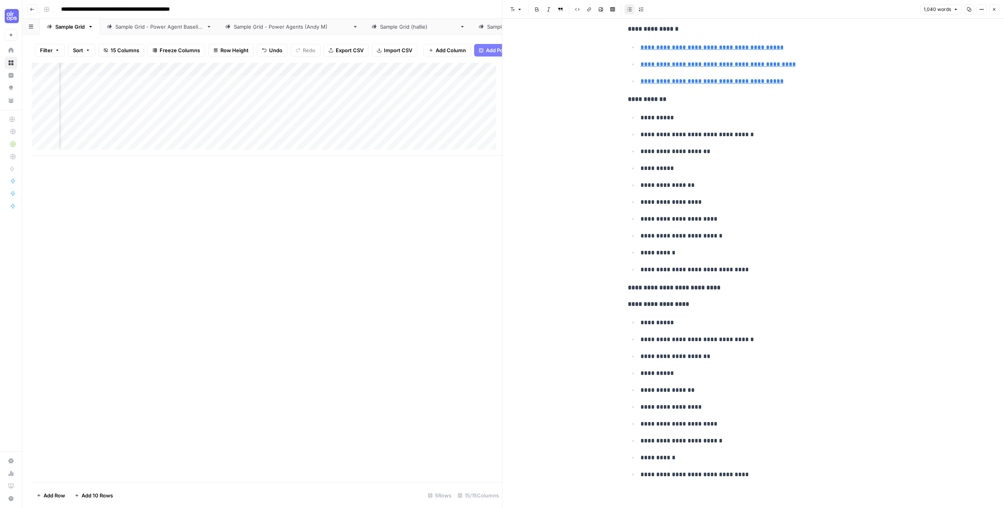
scroll to position [2073, 0]
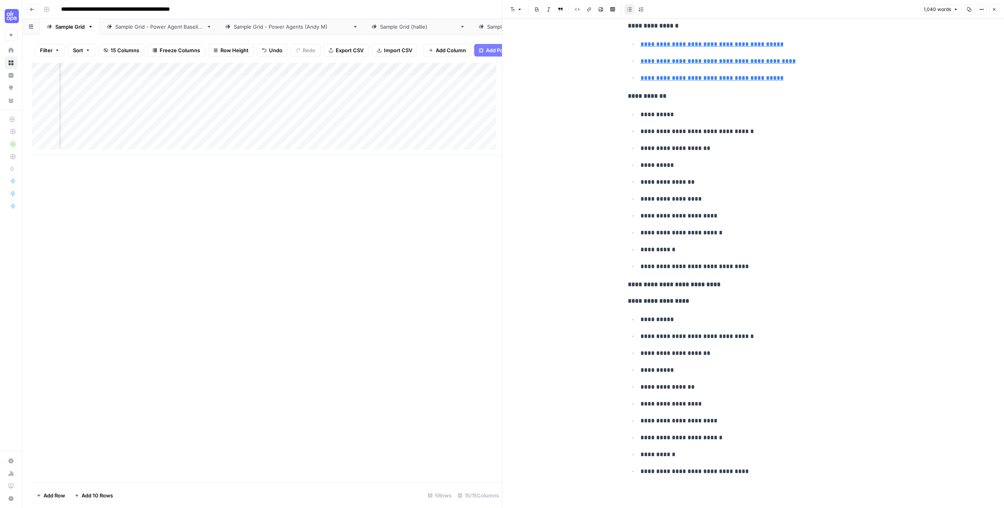
click at [346, 91] on div "Add Column" at bounding box center [267, 109] width 470 height 93
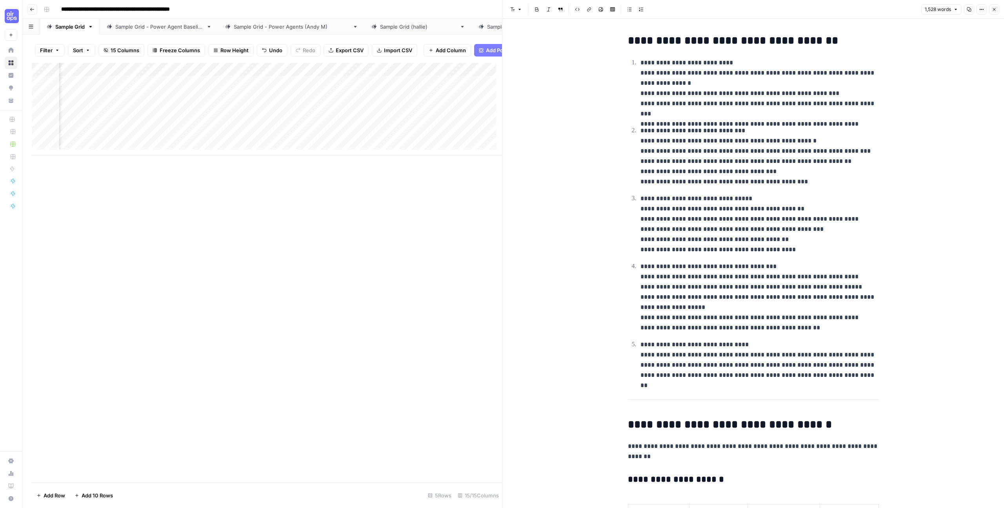
click at [346, 72] on div "Add Column" at bounding box center [267, 109] width 470 height 93
click at [367, 117] on button "Markdown" at bounding box center [369, 112] width 87 height 11
click at [342, 253] on div "Add Column" at bounding box center [267, 272] width 470 height 419
click at [355, 89] on div "Add Column" at bounding box center [267, 109] width 470 height 93
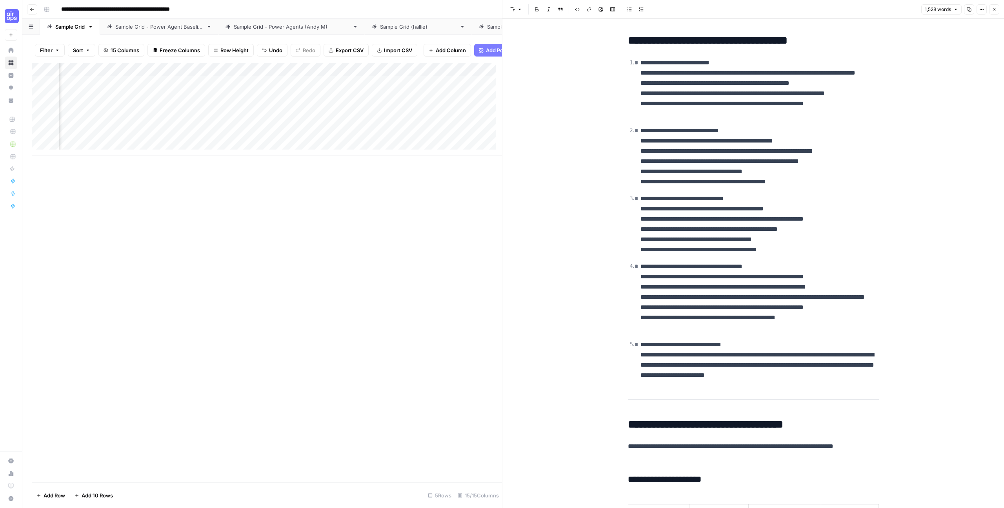
click at [996, 10] on icon "button" at bounding box center [994, 9] width 5 height 5
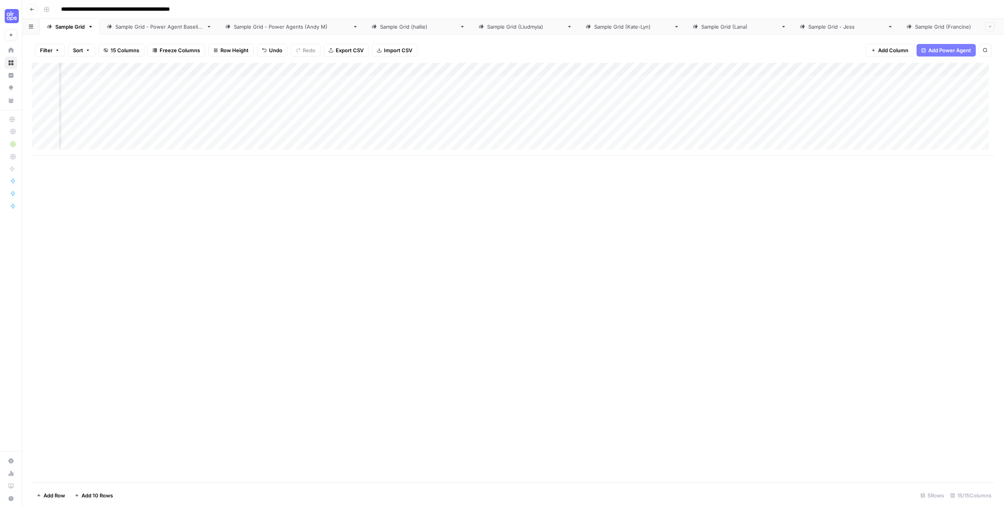
click at [633, 80] on div "Add Column" at bounding box center [513, 109] width 963 height 93
click at [636, 77] on div "Add Column" at bounding box center [513, 109] width 963 height 93
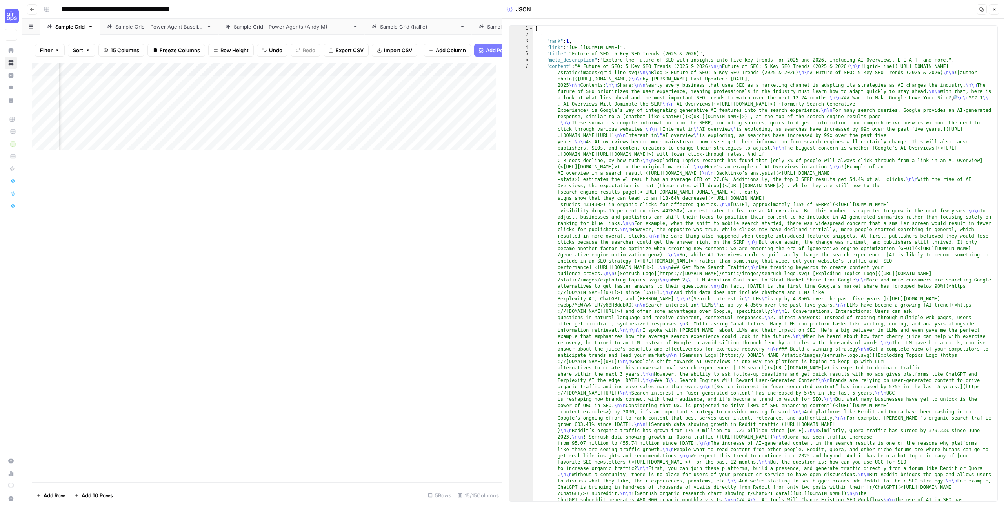
scroll to position [53, 0]
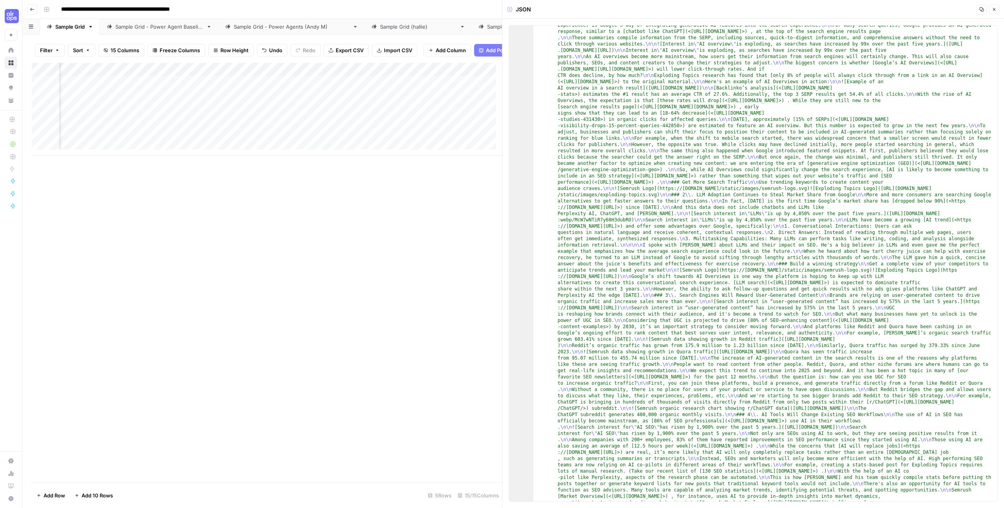
click at [995, 11] on icon "button" at bounding box center [994, 9] width 5 height 5
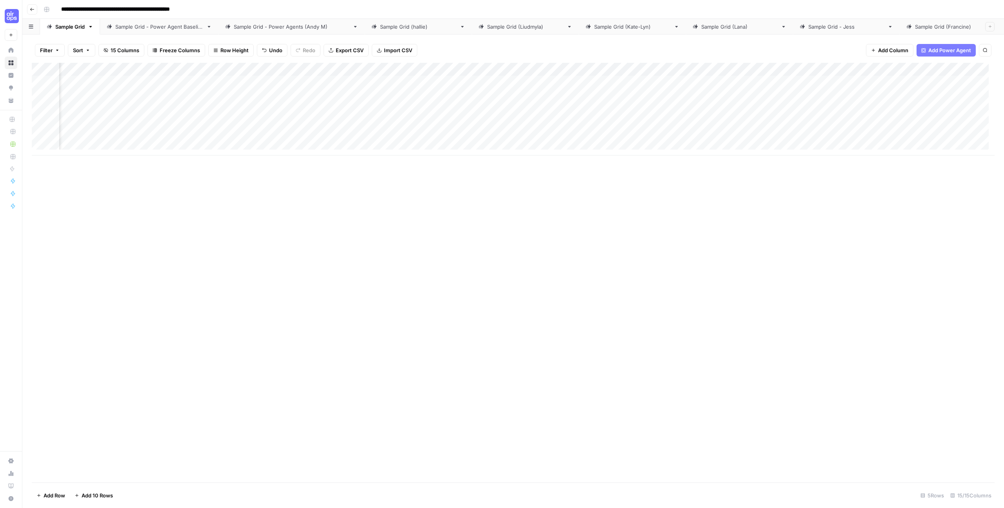
scroll to position [0, 301]
click at [538, 78] on div "Add Column" at bounding box center [513, 109] width 963 height 93
click at [536, 80] on div "Add Column" at bounding box center [513, 109] width 963 height 93
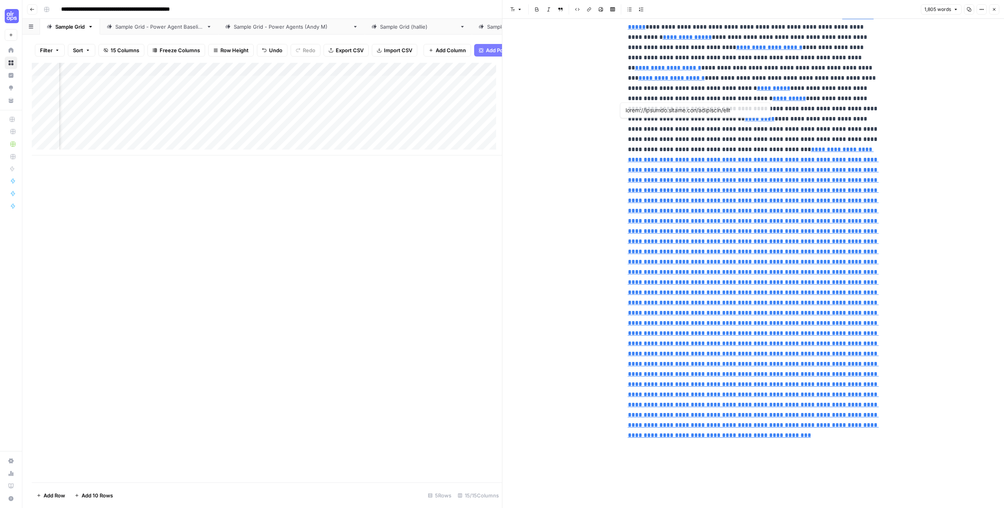
scroll to position [1718, 0]
click at [399, 86] on div "Add Column" at bounding box center [267, 109] width 470 height 93
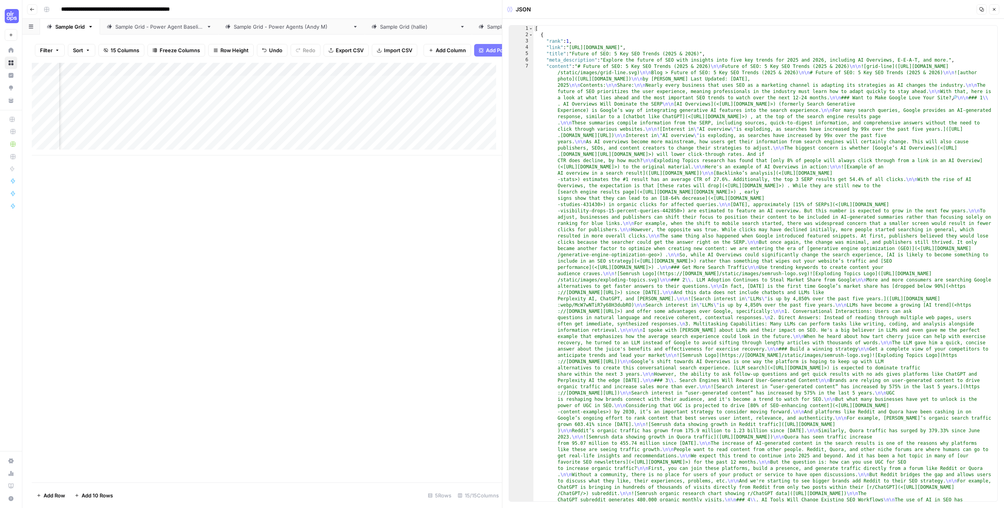
click at [392, 74] on div "Add Column" at bounding box center [267, 109] width 470 height 93
click at [284, 206] on div "Add Column" at bounding box center [267, 272] width 470 height 419
click at [996, 9] on icon "button" at bounding box center [994, 9] width 5 height 5
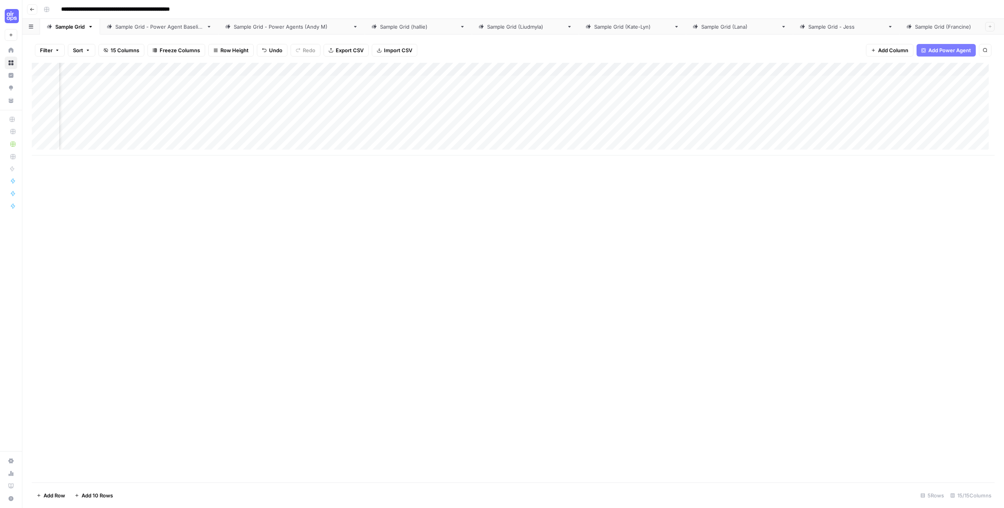
click at [645, 81] on div "Add Column" at bounding box center [513, 109] width 963 height 93
click at [699, 69] on div "Add Column" at bounding box center [513, 109] width 963 height 93
click at [624, 133] on span "Configure Inputs" at bounding box center [632, 135] width 69 height 8
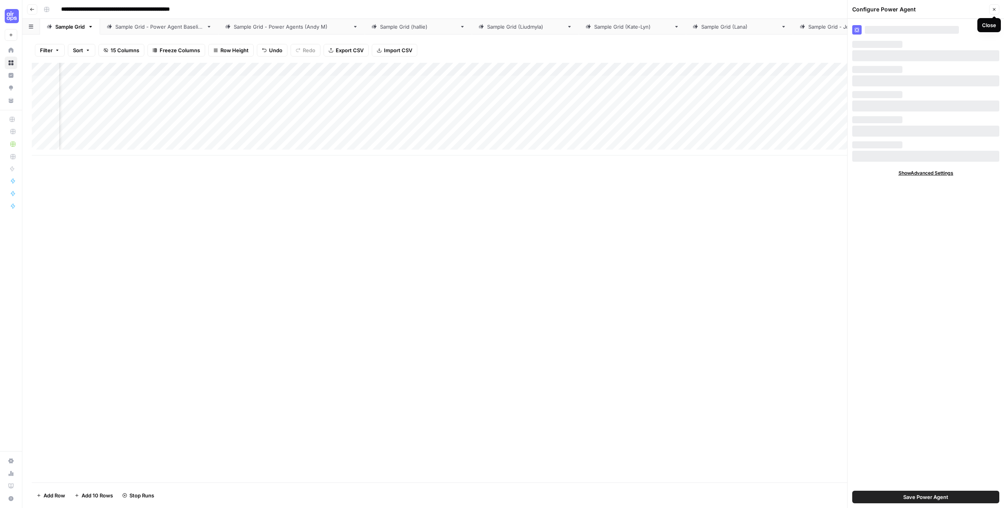
click at [998, 12] on button "Close" at bounding box center [995, 9] width 10 height 10
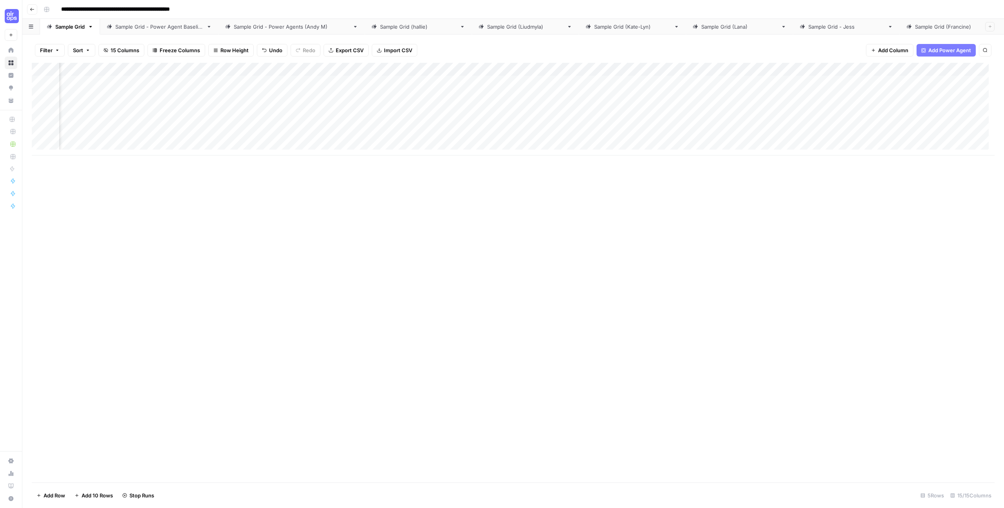
click at [699, 68] on div "Add Column" at bounding box center [513, 109] width 963 height 93
click at [611, 148] on span "Edit Workflow" at bounding box center [632, 146] width 69 height 8
click at [664, 78] on div "Add Column" at bounding box center [513, 109] width 963 height 93
click at [613, 81] on div "Add Column" at bounding box center [513, 109] width 963 height 93
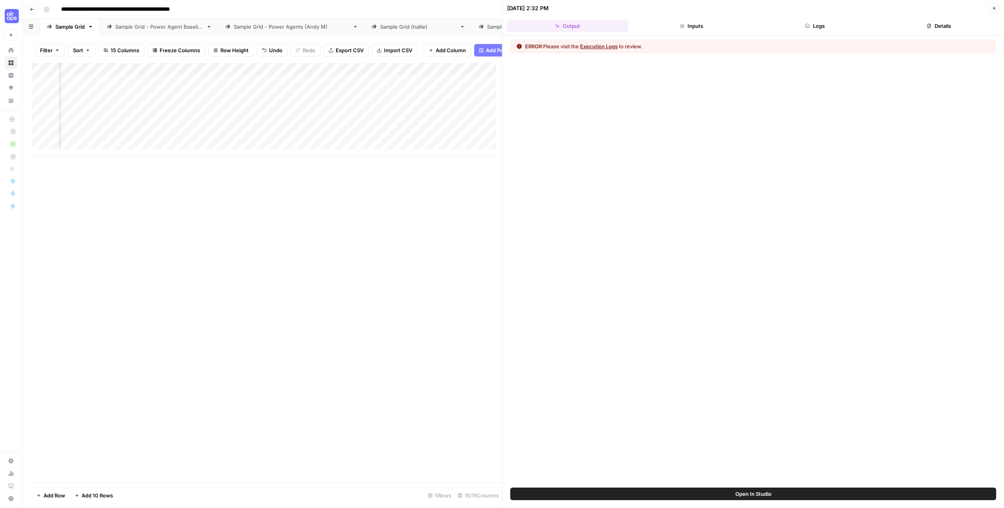
click at [602, 46] on button "Execution Logs" at bounding box center [599, 46] width 38 height 8
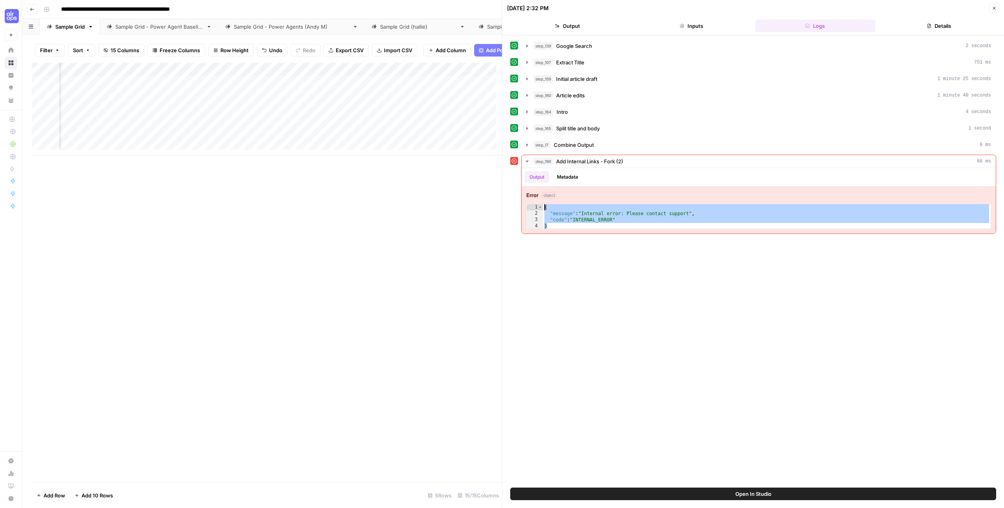
drag, startPoint x: 625, startPoint y: 226, endPoint x: 511, endPoint y: 208, distance: 115.2
click at [511, 208] on div "step_166 Add Internal Links - Fork (2) 66 ms Output Metadata Error object * 1 2…" at bounding box center [753, 194] width 486 height 79
type textarea "**********"
click at [543, 276] on div "**********" at bounding box center [753, 261] width 486 height 444
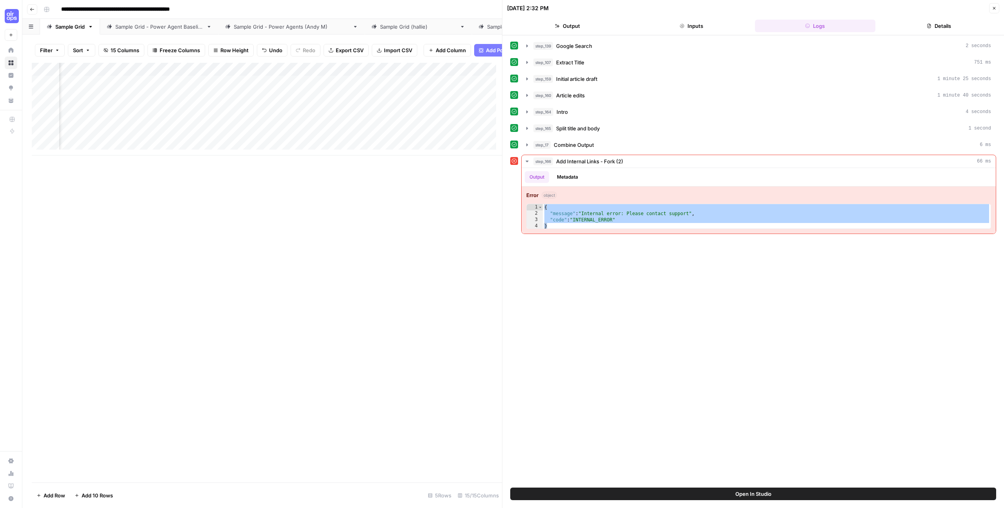
click at [431, 194] on div "Add Column" at bounding box center [267, 272] width 470 height 419
click at [999, 8] on button "Close" at bounding box center [995, 8] width 10 height 10
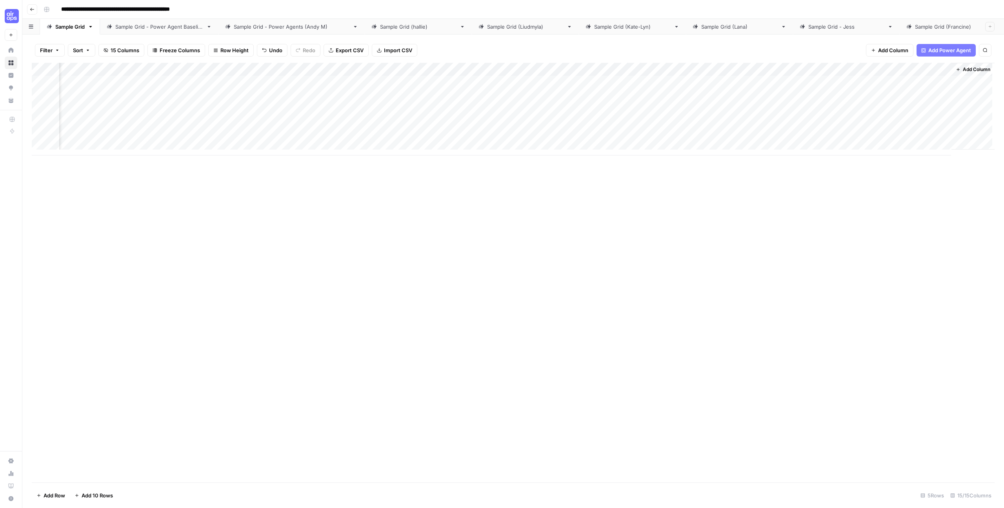
scroll to position [0, 438]
click at [490, 79] on div "Add Column" at bounding box center [513, 109] width 963 height 93
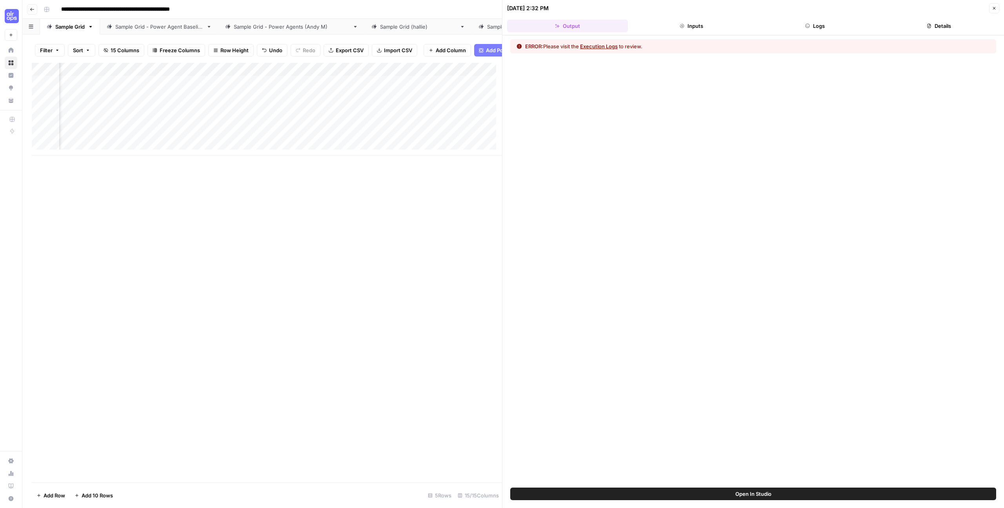
click at [357, 181] on div "Add Column" at bounding box center [267, 272] width 470 height 419
click at [993, 5] on button "Close" at bounding box center [995, 8] width 10 height 10
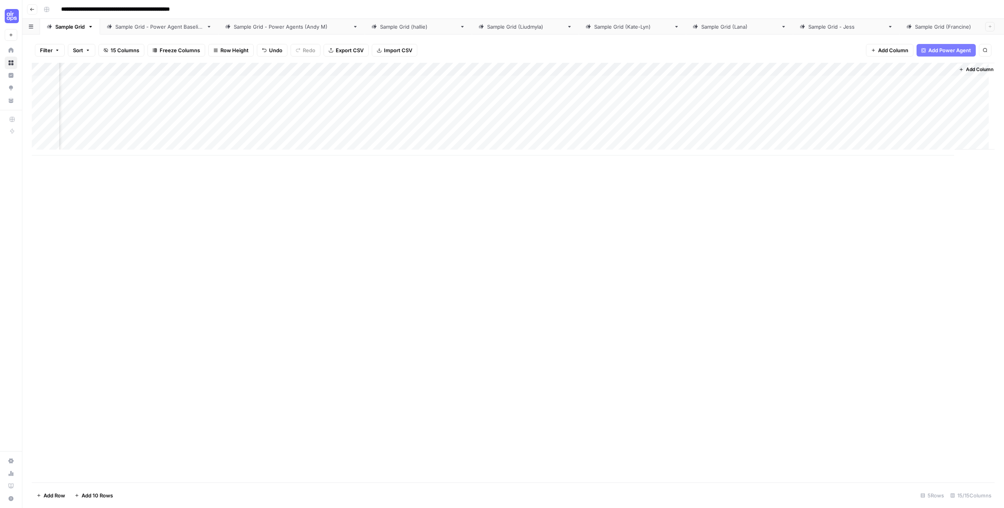
click at [489, 67] on div "Add Column" at bounding box center [513, 109] width 963 height 93
click at [561, 70] on div at bounding box center [512, 71] width 133 height 16
click at [620, 259] on div "Add Column" at bounding box center [513, 272] width 963 height 419
click at [561, 69] on div "Add Column" at bounding box center [513, 109] width 963 height 93
click at [486, 149] on span "Edit Workflow" at bounding box center [495, 146] width 69 height 8
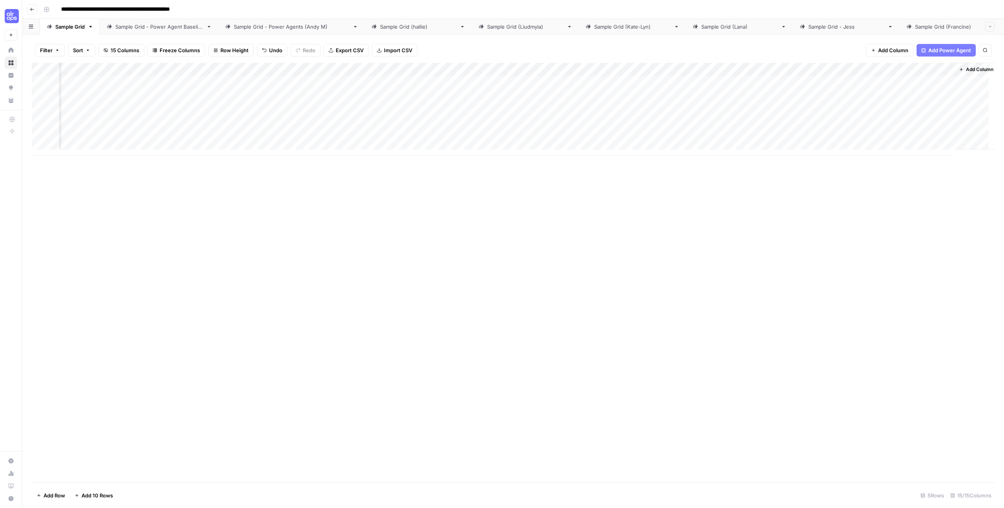
click at [455, 82] on div "Add Column" at bounding box center [513, 109] width 963 height 93
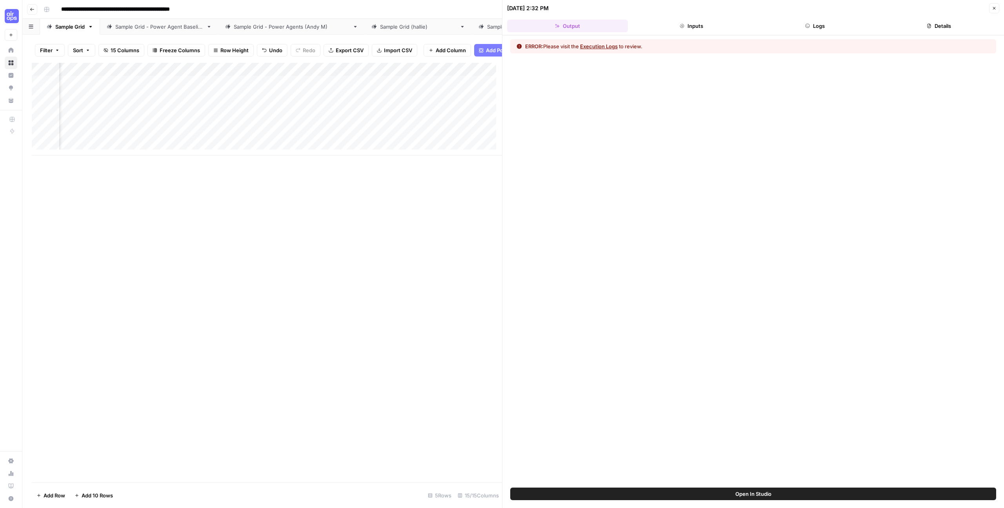
click at [608, 47] on button "Execution Logs" at bounding box center [599, 46] width 38 height 8
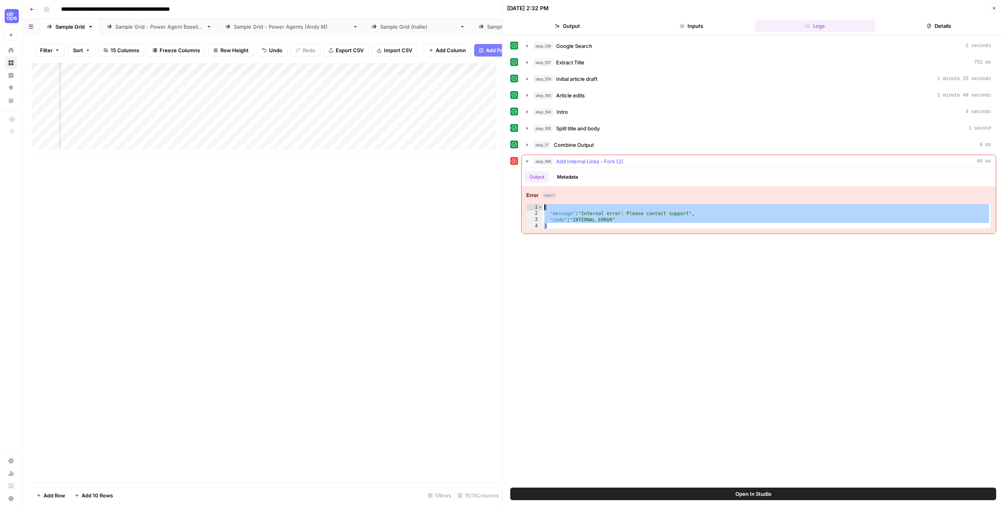
drag, startPoint x: 614, startPoint y: 228, endPoint x: 538, endPoint y: 206, distance: 79.5
click at [538, 206] on div "* 1 2 3 4 { "message" : "Internal error: Please contact support" , "code" : "IN…" at bounding box center [759, 216] width 465 height 25
type textarea "**********"
click at [552, 233] on div "**********" at bounding box center [758, 194] width 475 height 79
click at [697, 32] on button "Inputs" at bounding box center [691, 26] width 121 height 13
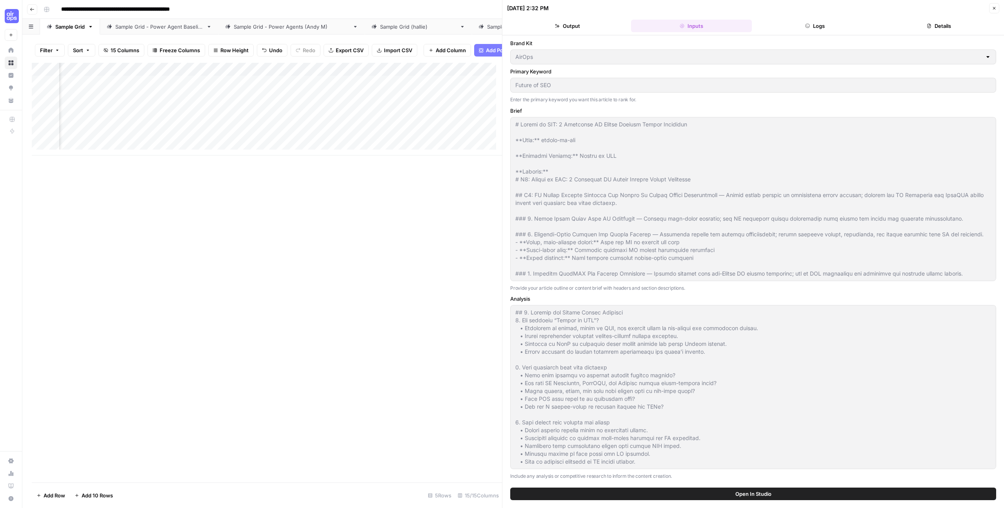
click at [562, 27] on button "Output" at bounding box center [567, 26] width 121 height 13
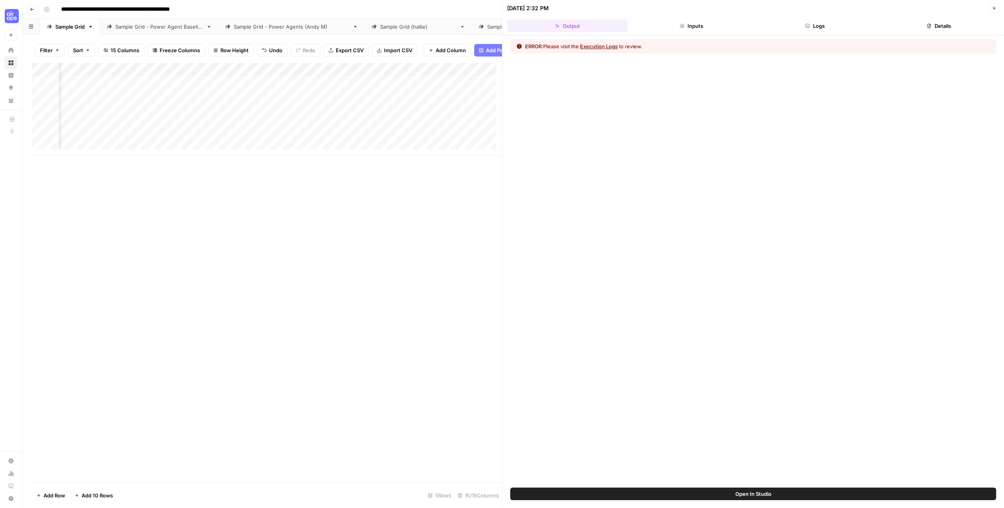
click at [589, 48] on button "Execution Logs" at bounding box center [599, 46] width 38 height 8
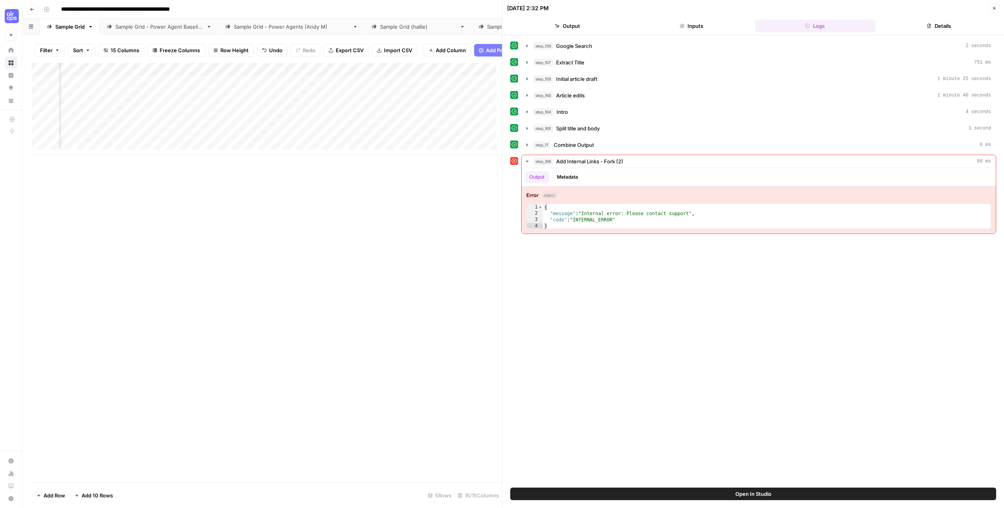
click at [516, 162] on icon at bounding box center [514, 161] width 5 height 5
click at [533, 161] on button "step_166 Add Internal Links - Fork (2) 66 ms" at bounding box center [759, 161] width 474 height 13
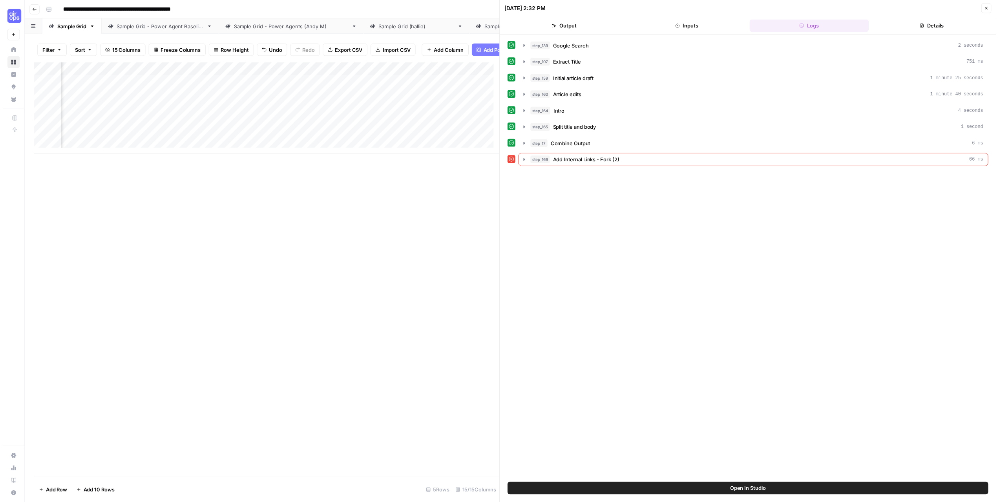
scroll to position [0, 711]
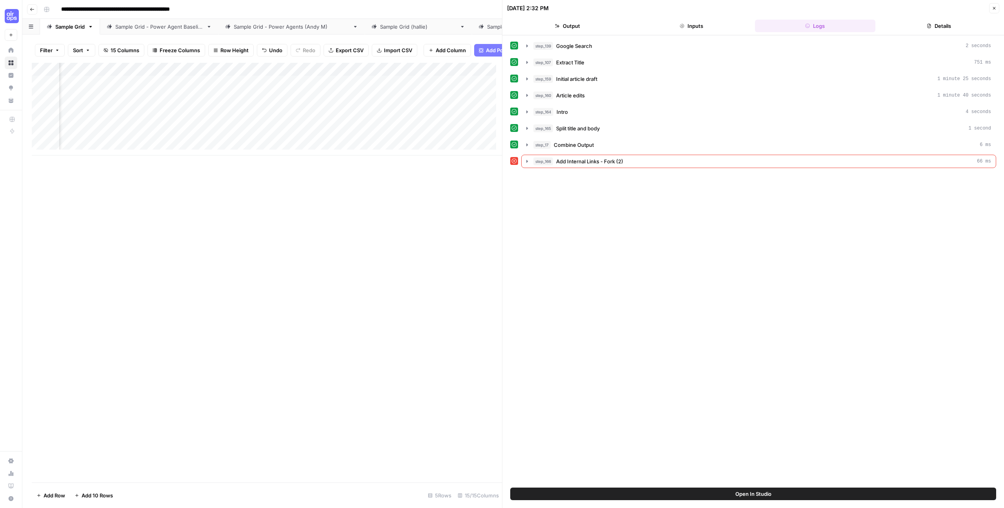
click at [181, 90] on div "Add Column" at bounding box center [267, 109] width 470 height 93
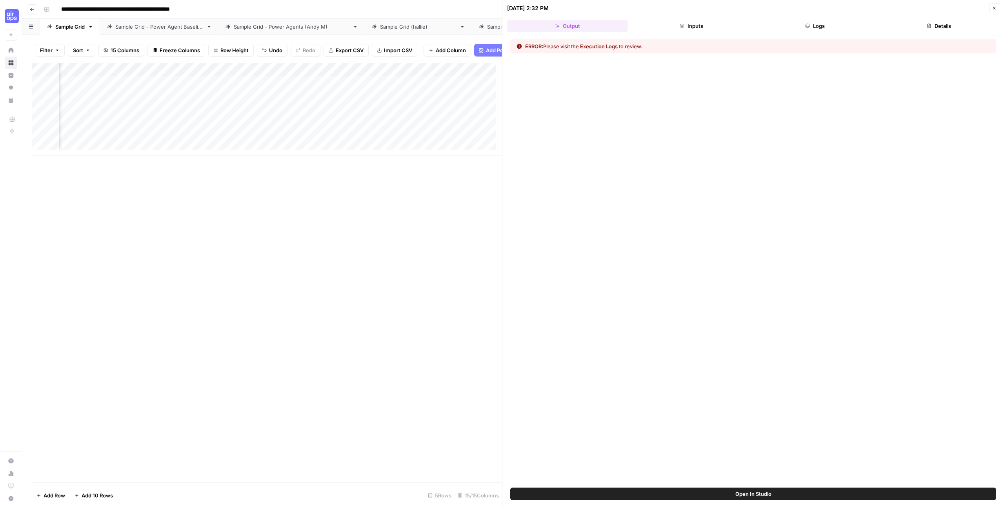
click at [299, 89] on div at bounding box center [240, 88] width 134 height 15
click at [299, 88] on div at bounding box center [240, 88] width 134 height 15
click at [194, 88] on div at bounding box center [240, 88] width 134 height 15
click at [994, 5] on button "Close" at bounding box center [995, 8] width 10 height 10
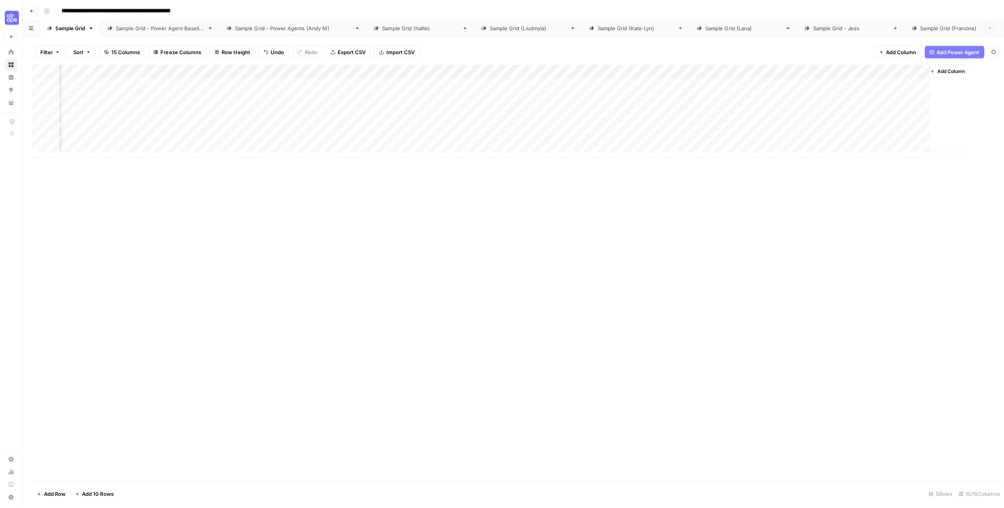
scroll to position [0, 438]
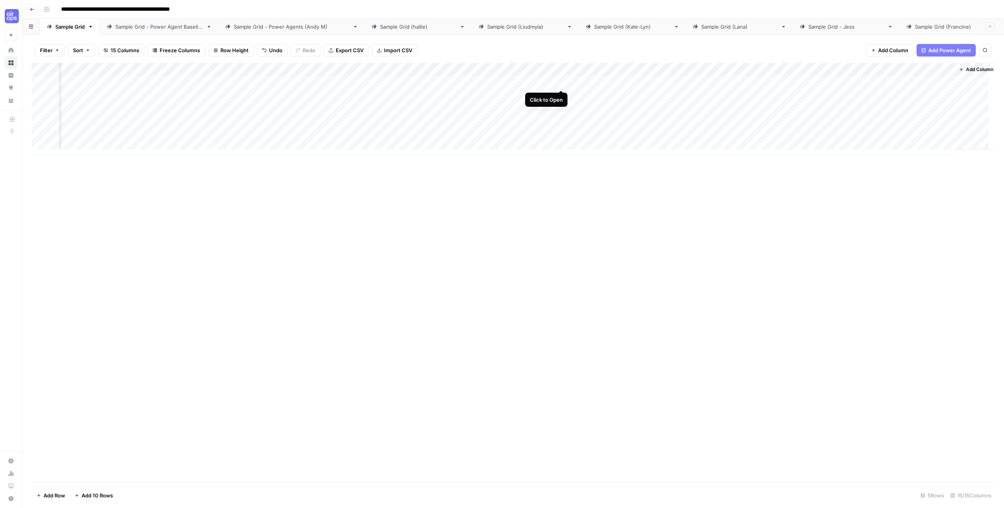
click at [561, 81] on div "Add Column" at bounding box center [513, 109] width 963 height 93
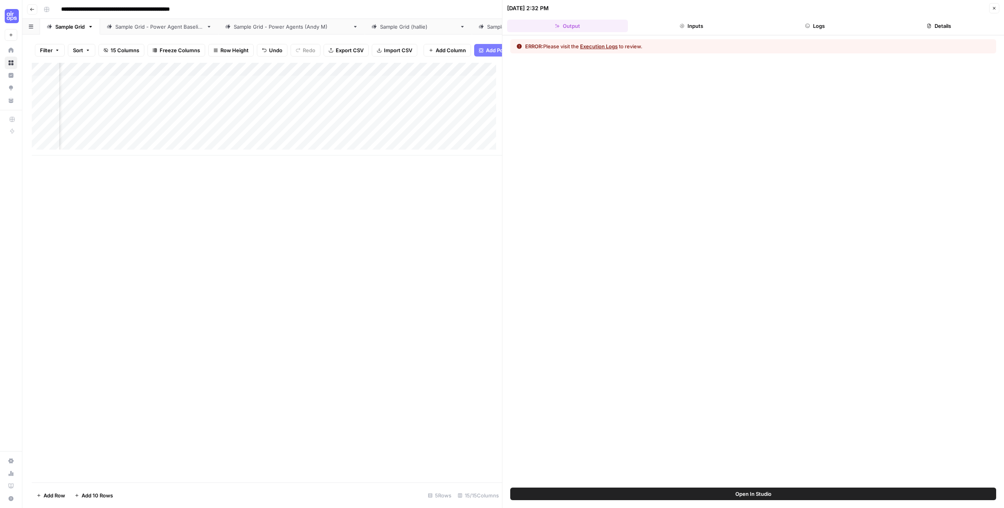
click at [995, 7] on icon "button" at bounding box center [995, 8] width 3 height 3
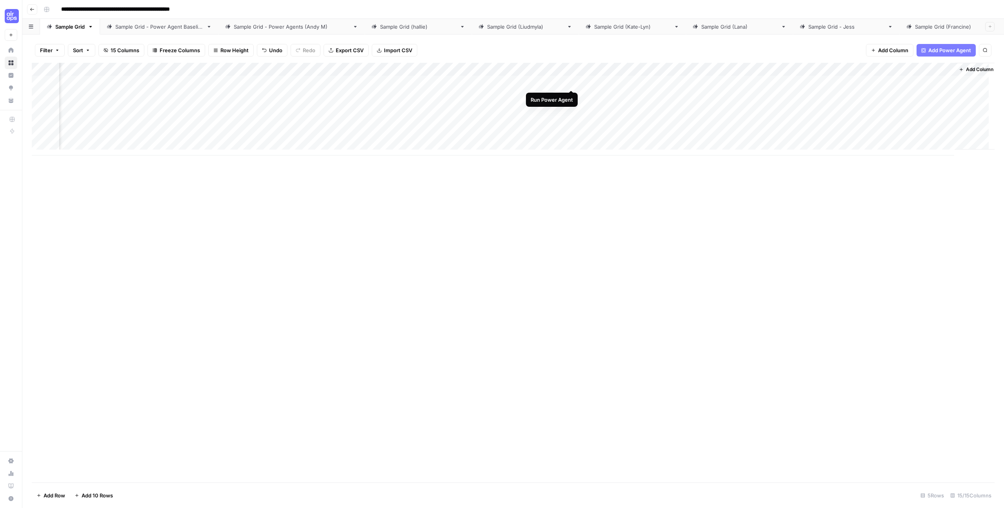
click at [571, 82] on div "Add Column" at bounding box center [513, 109] width 963 height 93
click at [572, 84] on div "Add Column" at bounding box center [513, 109] width 963 height 93
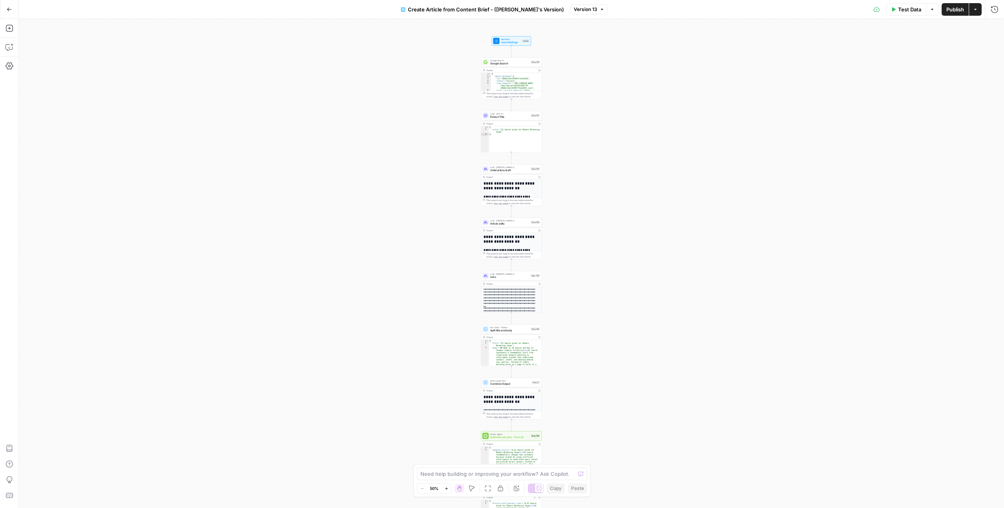
click at [663, 145] on div "**********" at bounding box center [512, 263] width 986 height 489
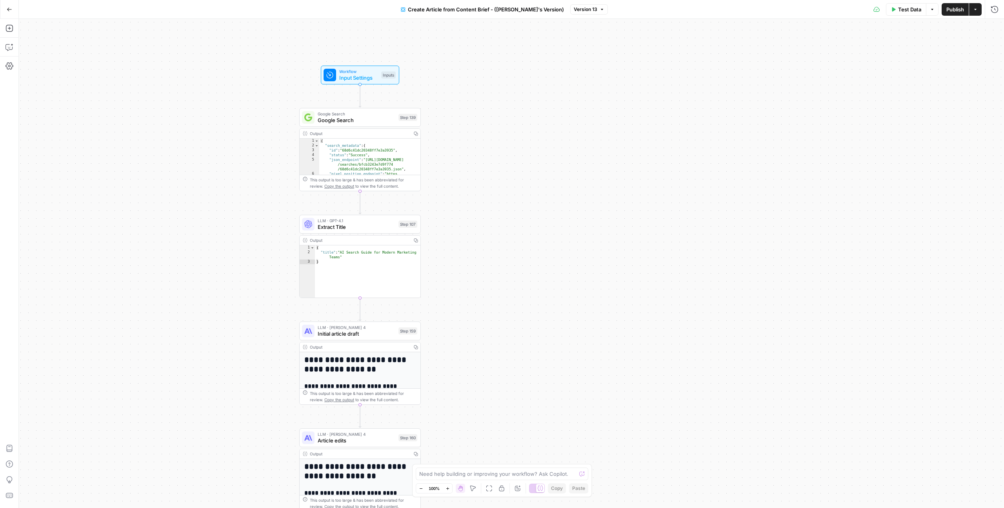
click at [575, 10] on span "Version 13" at bounding box center [586, 9] width 24 height 7
click at [506, 240] on div "**********" at bounding box center [512, 263] width 986 height 489
click at [379, 188] on div "This output is too large & has been abbreviated for review. Copy the output to …" at bounding box center [364, 183] width 108 height 13
click at [369, 111] on span "Google Search" at bounding box center [357, 114] width 78 height 6
click at [981, 26] on icon "button" at bounding box center [982, 28] width 5 height 5
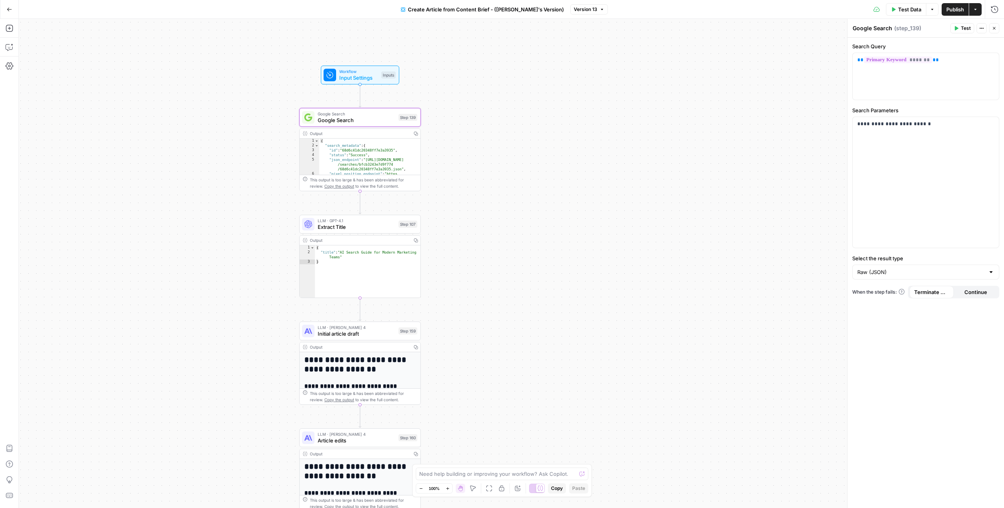
click at [836, 98] on div "**********" at bounding box center [512, 263] width 986 height 489
type textarea "**********"
click at [370, 257] on div "{ "title" : "AI Search Guide for Modern Marketing Teams" }" at bounding box center [368, 276] width 106 height 62
click at [356, 224] on span "Extract Title" at bounding box center [357, 227] width 78 height 8
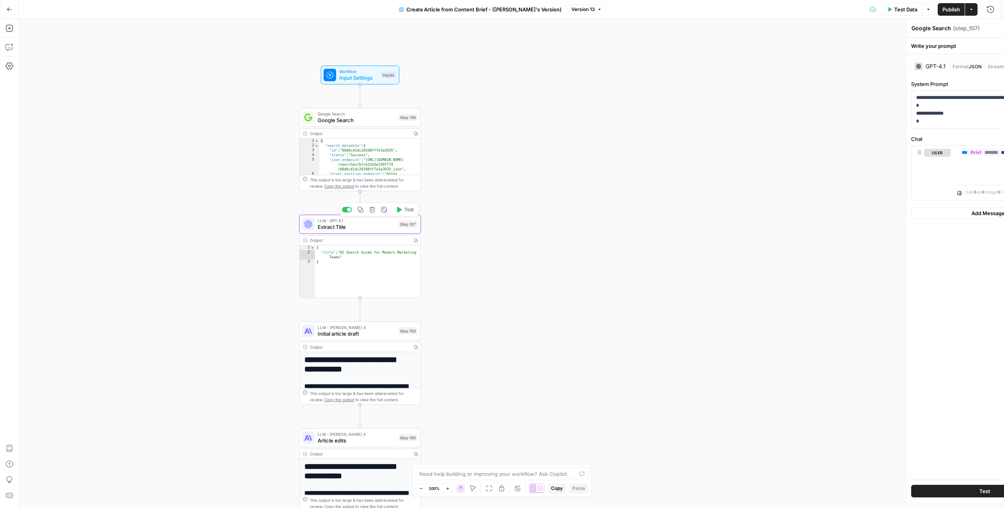
type textarea "Extract Title"
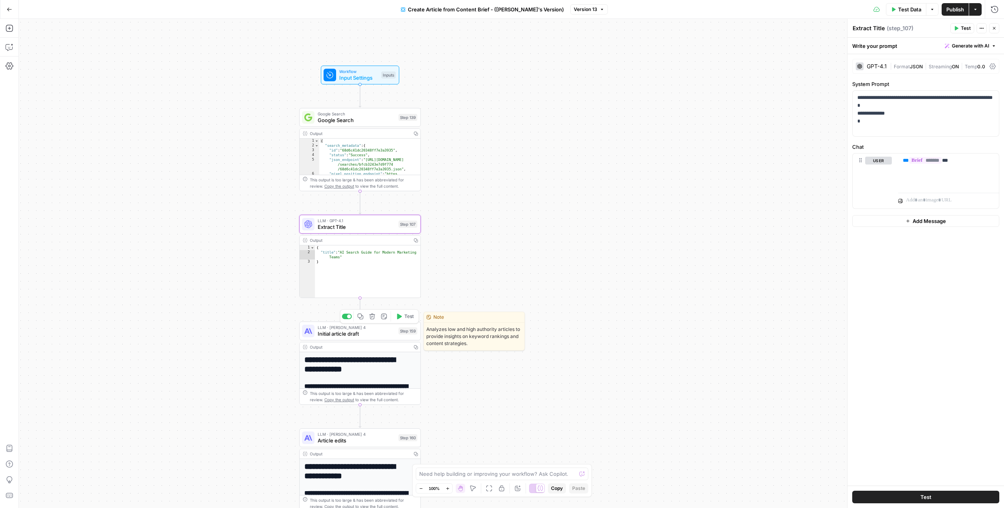
click at [373, 333] on span "Initial article draft" at bounding box center [357, 334] width 78 height 8
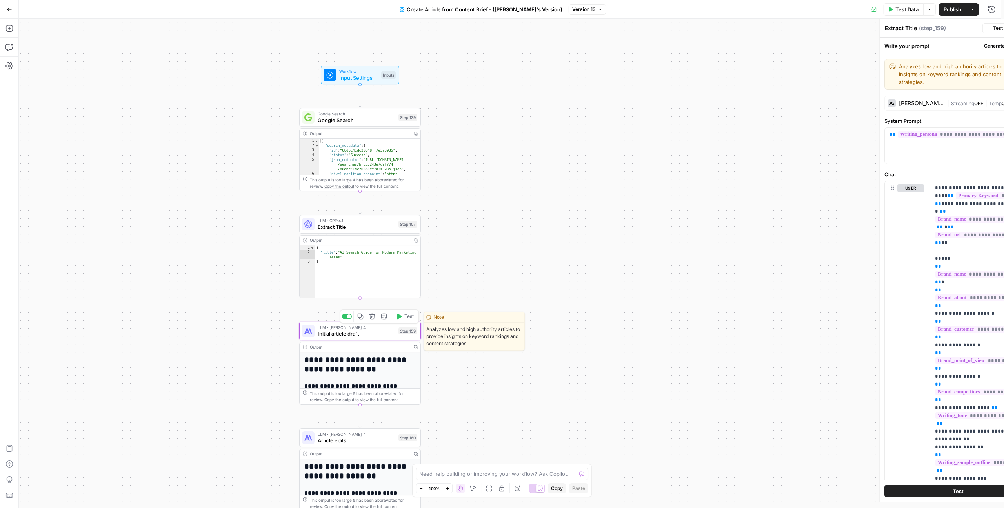
type textarea "Initial article draft"
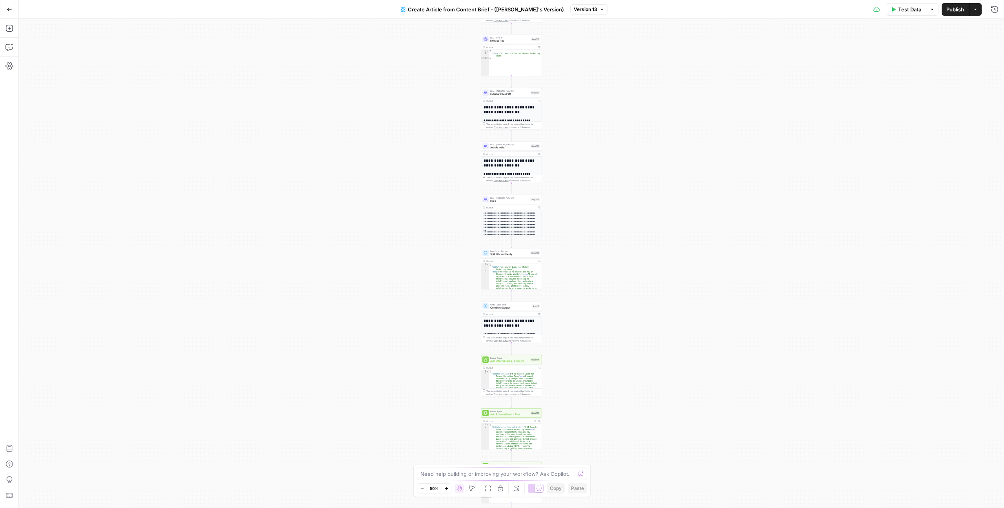
click at [586, 9] on button "Version 13" at bounding box center [590, 9] width 38 height 10
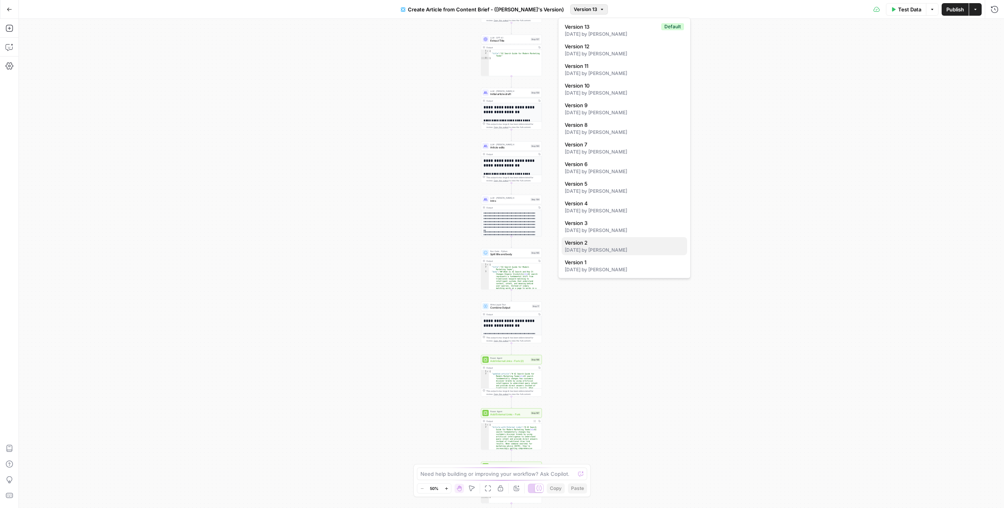
click at [591, 249] on div "7 days ago by Andrea McCormick" at bounding box center [624, 249] width 119 height 7
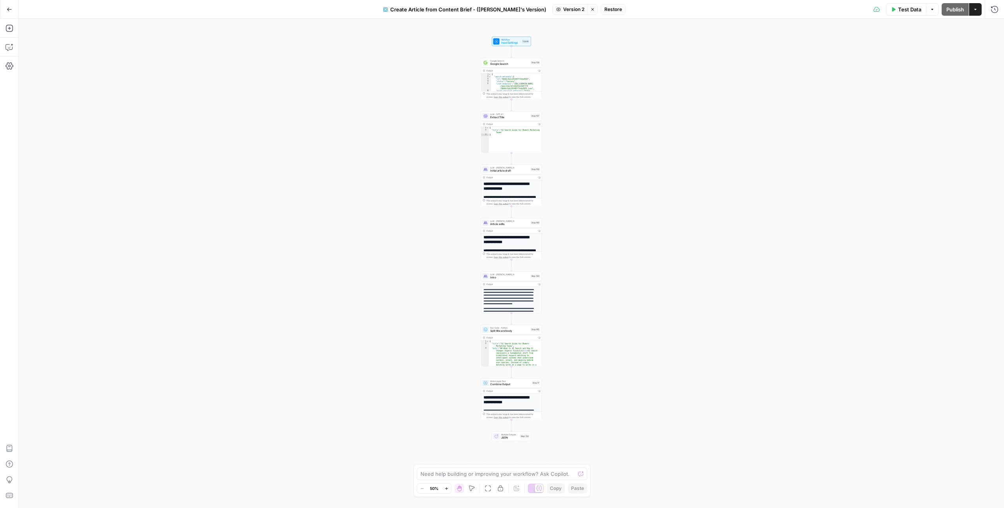
click at [520, 60] on span "Google Search" at bounding box center [509, 60] width 39 height 3
click at [516, 63] on span "Google Search" at bounding box center [509, 64] width 39 height 4
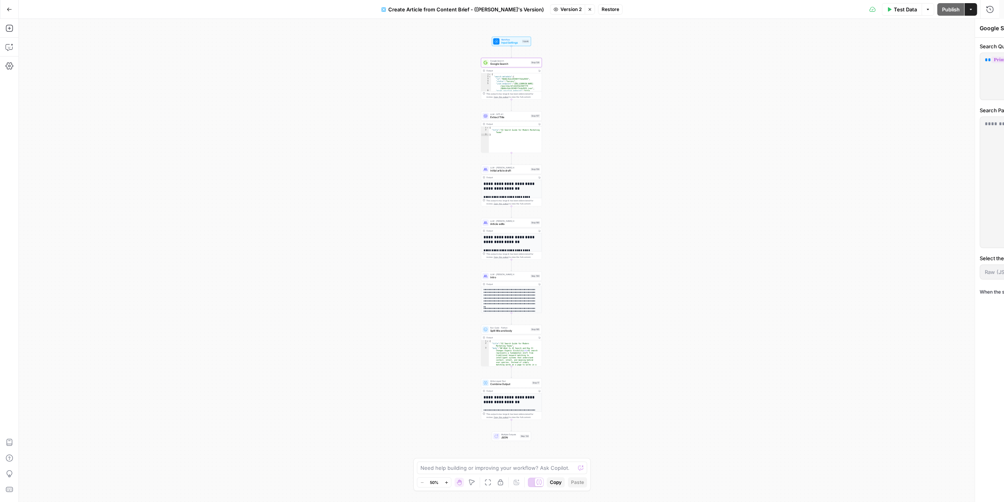
click at [516, 63] on span "Google Search" at bounding box center [509, 64] width 39 height 4
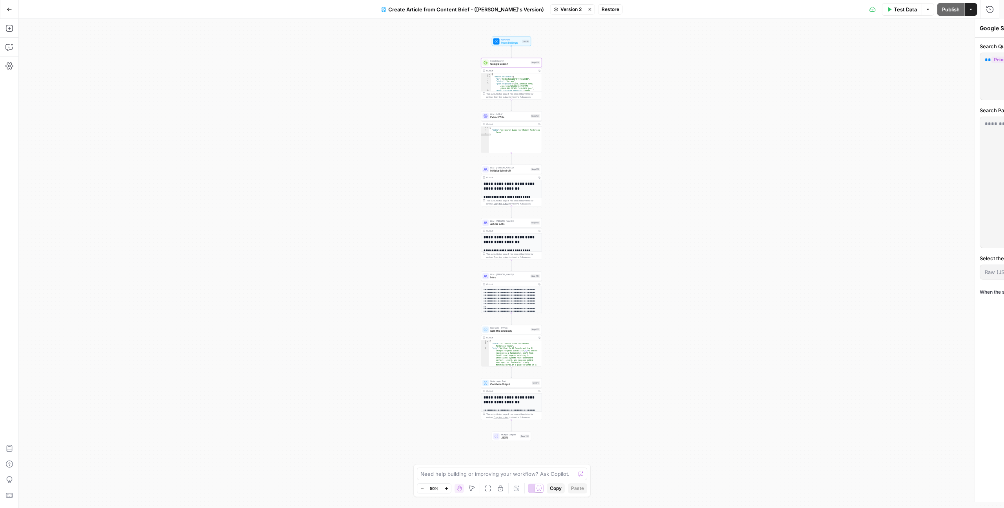
click at [516, 63] on span "Google Search" at bounding box center [509, 64] width 39 height 4
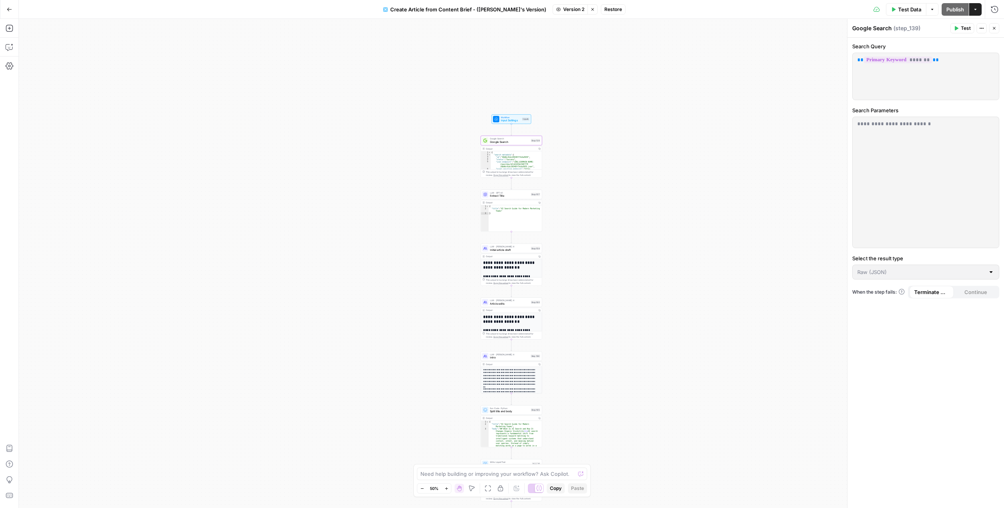
click at [447, 485] on button "Zoom In" at bounding box center [446, 487] width 9 height 9
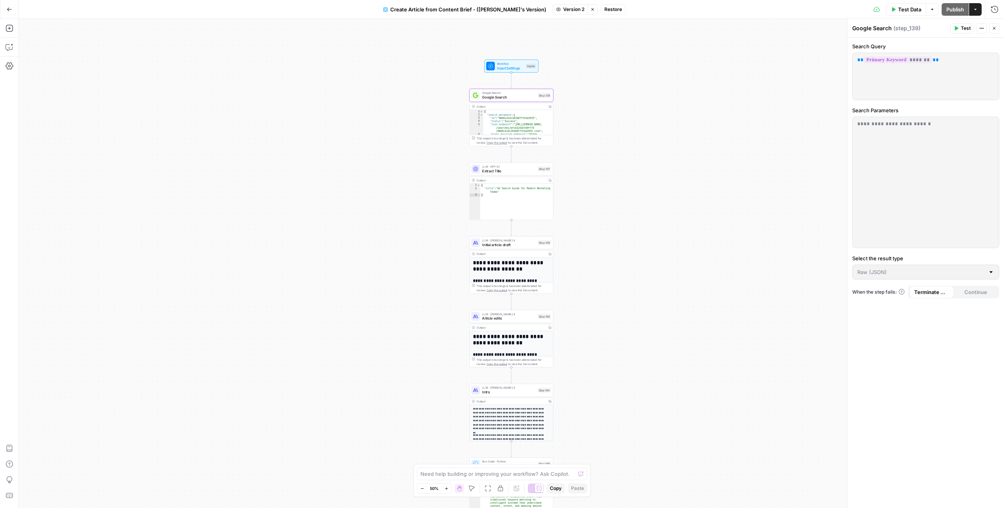
click at [447, 485] on button "Zoom In" at bounding box center [446, 487] width 9 height 9
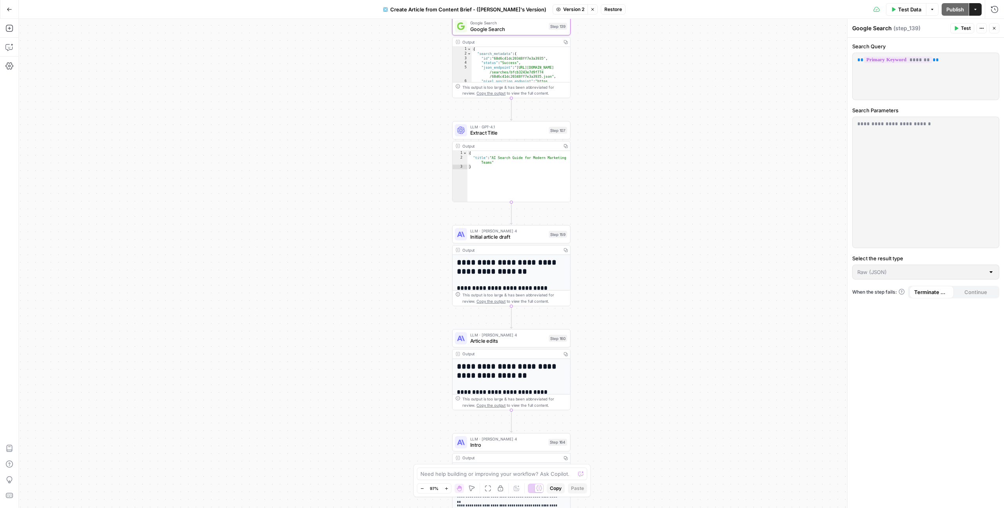
click at [447, 485] on button "Zoom In" at bounding box center [446, 487] width 9 height 9
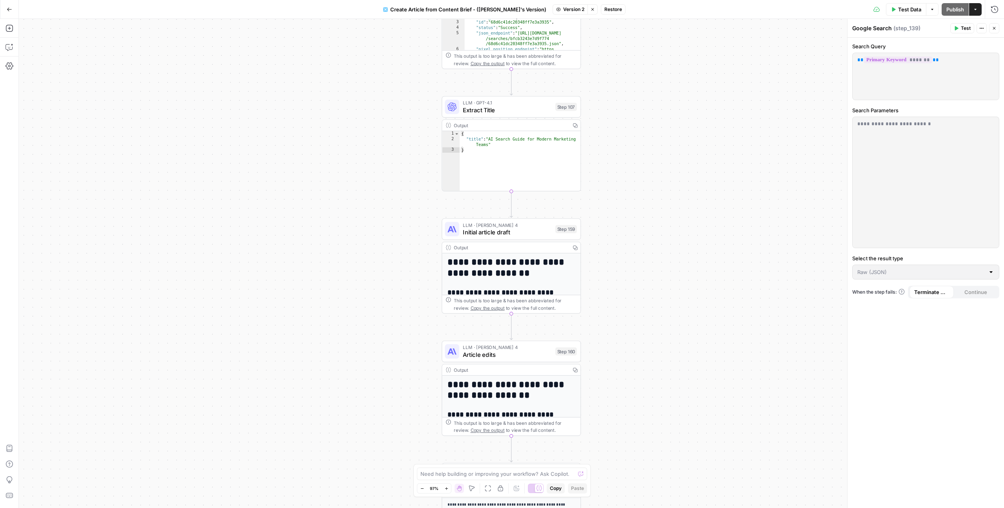
click at [447, 485] on button "Zoom In" at bounding box center [446, 487] width 9 height 9
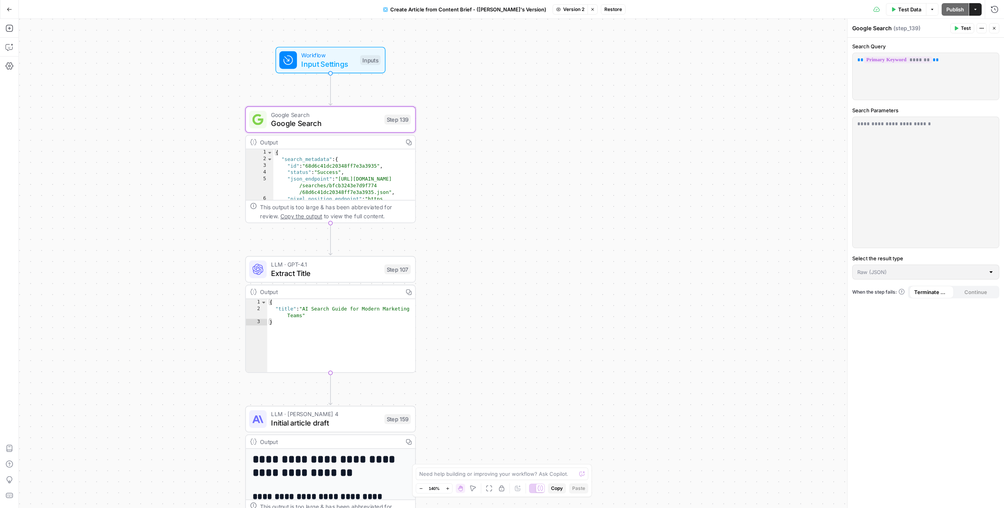
drag, startPoint x: 624, startPoint y: 177, endPoint x: 443, endPoint y: 308, distance: 223.8
click at [443, 308] on div "**********" at bounding box center [512, 263] width 986 height 489
